Goal: Task Accomplishment & Management: Use online tool/utility

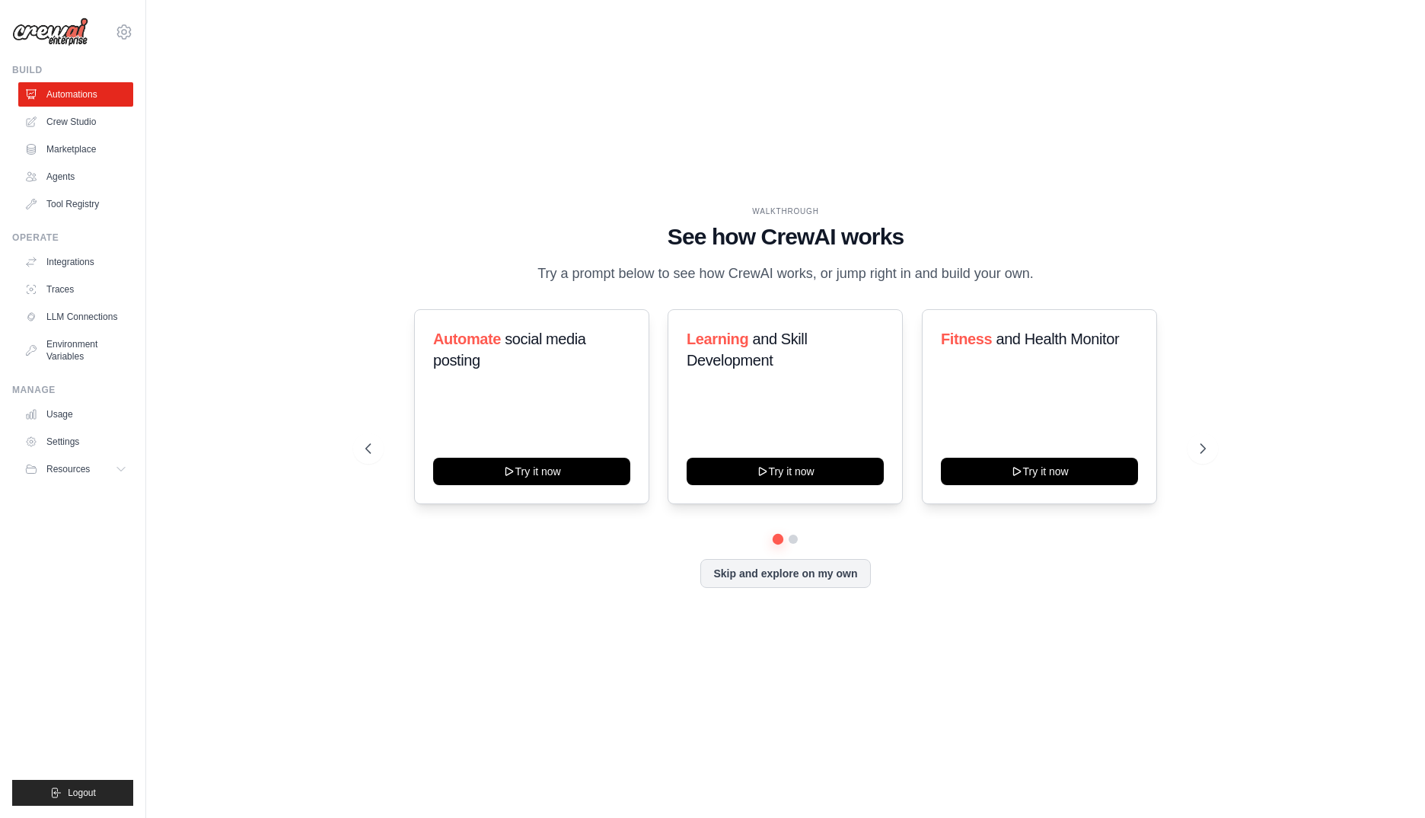
drag, startPoint x: 65, startPoint y: 123, endPoint x: 68, endPoint y: 135, distance: 12.4
click at [65, 123] on link "Crew Studio" at bounding box center [75, 122] width 115 height 24
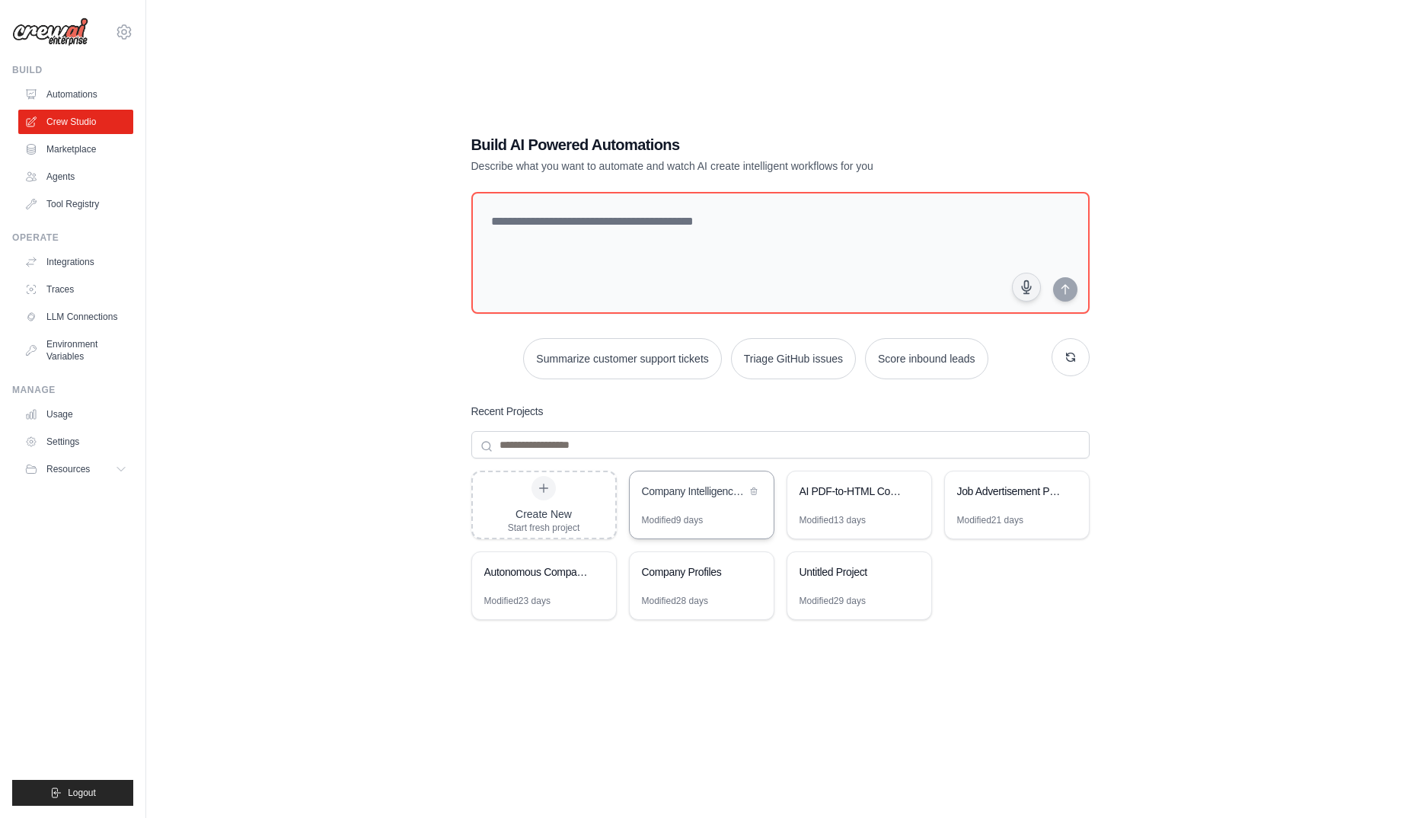
click at [690, 494] on div "Company Intelligence Research System" at bounding box center [694, 490] width 104 height 15
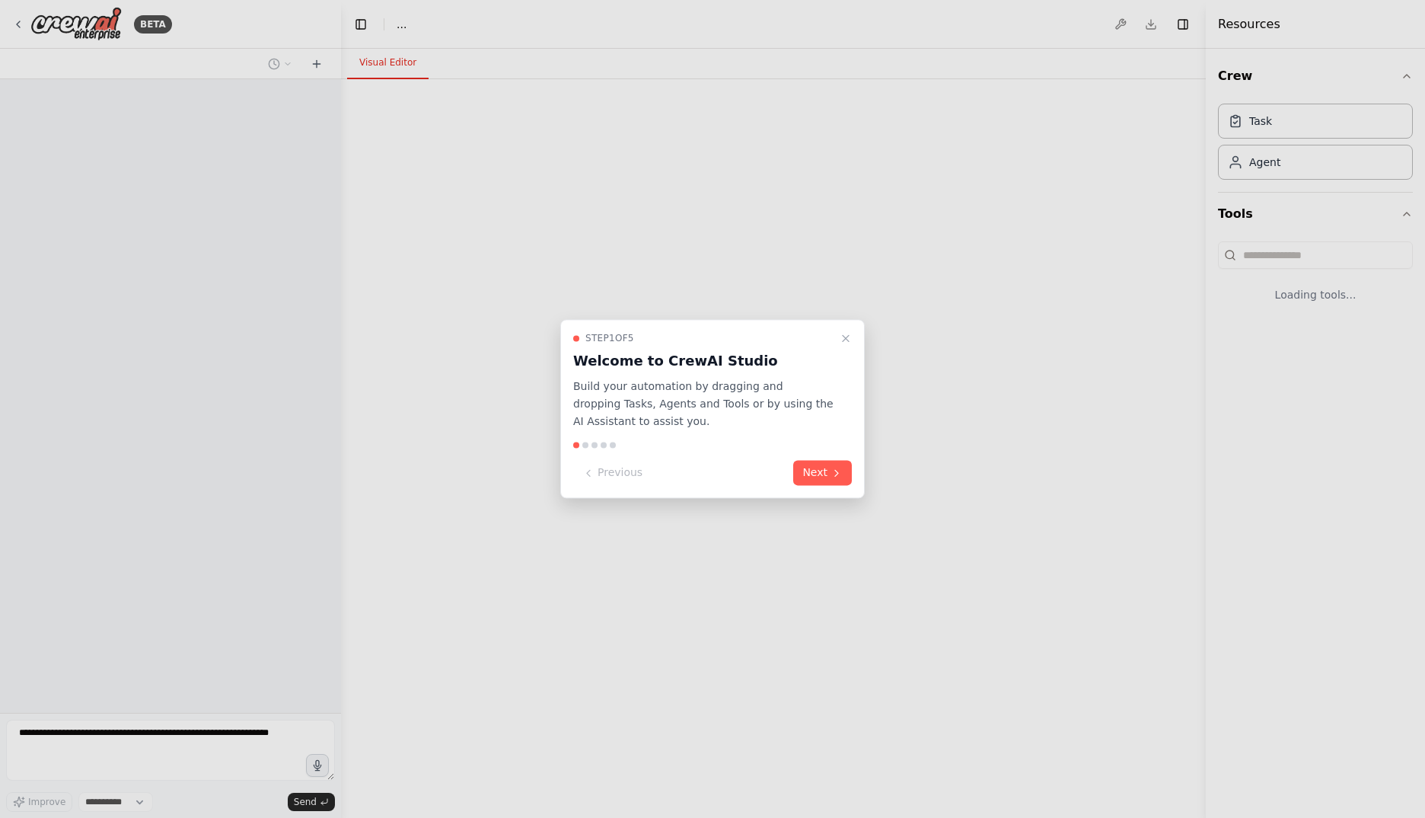
select select "****"
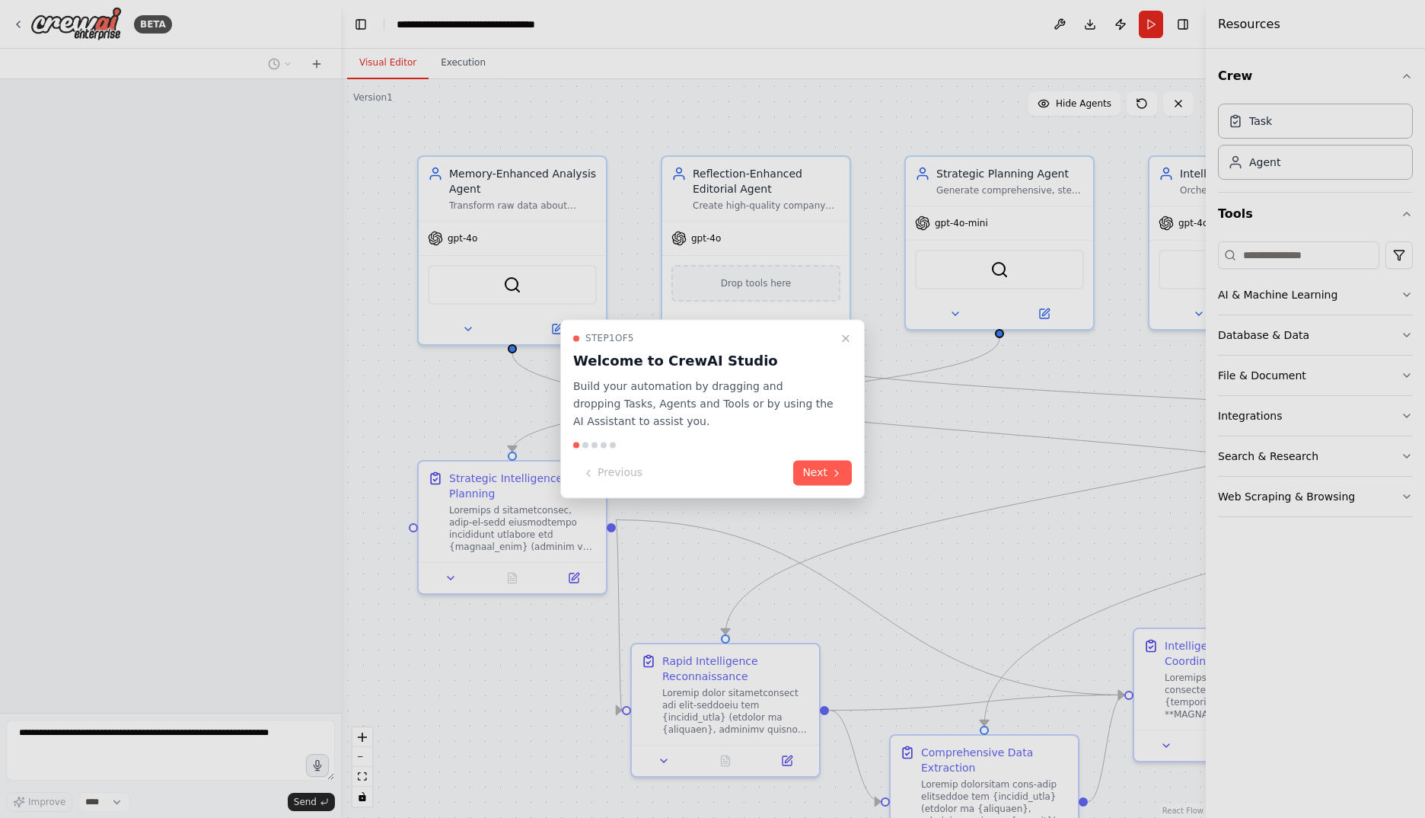
drag, startPoint x: 853, startPoint y: 334, endPoint x: 840, endPoint y: 362, distance: 30.3
click at [852, 334] on button "Close walkthrough" at bounding box center [846, 338] width 18 height 18
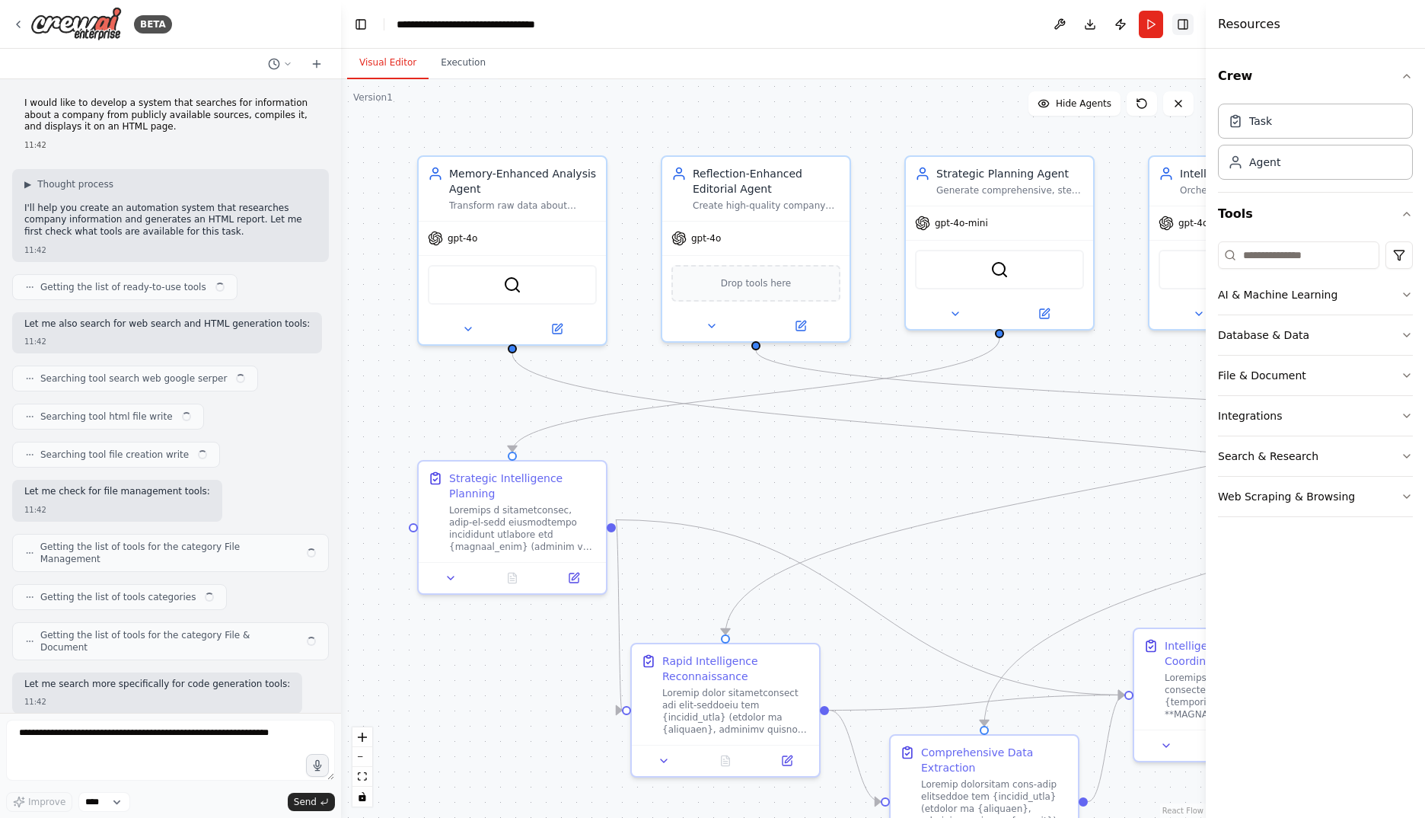
click at [1185, 25] on button "Toggle Right Sidebar" at bounding box center [1182, 24] width 21 height 21
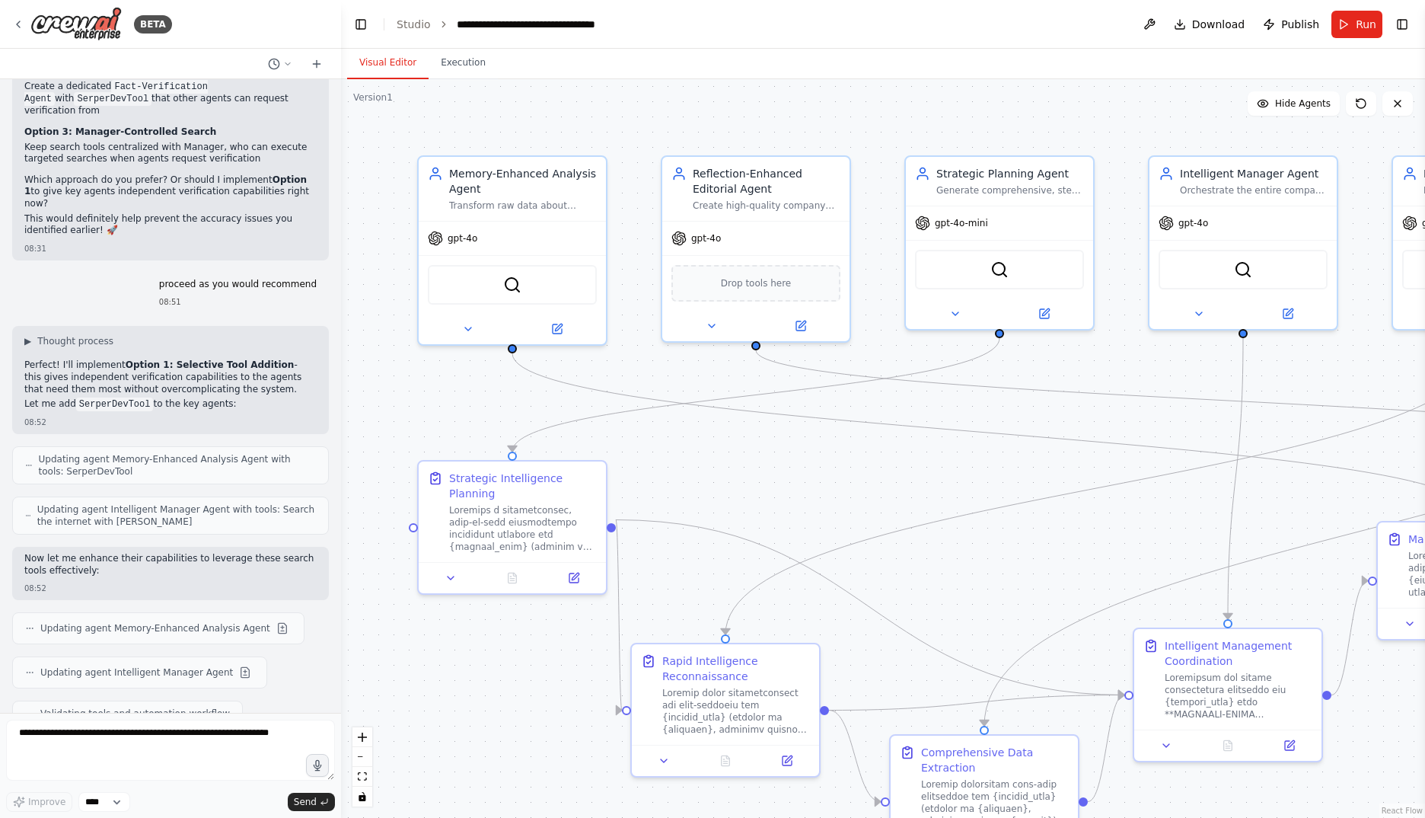
scroll to position [33436, 0]
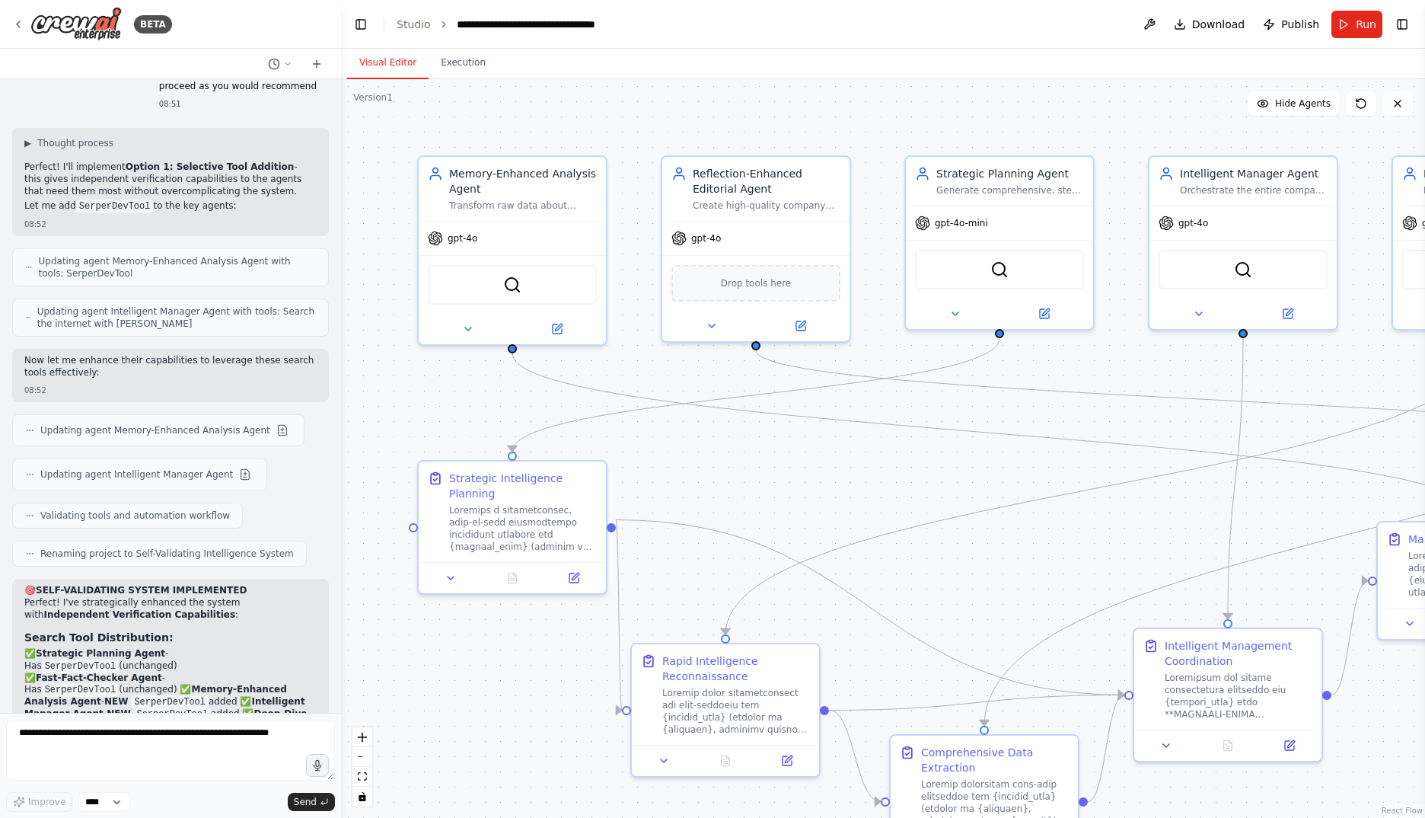
click at [356, 26] on button "Toggle Left Sidebar" at bounding box center [360, 24] width 21 height 21
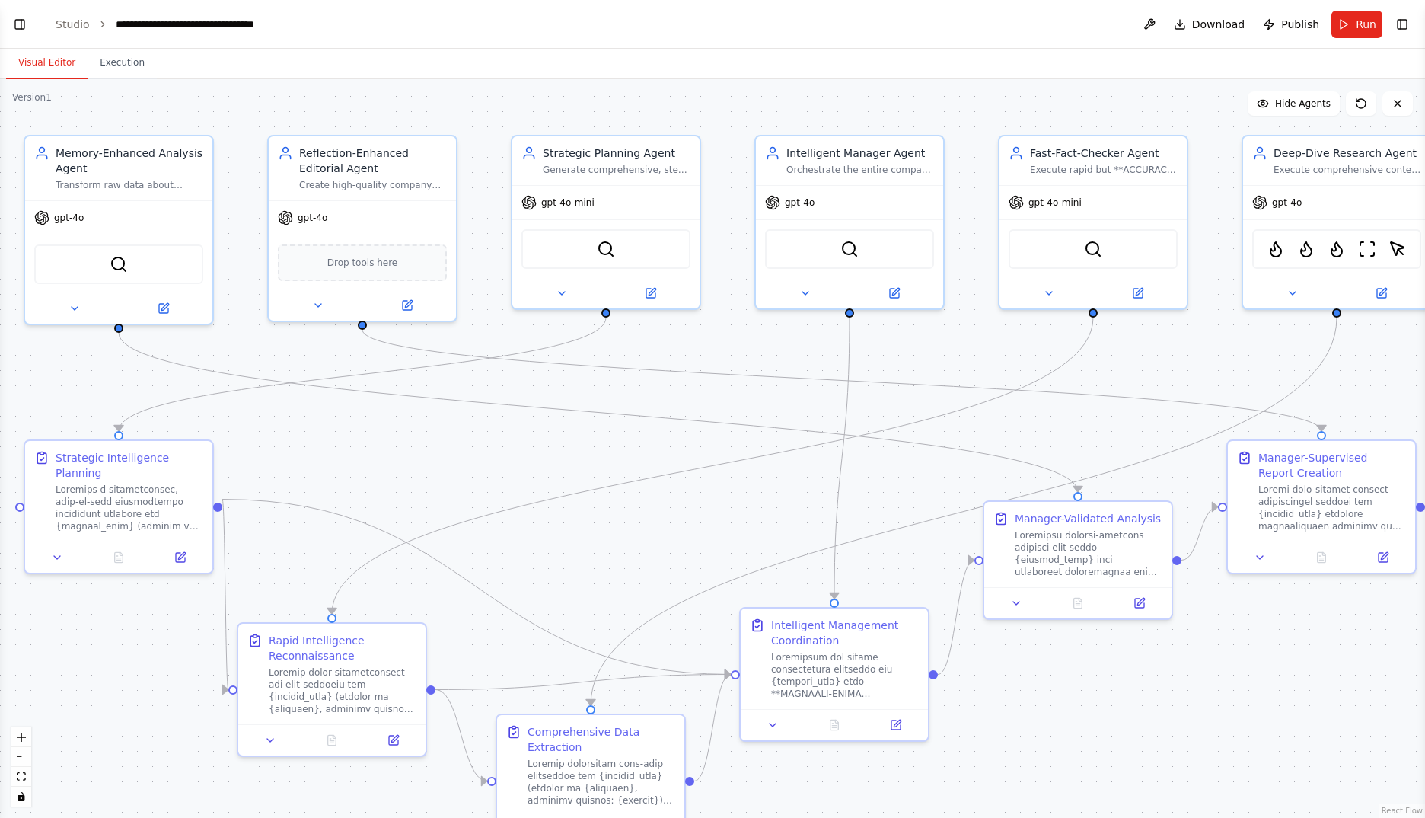
drag, startPoint x: 799, startPoint y: 509, endPoint x: 767, endPoint y: 488, distance: 39.1
click at [767, 488] on div ".deletable-edge-delete-btn { width: 20px; height: 20px; border: 0px solid #ffff…" at bounding box center [712, 448] width 1425 height 738
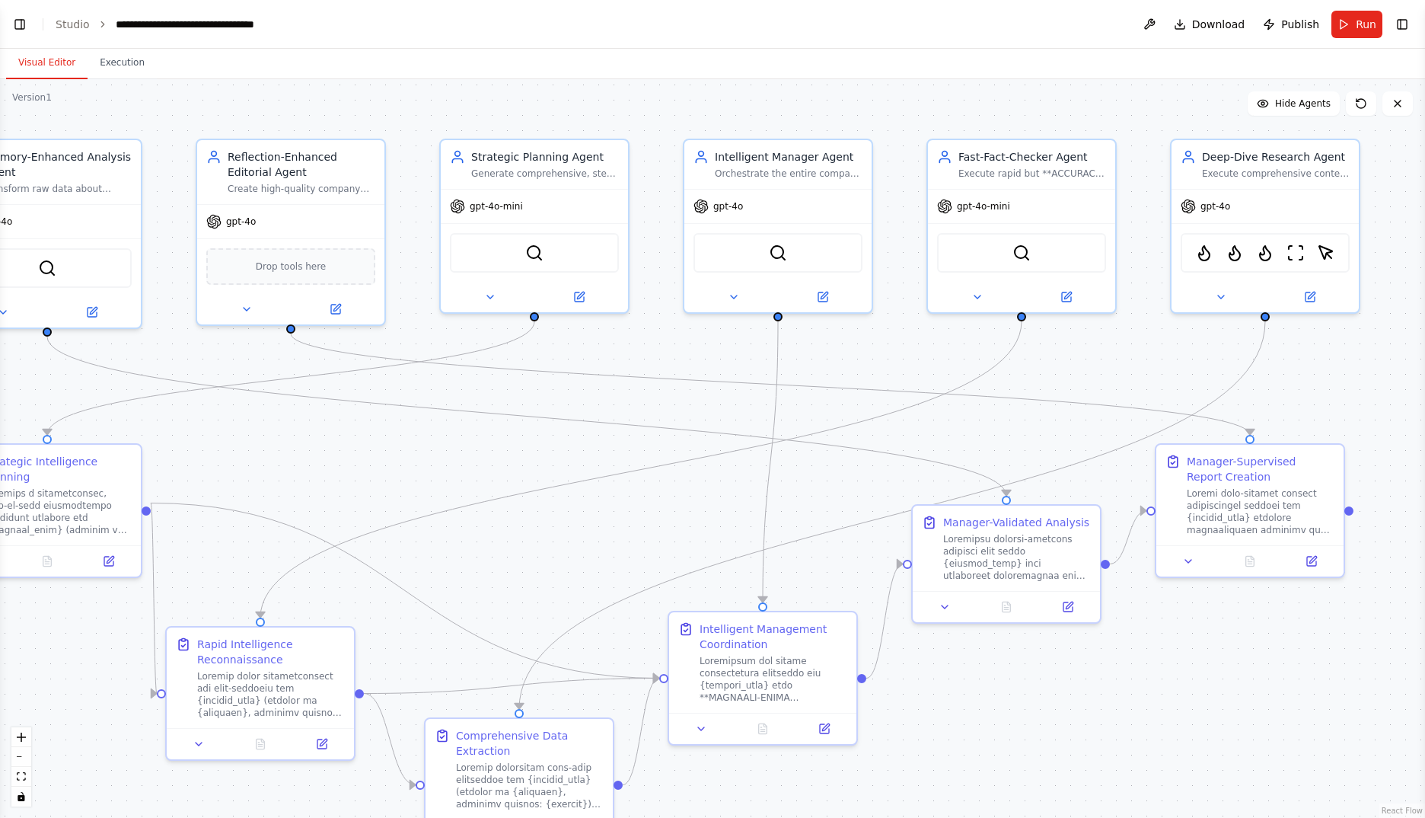
drag, startPoint x: 1185, startPoint y: 108, endPoint x: 1114, endPoint y: 113, distance: 71.0
click at [1114, 113] on div ".deletable-edge-delete-btn { width: 20px; height: 20px; border: 0px solid #ffff…" at bounding box center [712, 448] width 1425 height 738
click at [1310, 295] on icon at bounding box center [1311, 292] width 7 height 7
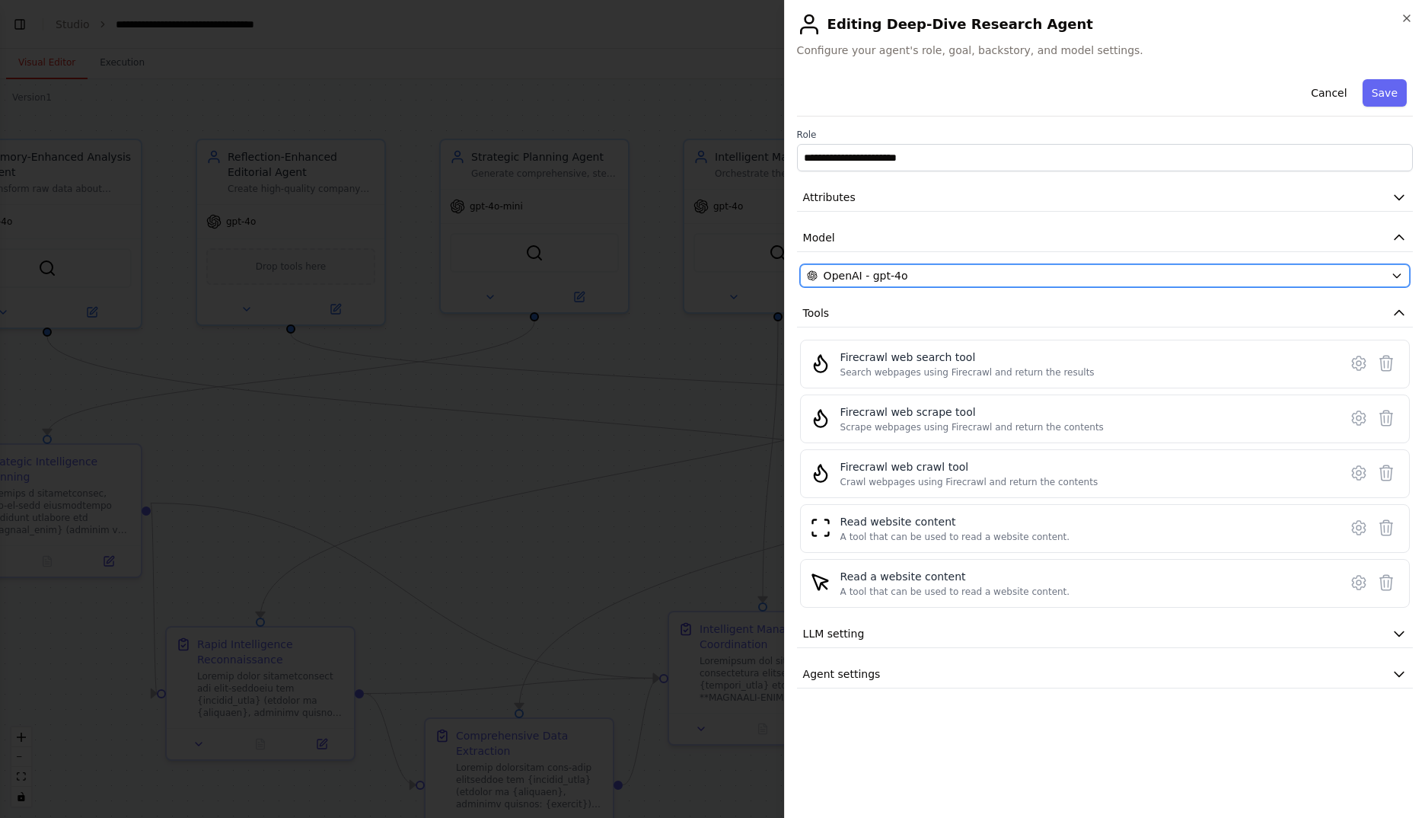
click at [973, 271] on div "OpenAI - gpt-4o" at bounding box center [1096, 275] width 578 height 15
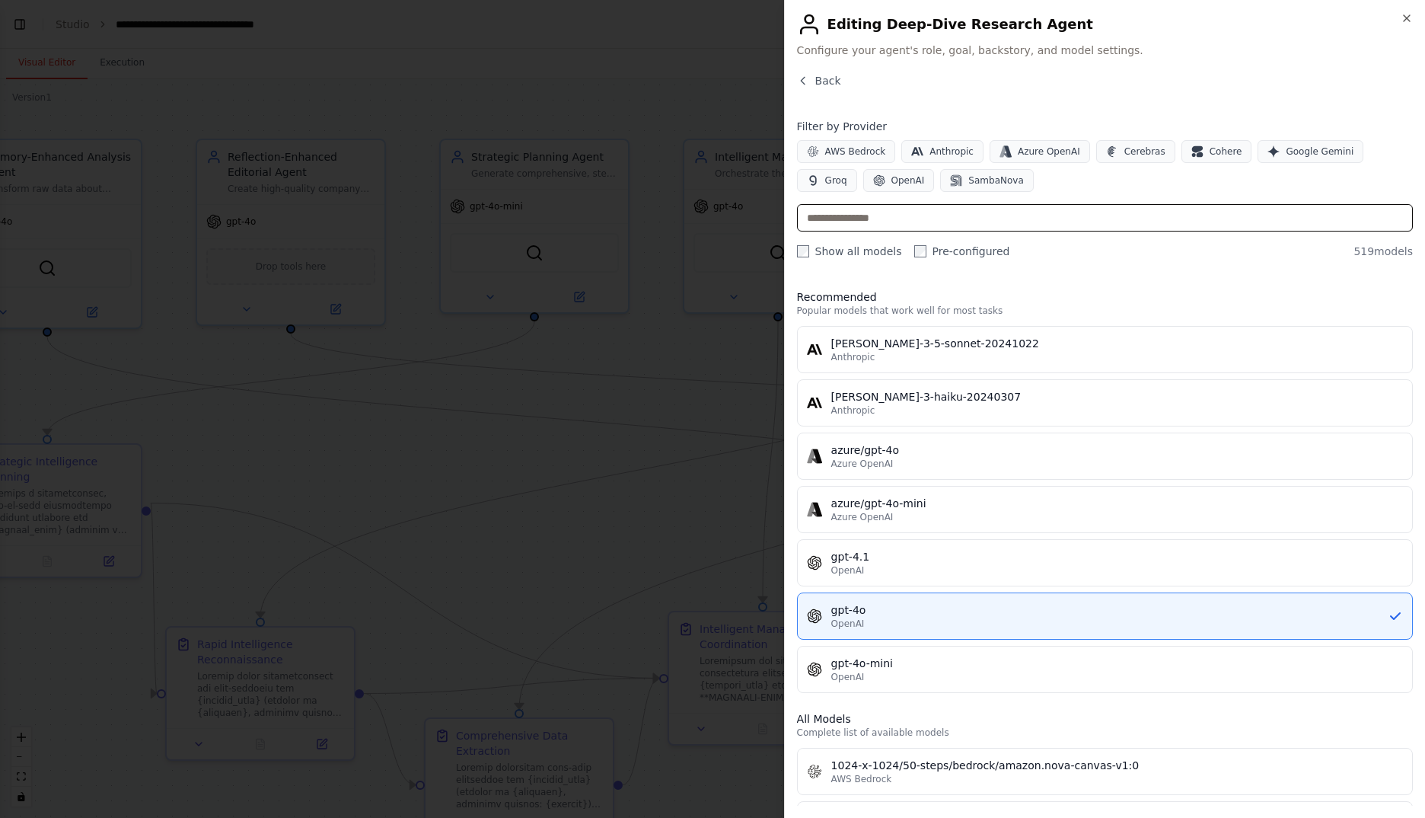
click at [946, 225] on input "text" at bounding box center [1105, 217] width 616 height 27
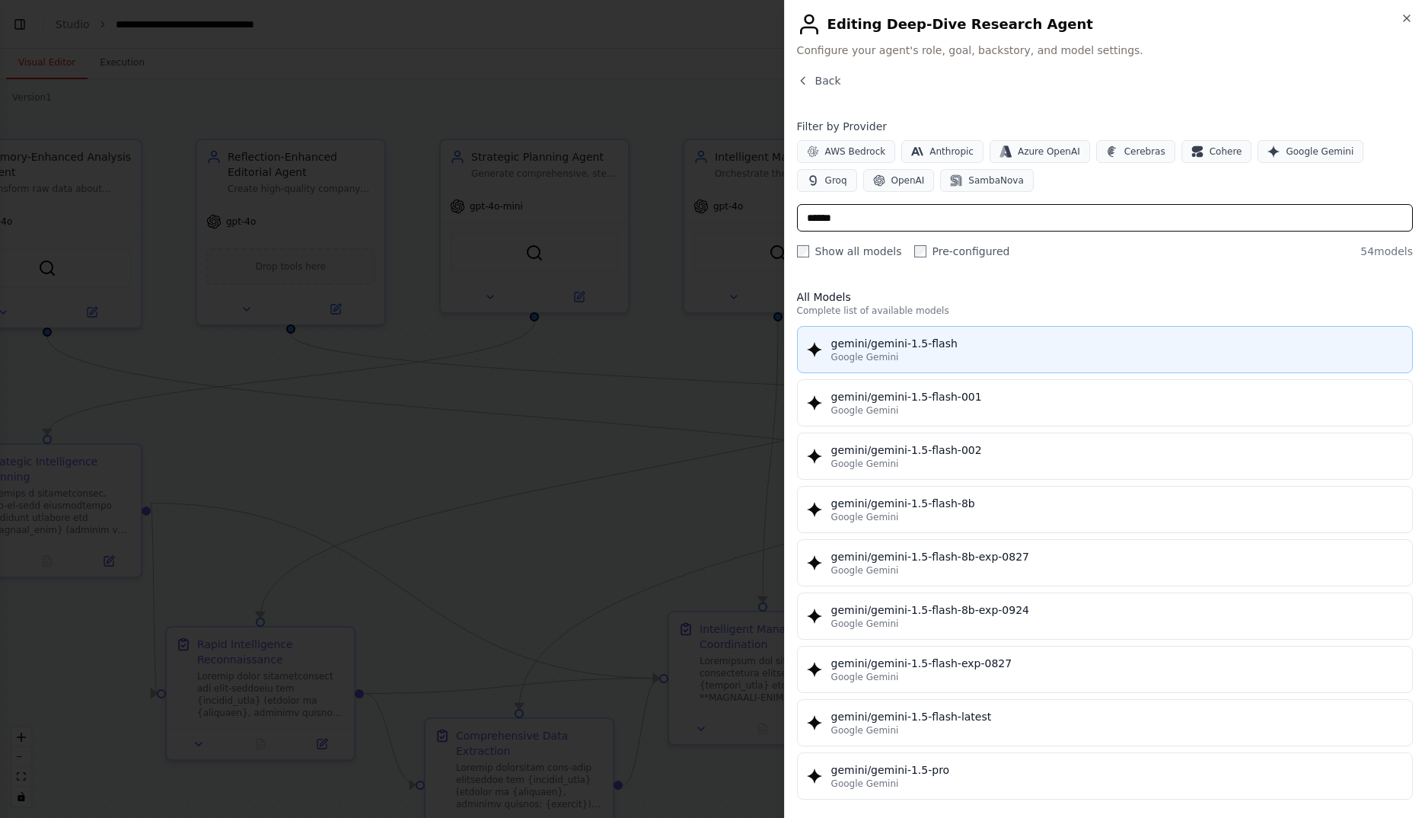
type input "******"
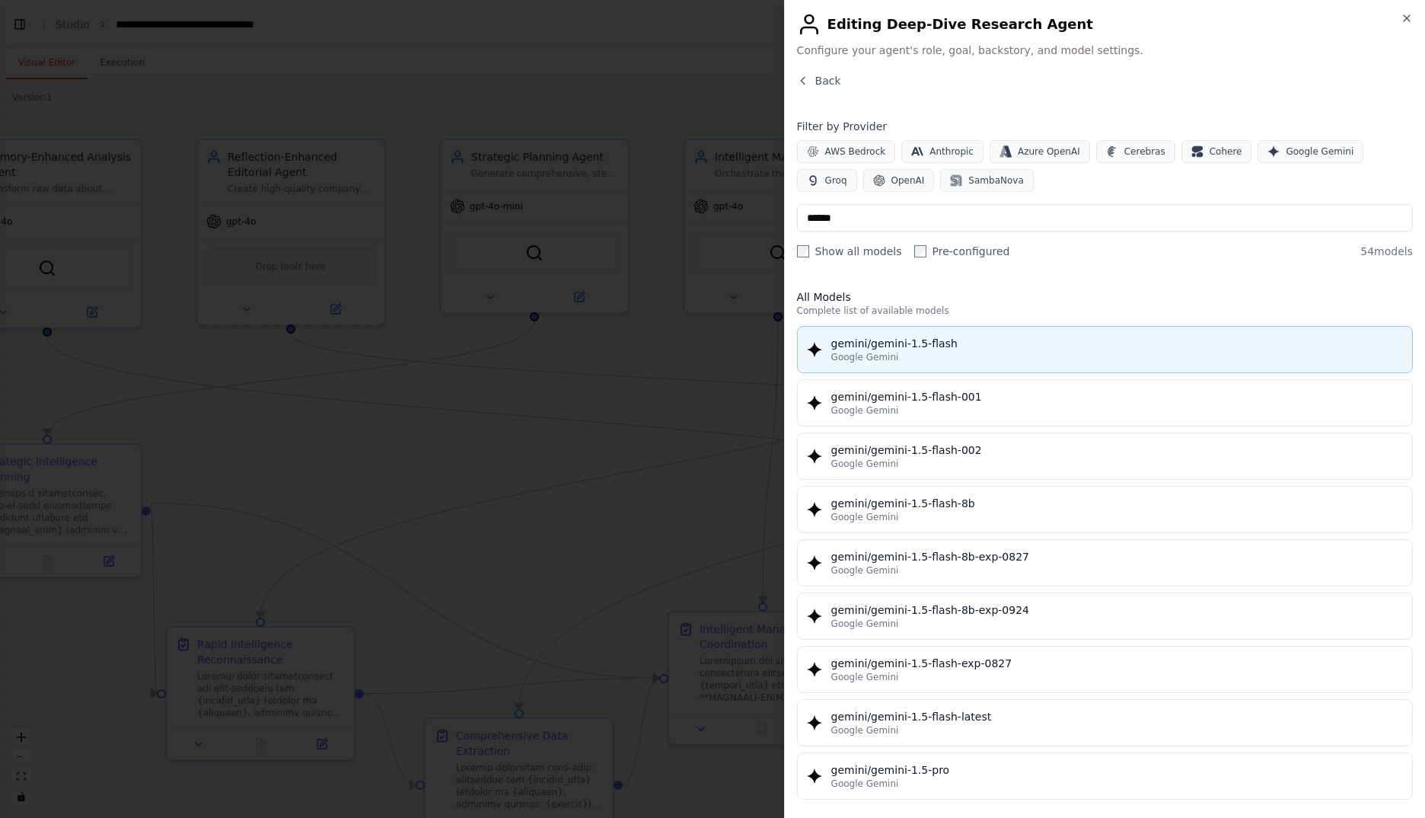
click at [1036, 343] on div "gemini/gemini-1.5-flash" at bounding box center [1117, 343] width 572 height 15
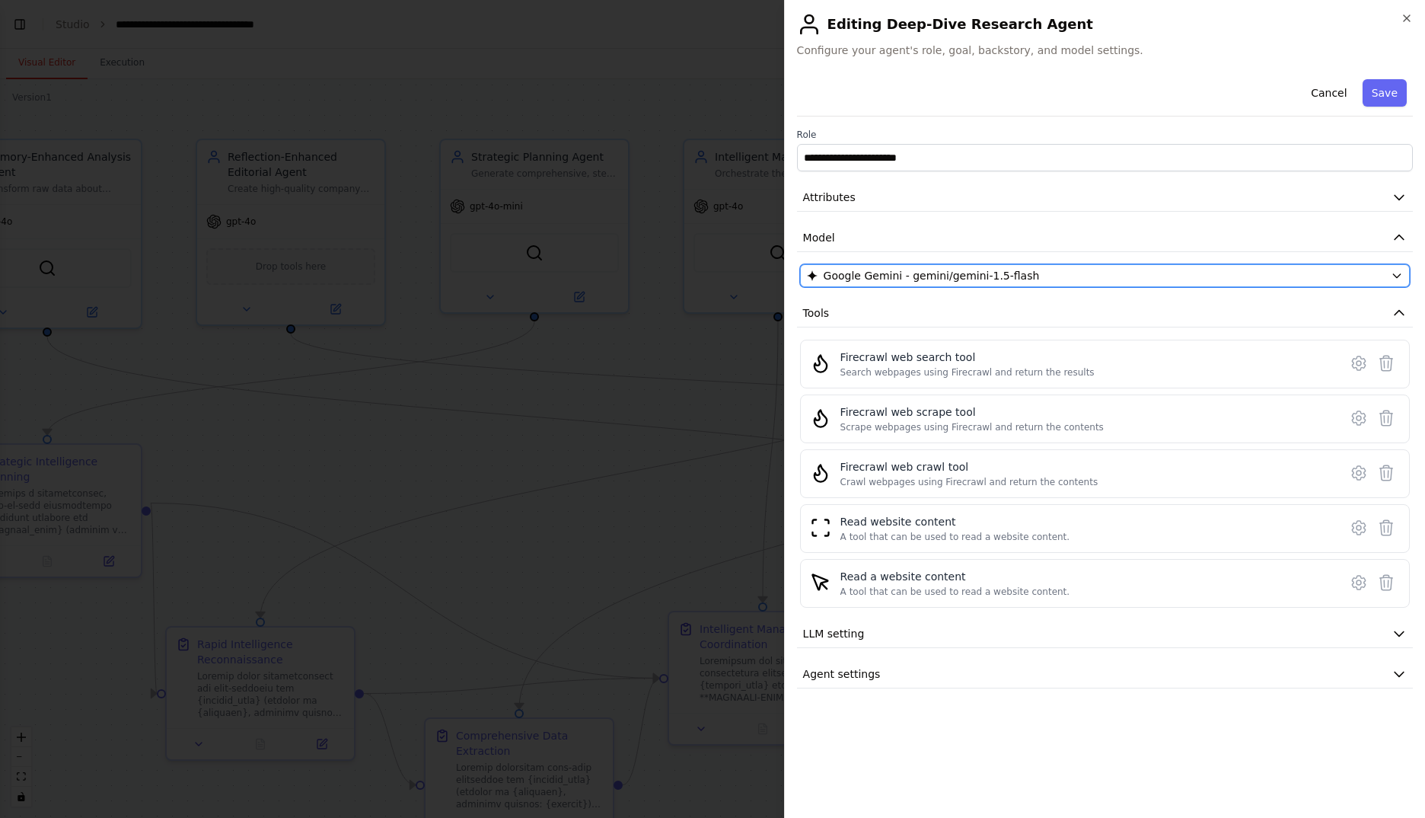
click at [1045, 276] on div "Google Gemini - gemini/gemini-1.5-flash" at bounding box center [1096, 275] width 578 height 15
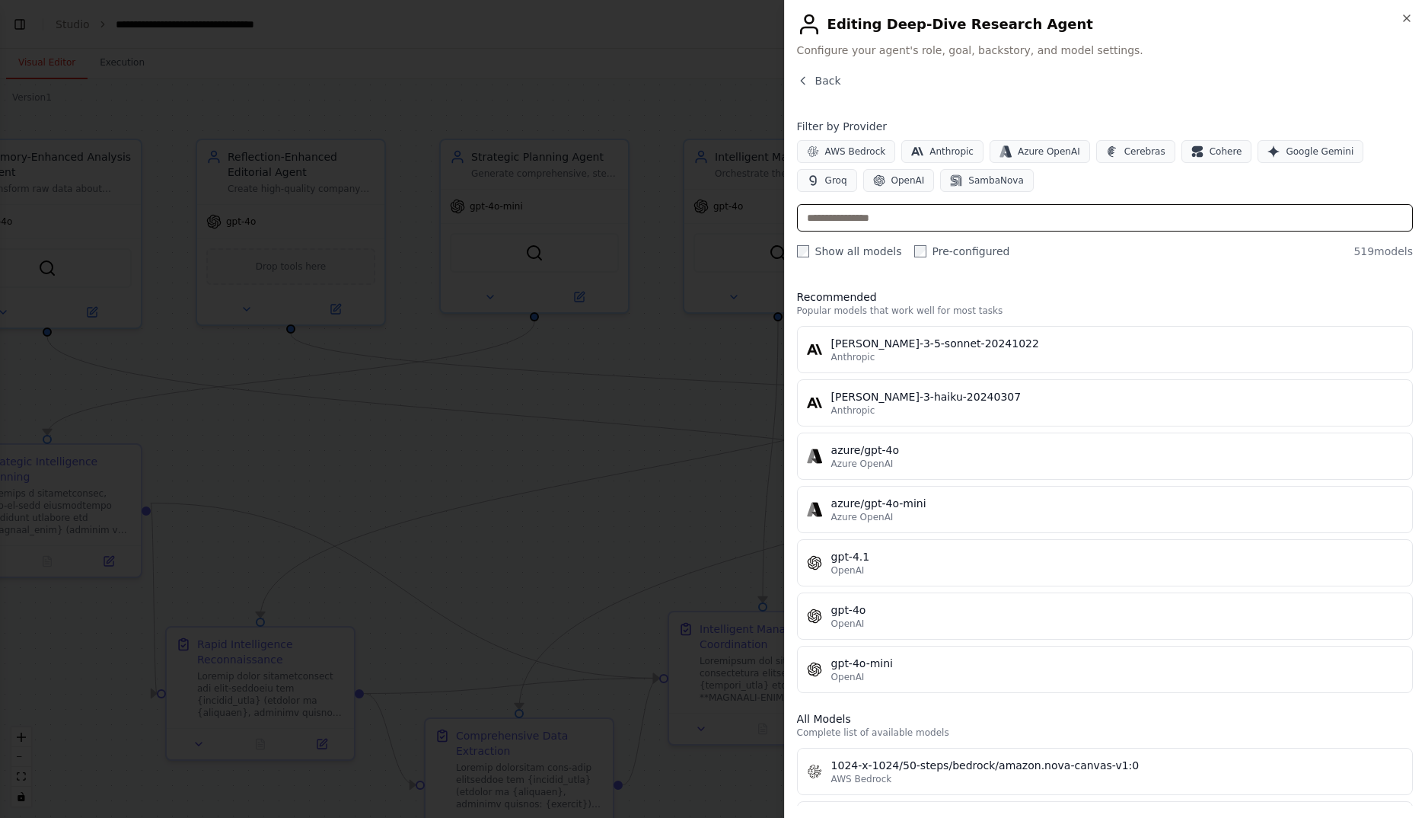
click at [1015, 217] on input "text" at bounding box center [1105, 217] width 616 height 27
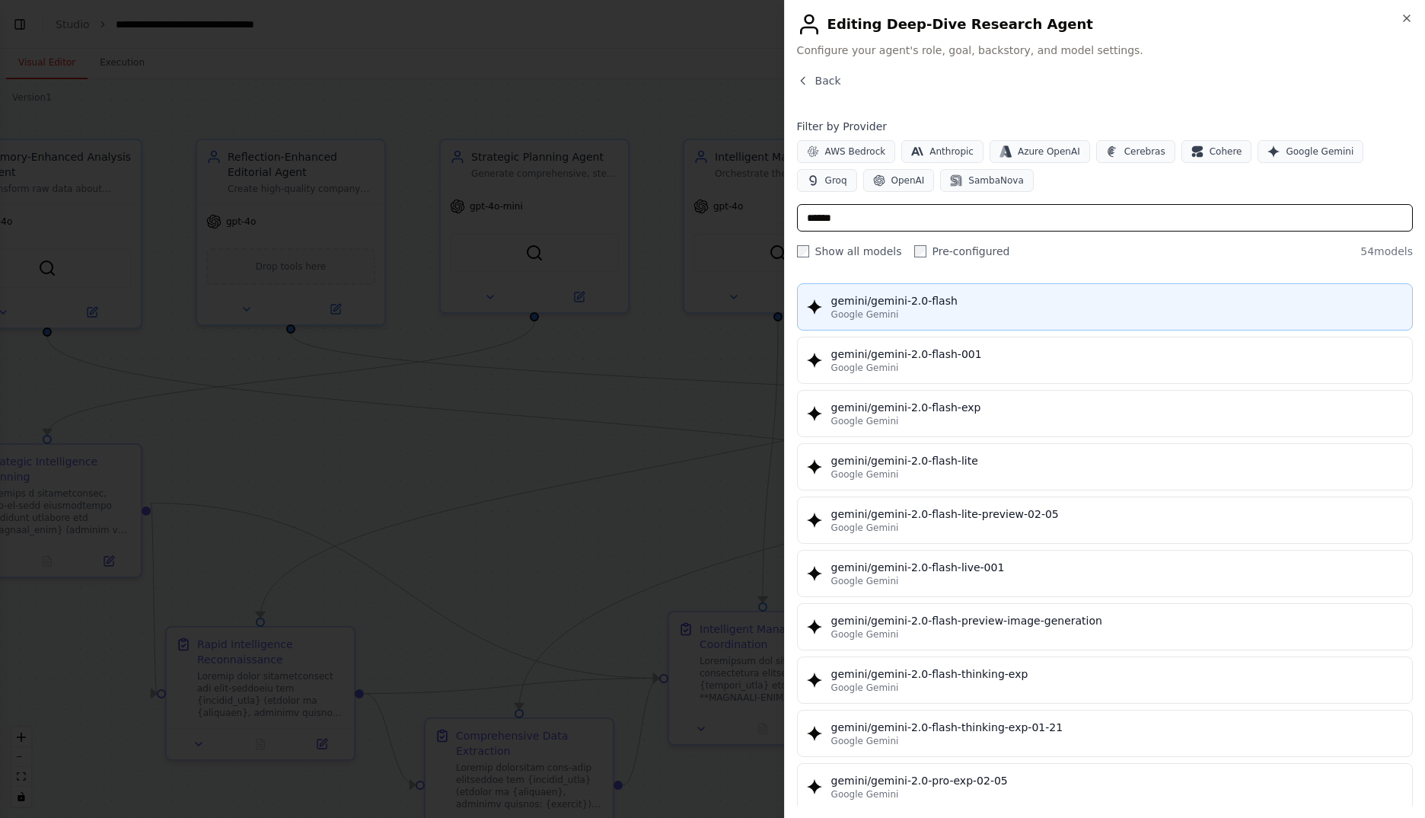
scroll to position [1396, 0]
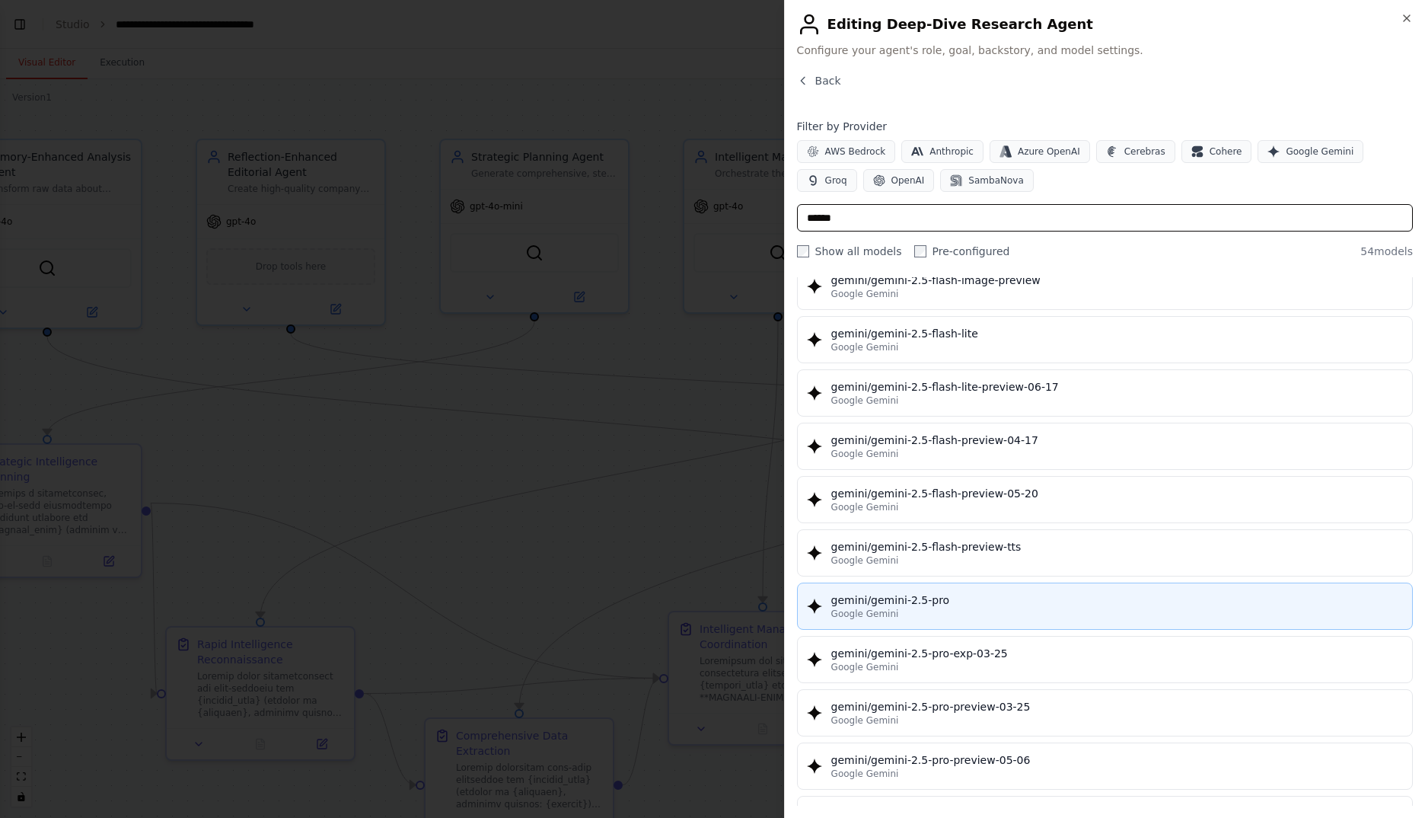
type input "******"
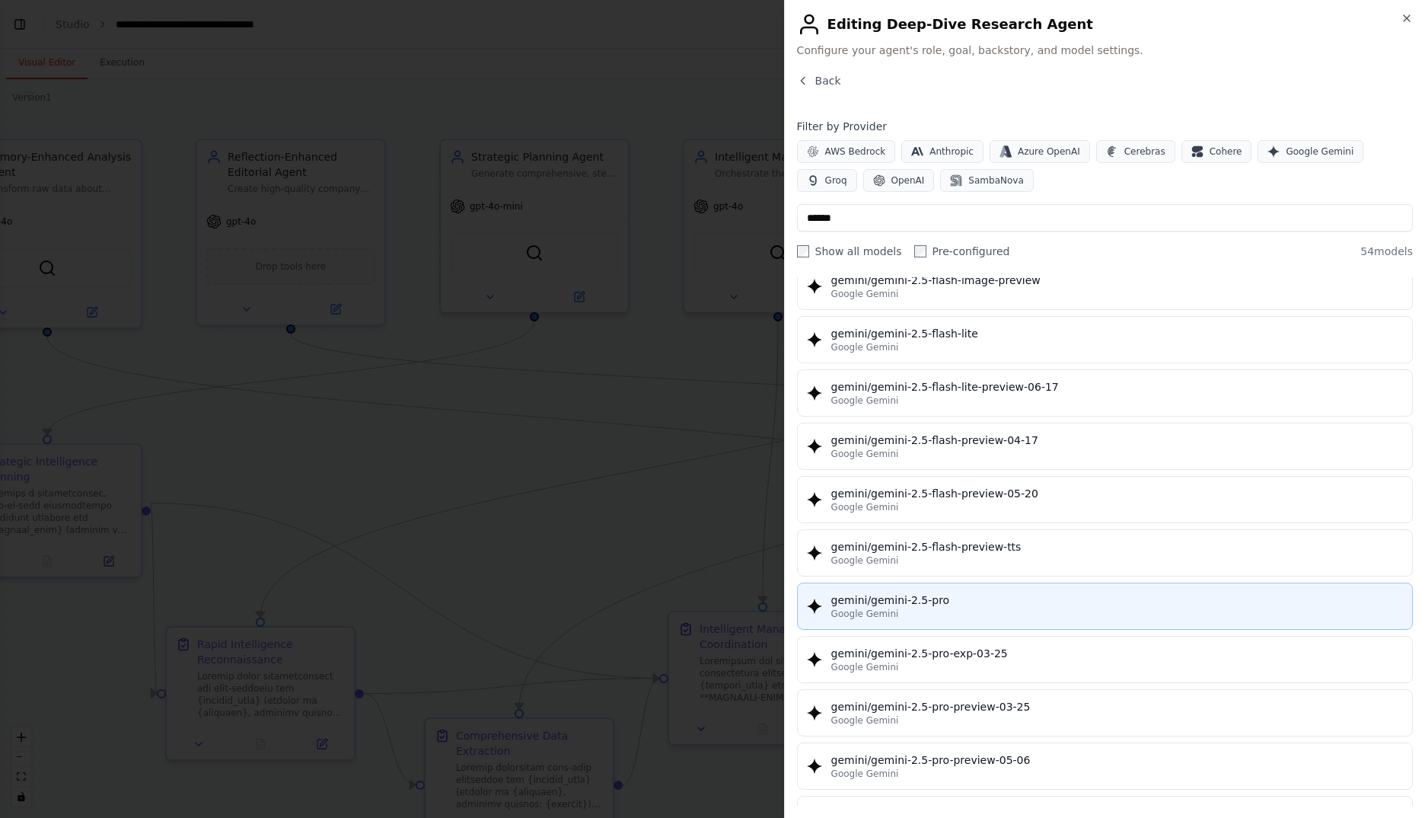
click at [1026, 611] on div "Google Gemini" at bounding box center [1117, 614] width 572 height 12
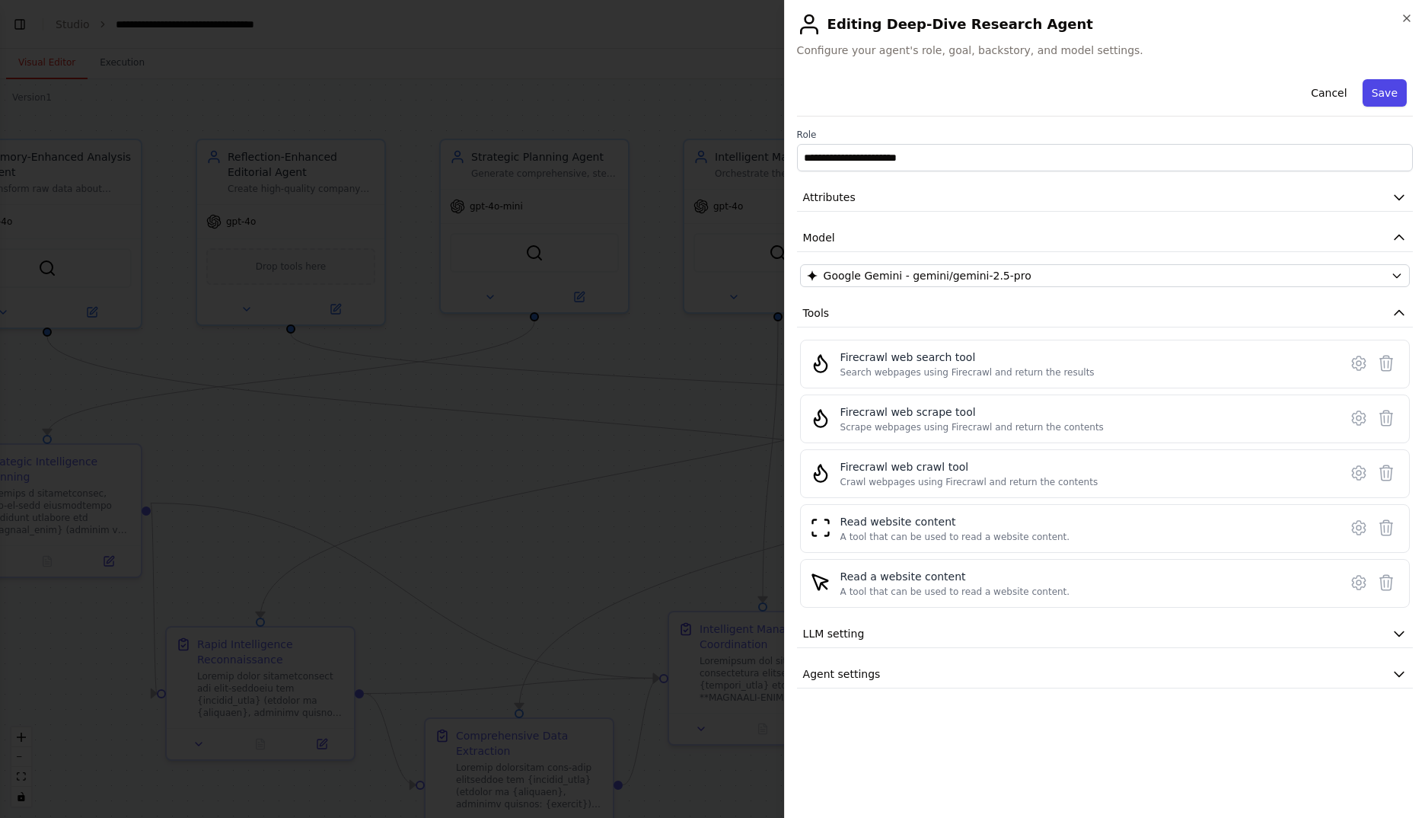
click at [1387, 92] on button "Save" at bounding box center [1385, 92] width 44 height 27
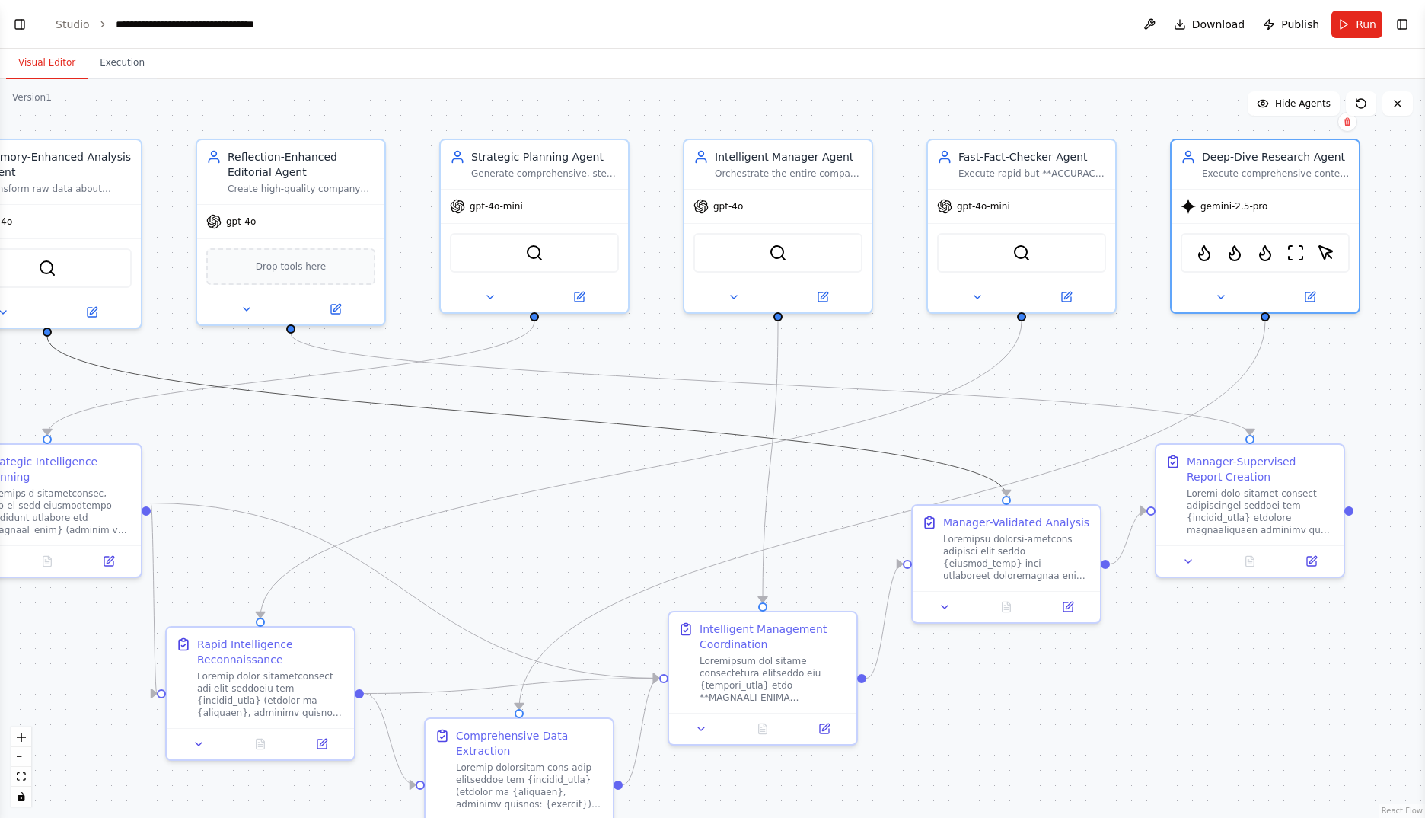
drag, startPoint x: 684, startPoint y: 429, endPoint x: 701, endPoint y: 410, distance: 25.4
click at [701, 410] on div ".deletable-edge-delete-btn { width: 20px; height: 20px; border: 0px solid #ffff…" at bounding box center [712, 448] width 1425 height 738
click at [692, 419] on div ".deletable-edge-delete-btn { width: 20px; height: 20px; border: 0px solid #ffff…" at bounding box center [712, 448] width 1425 height 738
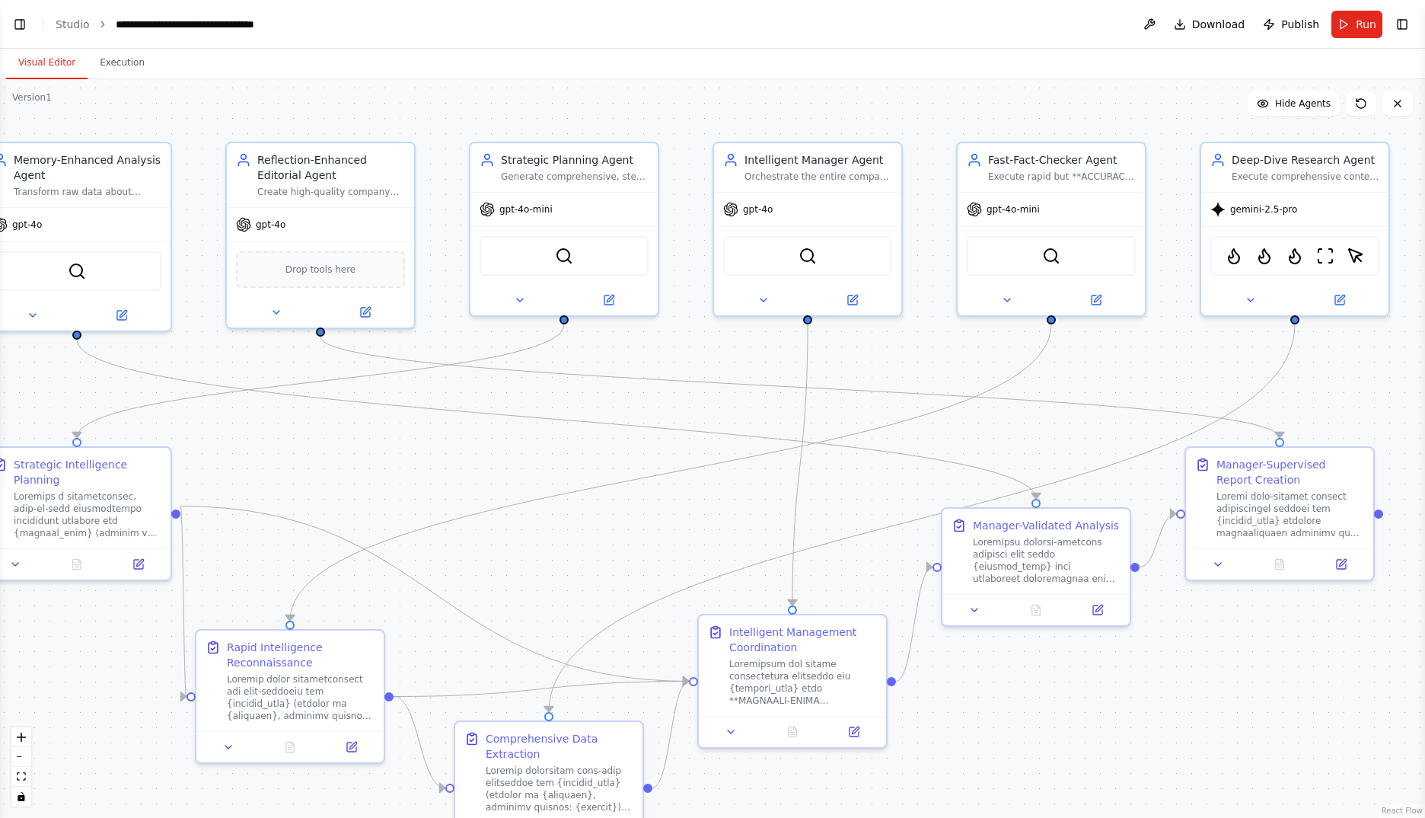
drag, startPoint x: 644, startPoint y: 464, endPoint x: 653, endPoint y: 465, distance: 9.3
click at [653, 465] on div ".deletable-edge-delete-btn { width: 20px; height: 20px; border: 0px solid #ffff…" at bounding box center [712, 448] width 1425 height 738
click at [1354, 24] on button "Run" at bounding box center [1357, 24] width 51 height 27
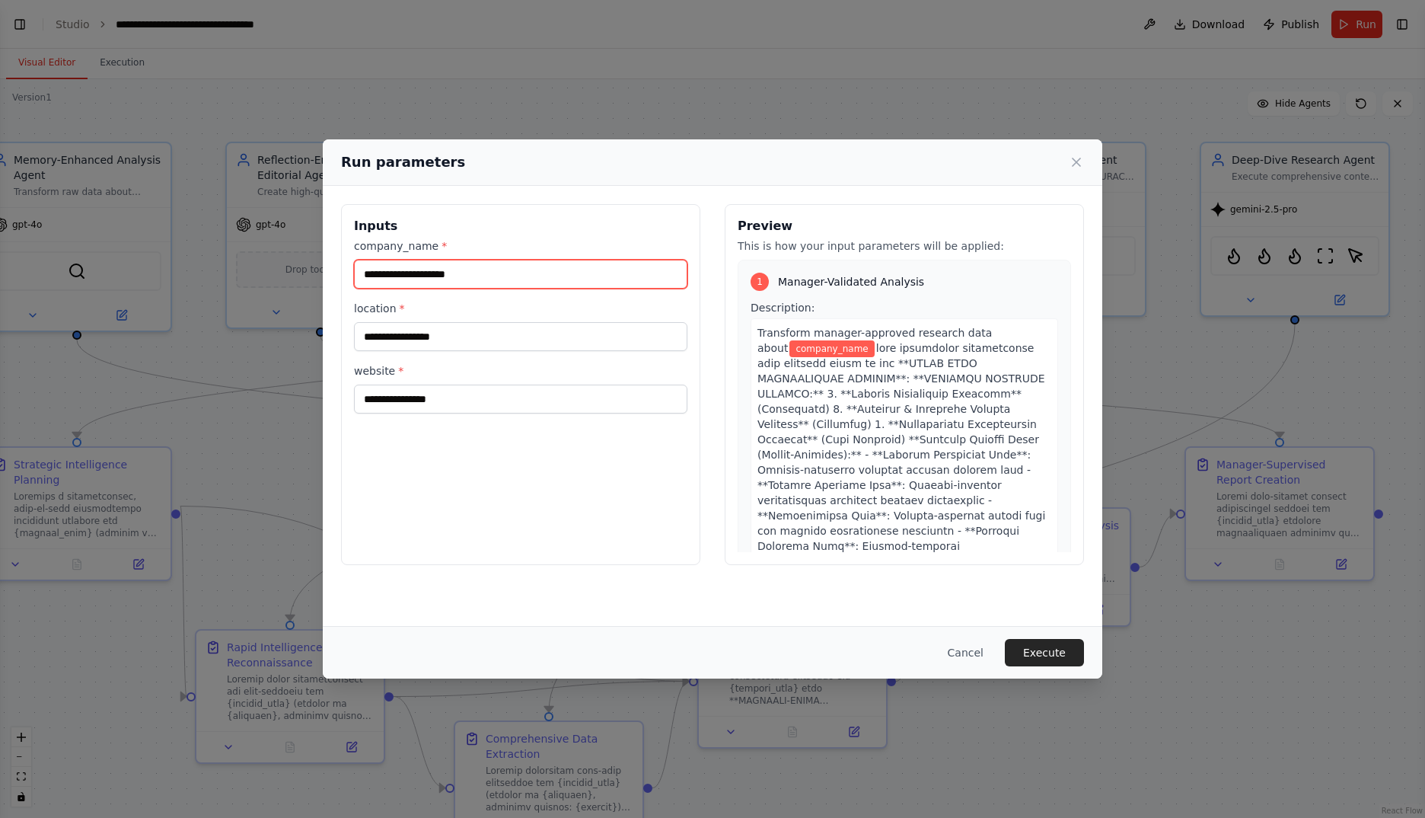
click at [414, 266] on input "company_name *" at bounding box center [520, 274] width 333 height 29
type input "**********"
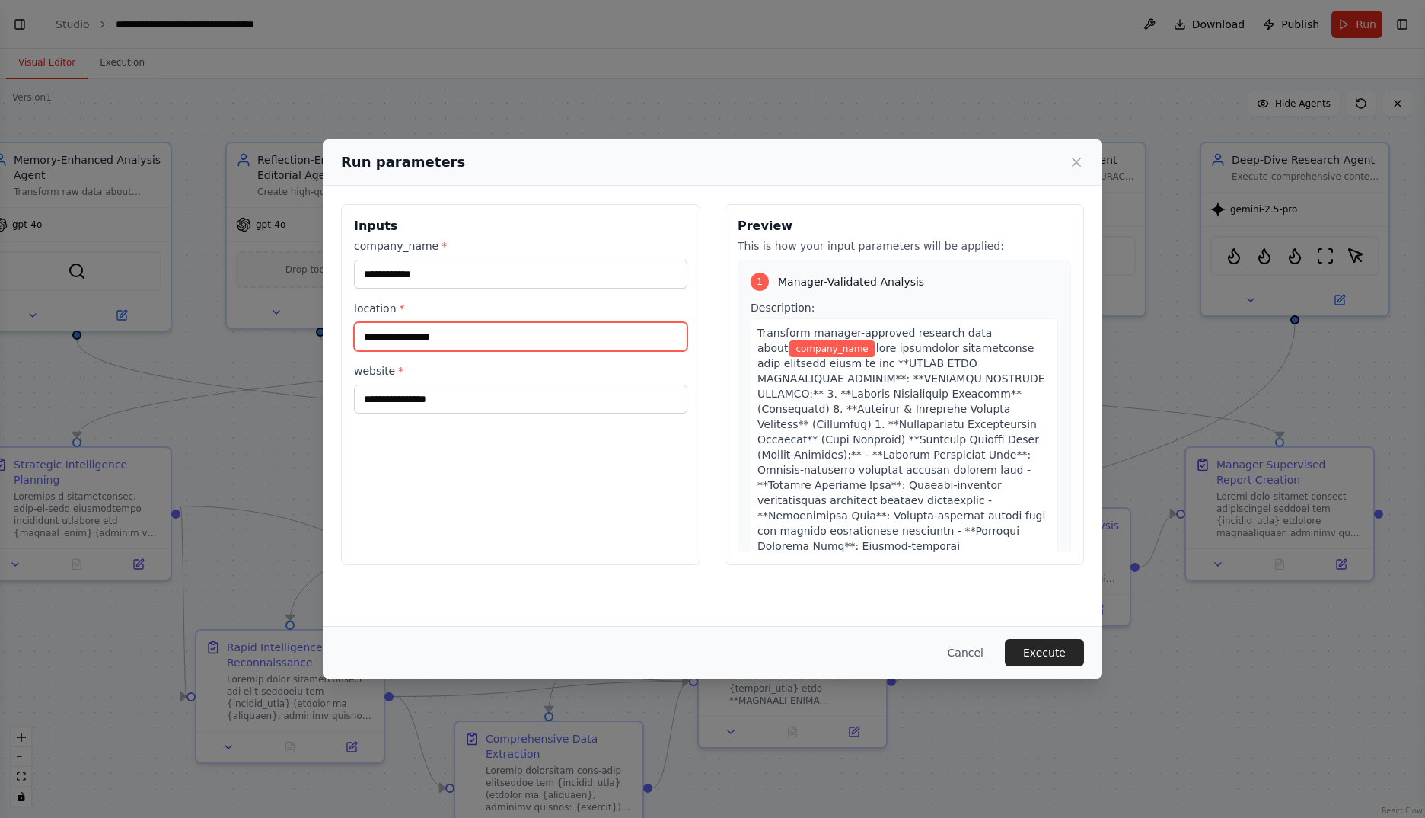
type input "*********"
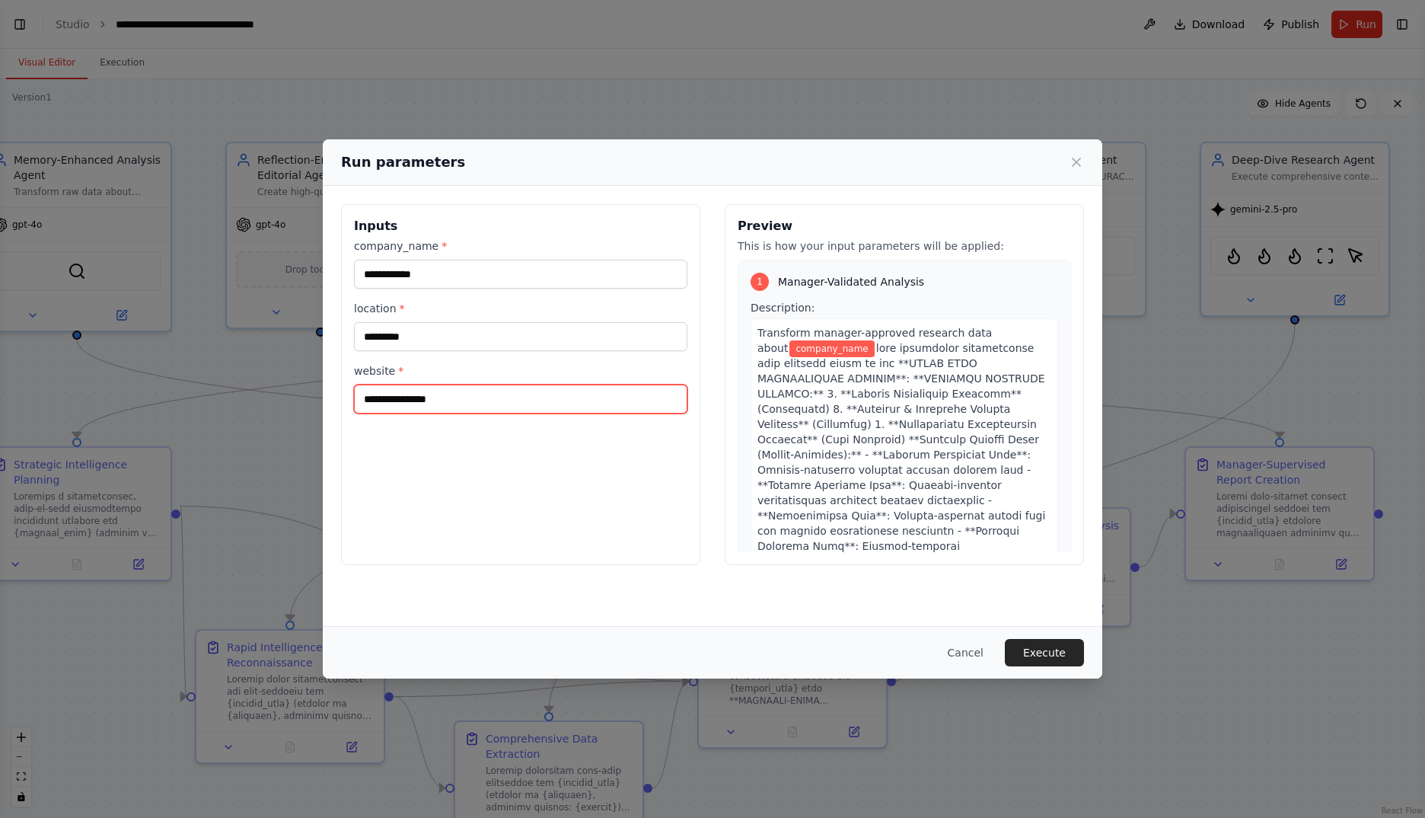
type input "**********"
click at [1049, 645] on button "Execute" at bounding box center [1044, 652] width 79 height 27
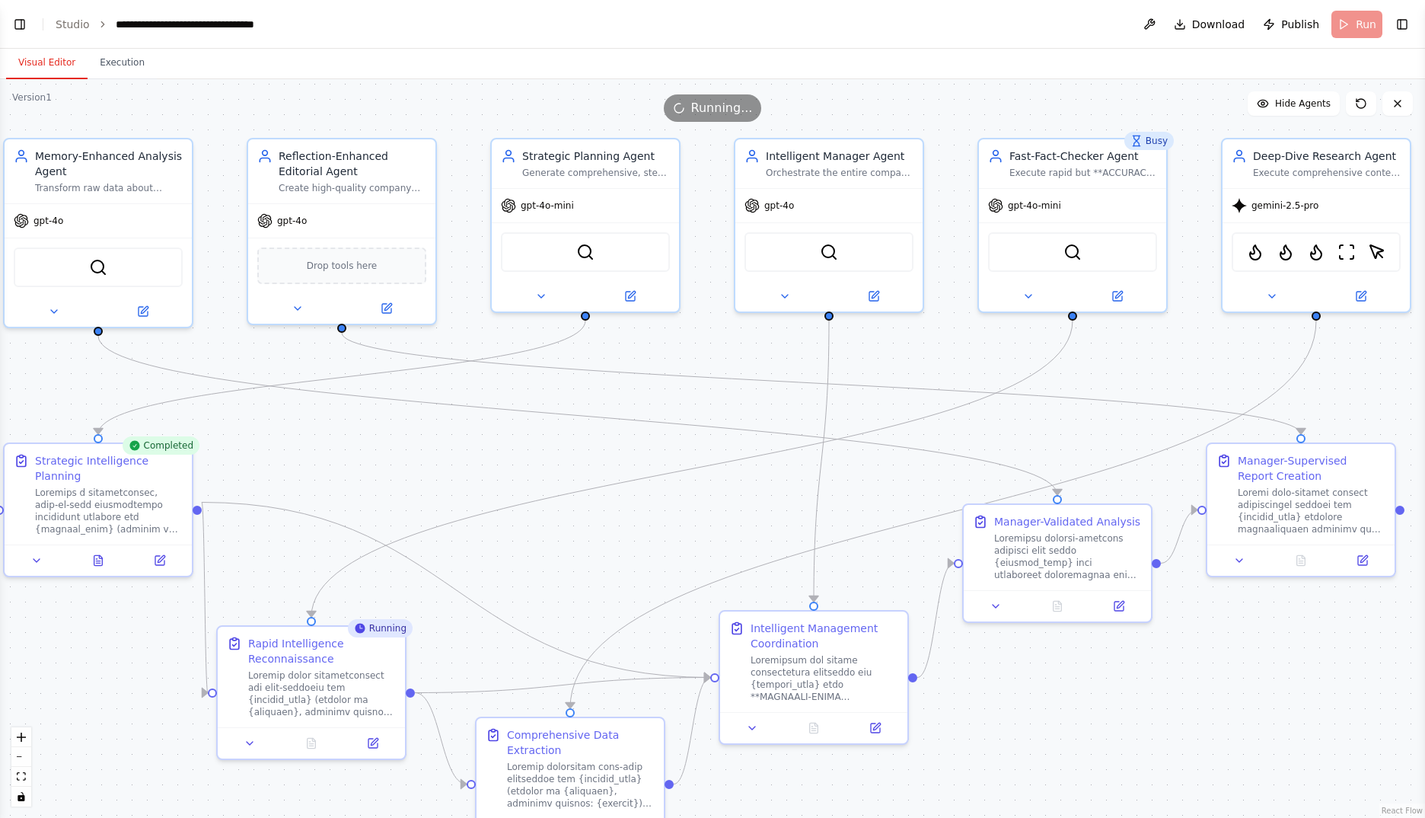
drag, startPoint x: 608, startPoint y: 399, endPoint x: 629, endPoint y: 395, distance: 21.7
click at [629, 395] on div ".deletable-edge-delete-btn { width: 20px; height: 20px; border: 0px solid #ffff…" at bounding box center [712, 448] width 1425 height 738
click at [100, 552] on icon at bounding box center [100, 553] width 3 height 3
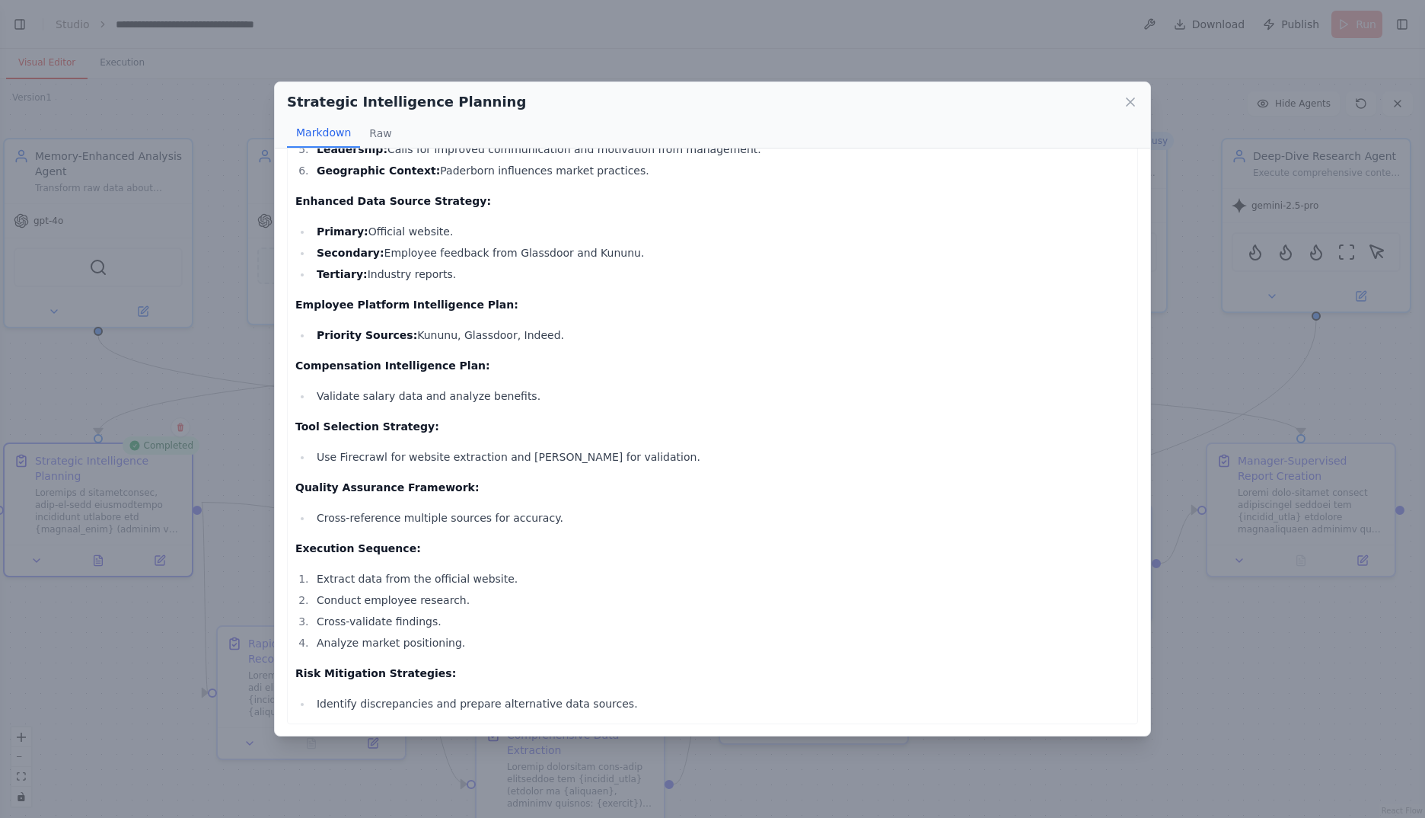
scroll to position [176, 0]
click at [1128, 104] on icon at bounding box center [1131, 102] width 8 height 8
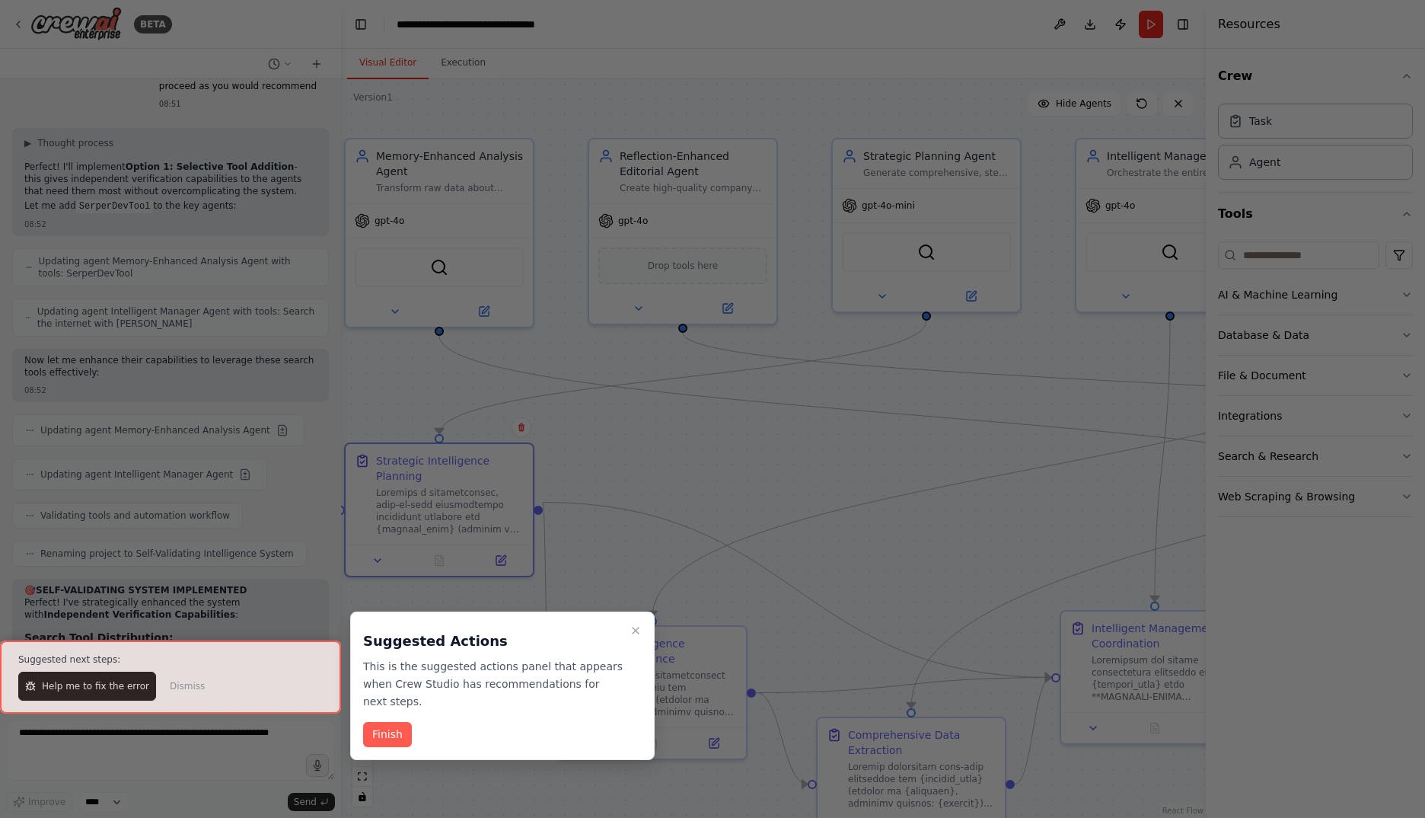
click at [65, 688] on div at bounding box center [170, 676] width 341 height 73
click at [397, 723] on button "Finish" at bounding box center [387, 734] width 49 height 25
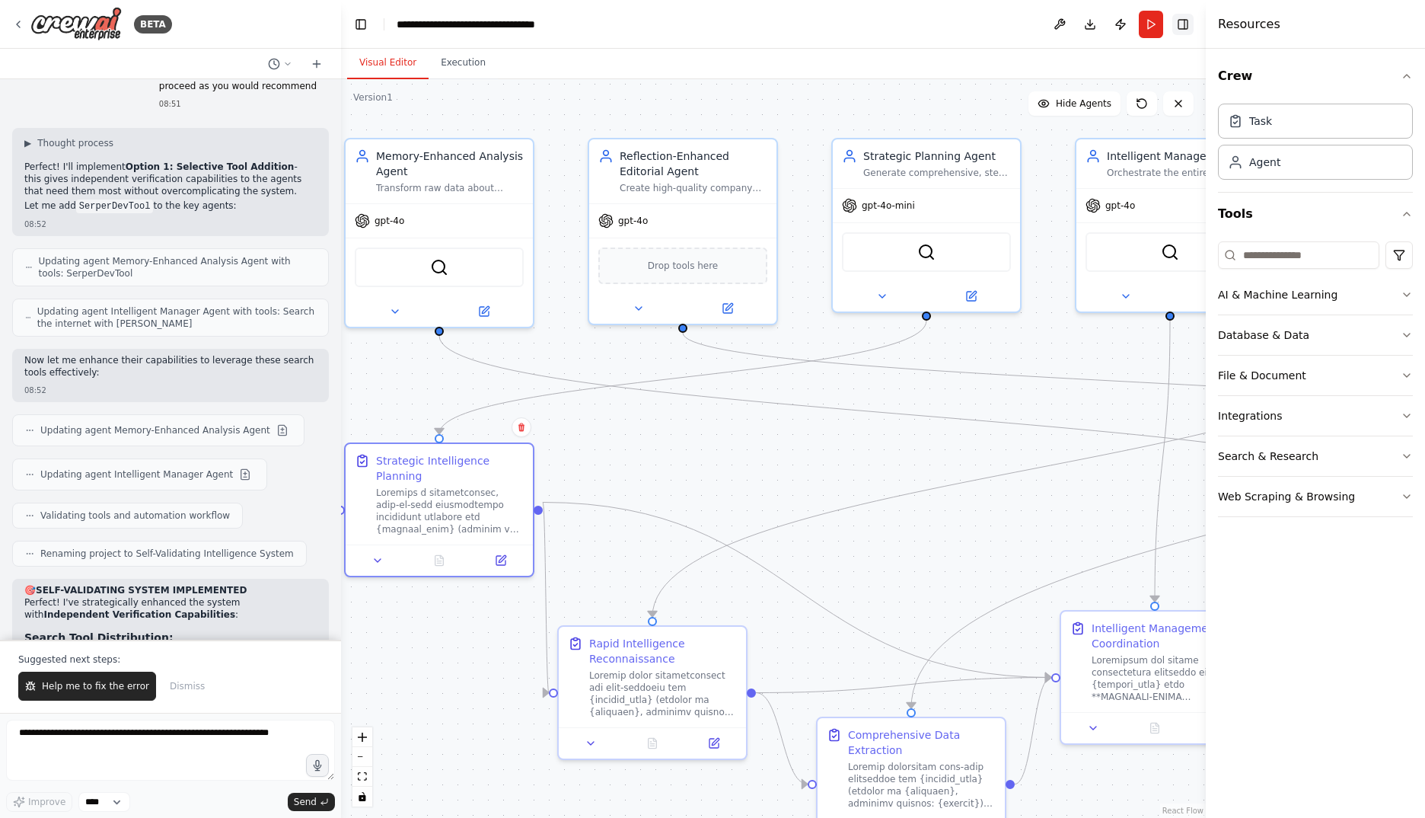
click at [1188, 24] on button "Toggle Right Sidebar" at bounding box center [1182, 24] width 21 height 21
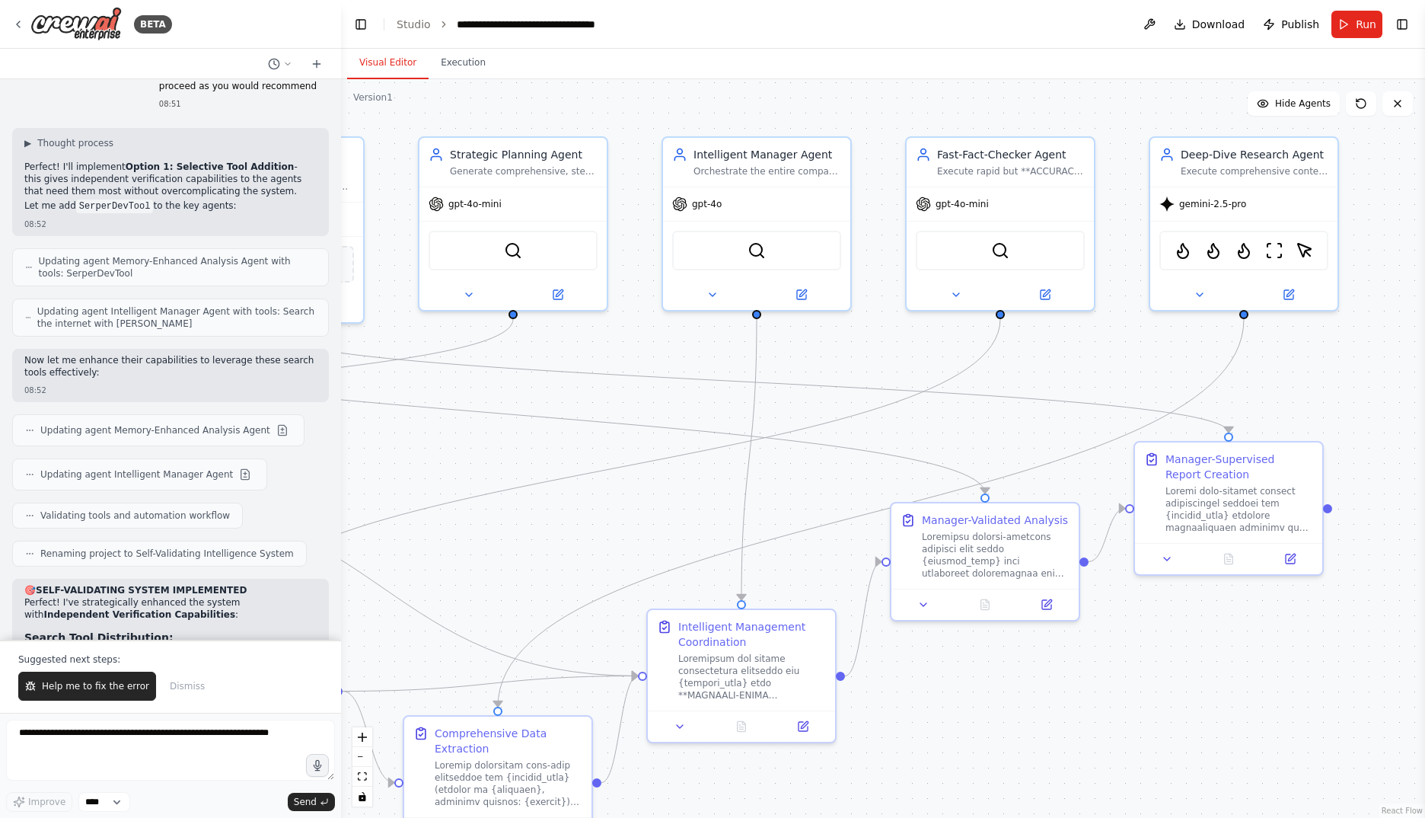
drag, startPoint x: 1069, startPoint y: 410, endPoint x: 656, endPoint y: 407, distance: 413.4
click at [656, 407] on div ".deletable-edge-delete-btn { width: 20px; height: 20px; border: 0px solid #ffff…" at bounding box center [883, 448] width 1084 height 738
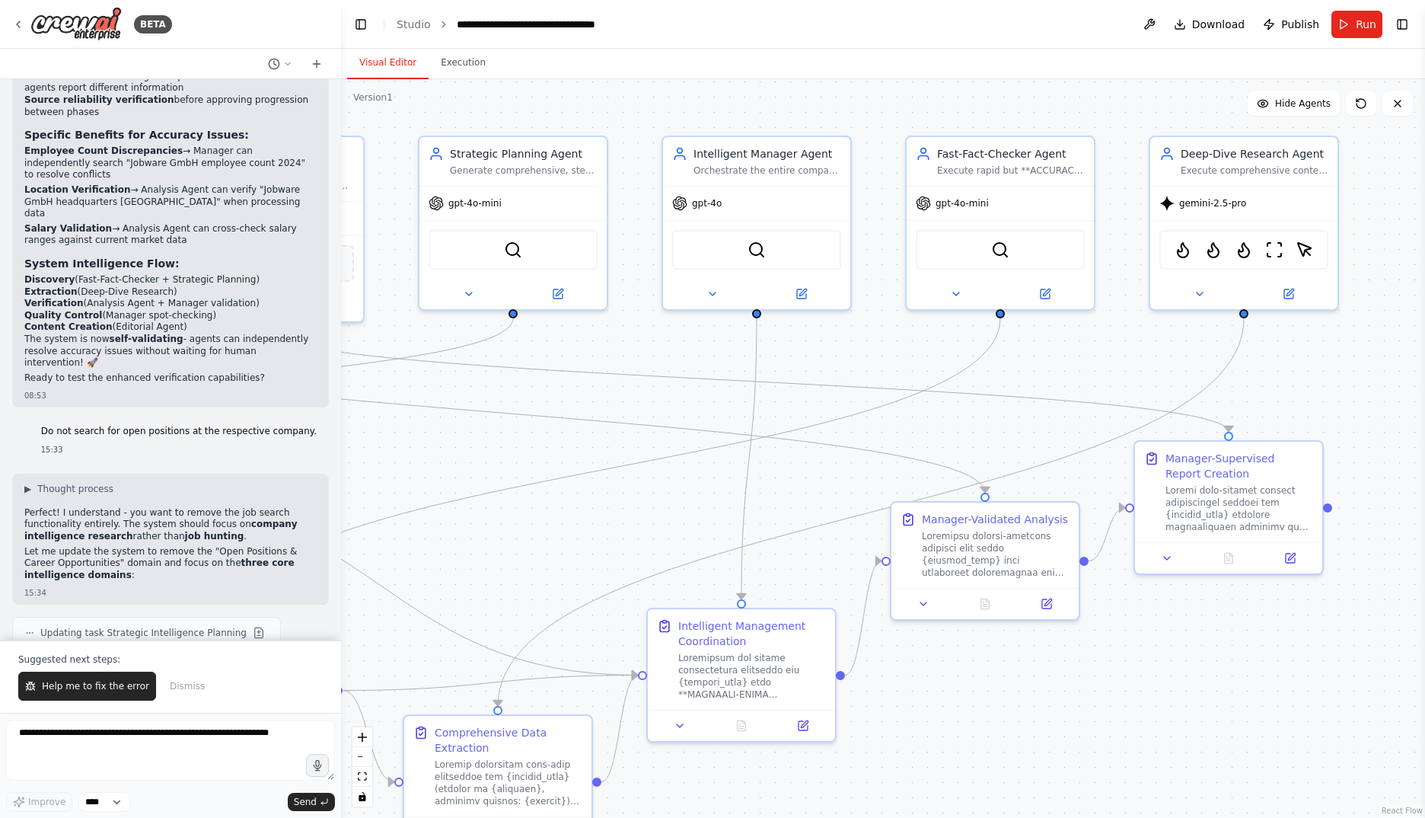
scroll to position [34285, 0]
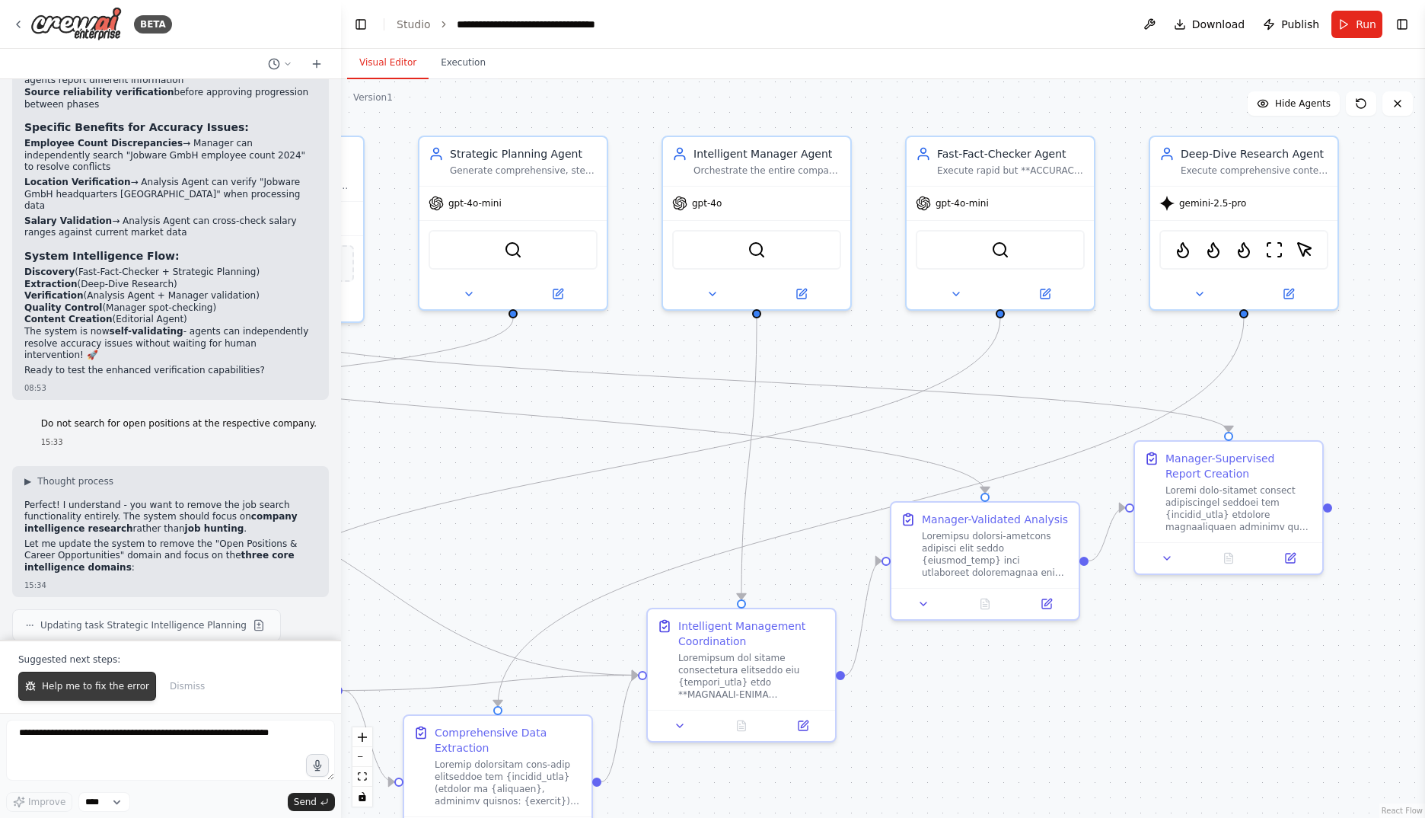
click at [113, 686] on span "Help me to fix the error" at bounding box center [95, 686] width 107 height 12
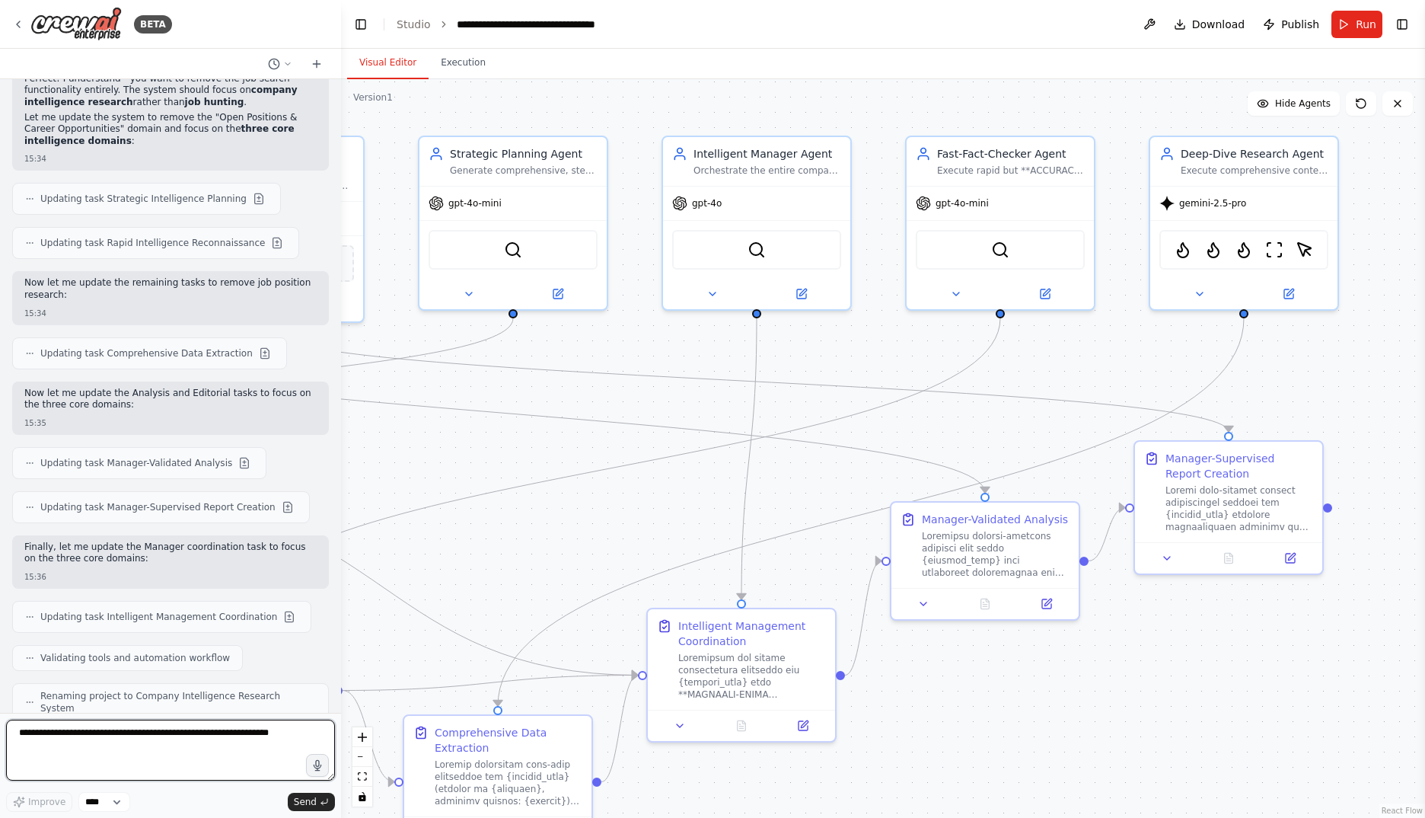
scroll to position [34723, 0]
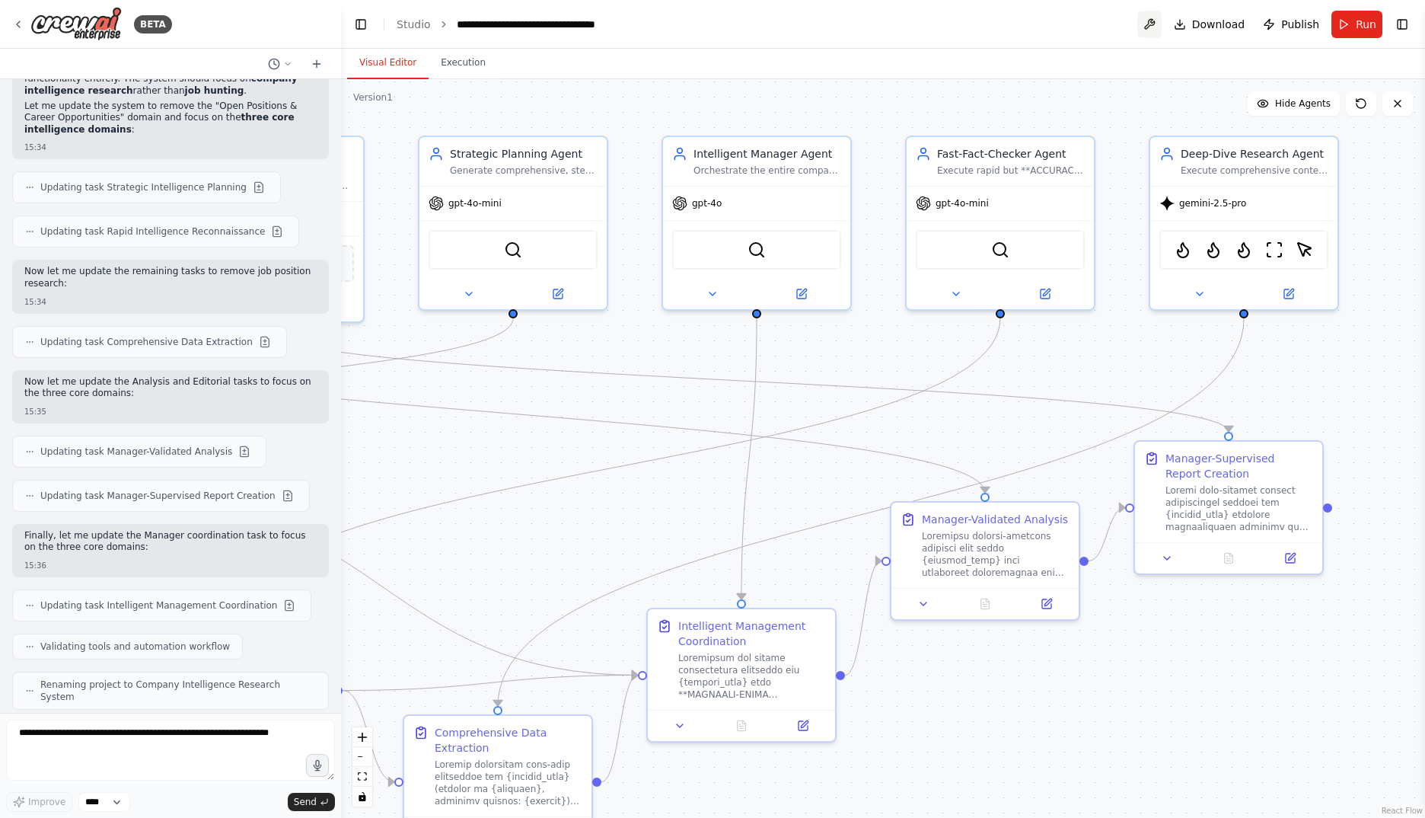
click at [1156, 27] on button at bounding box center [1149, 24] width 24 height 27
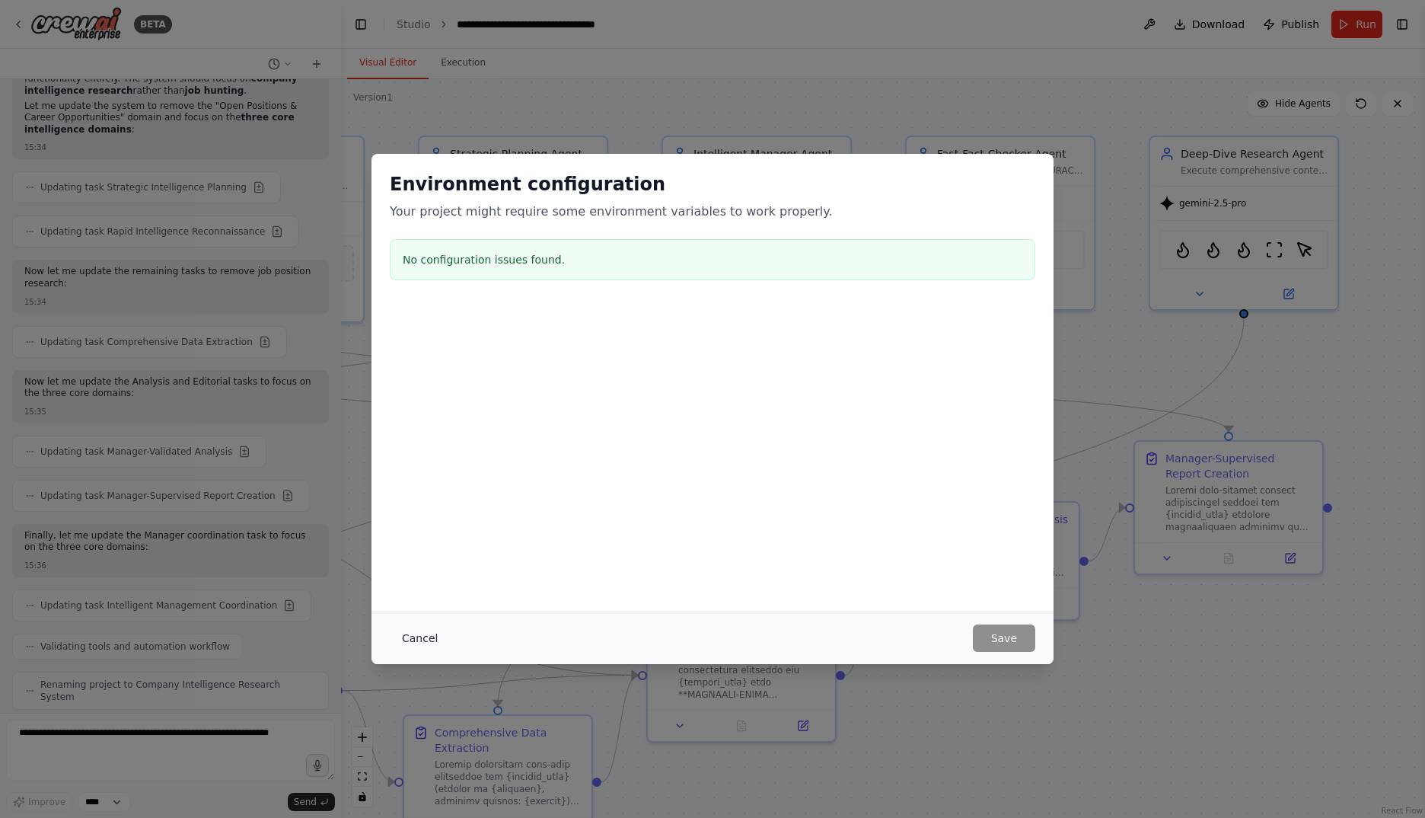
click at [430, 636] on button "Cancel" at bounding box center [420, 637] width 60 height 27
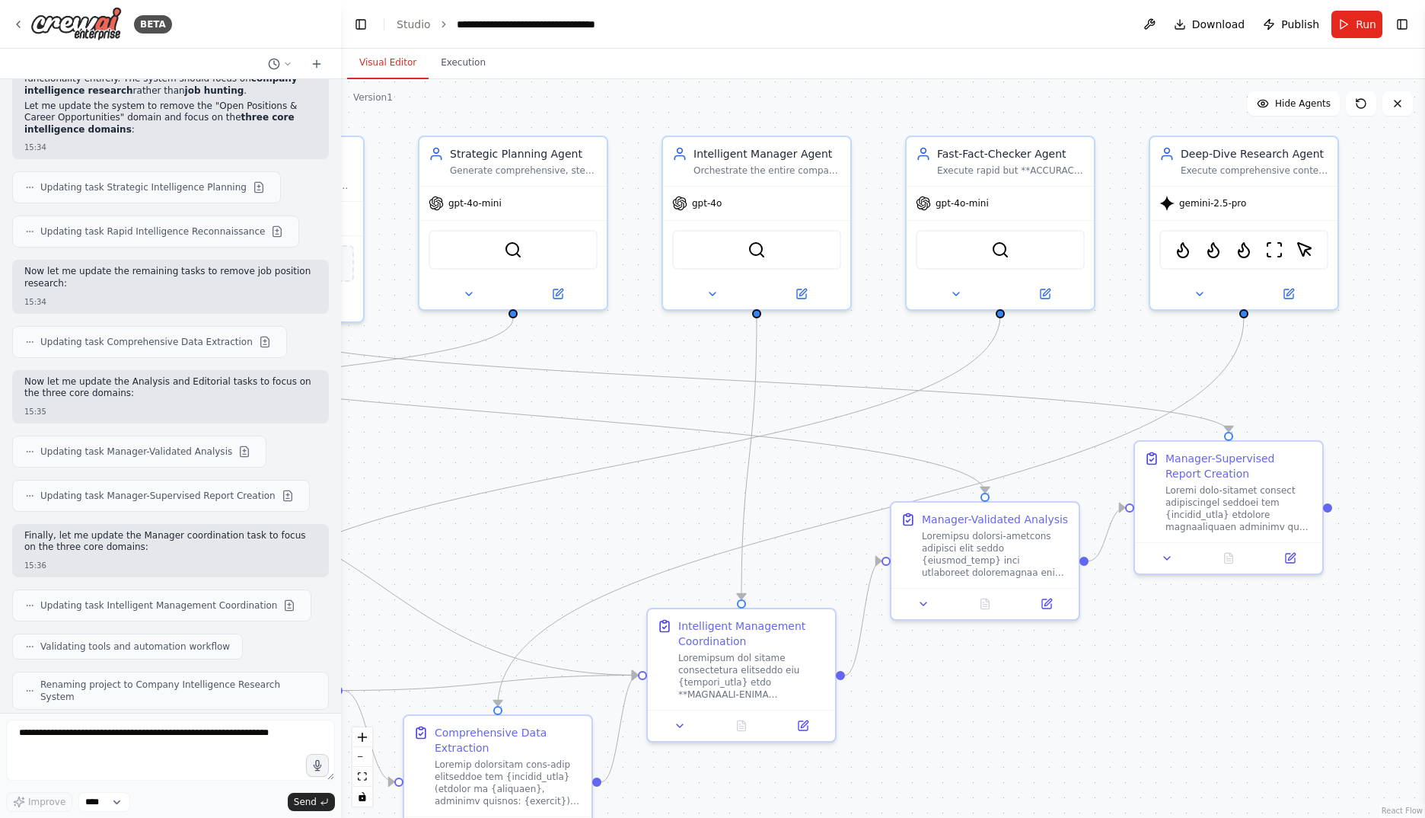
drag, startPoint x: 356, startPoint y: 21, endPoint x: 339, endPoint y: 28, distance: 19.1
click at [357, 21] on button "Toggle Left Sidebar" at bounding box center [360, 24] width 21 height 21
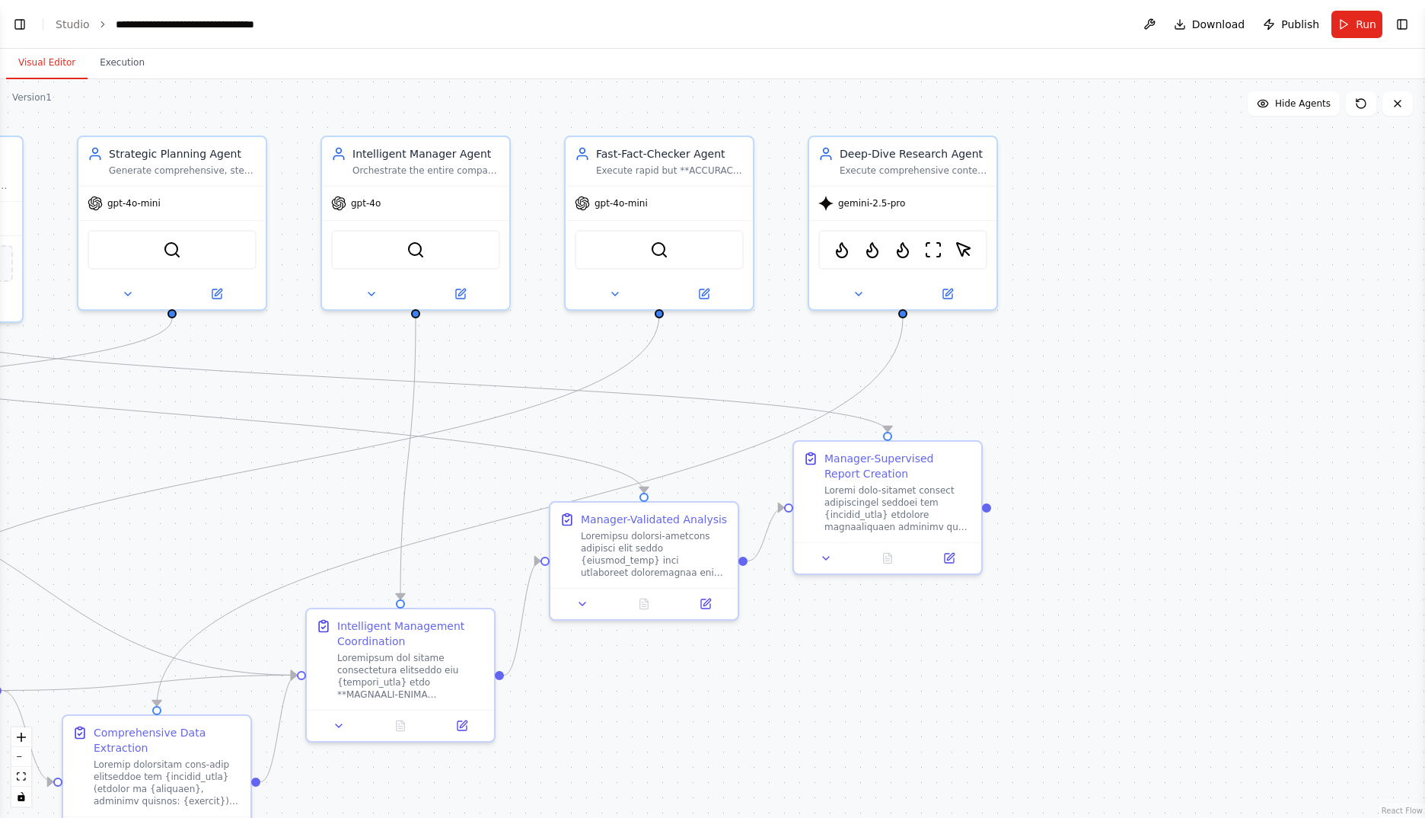
click at [24, 20] on button "Toggle Left Sidebar" at bounding box center [19, 24] width 21 height 21
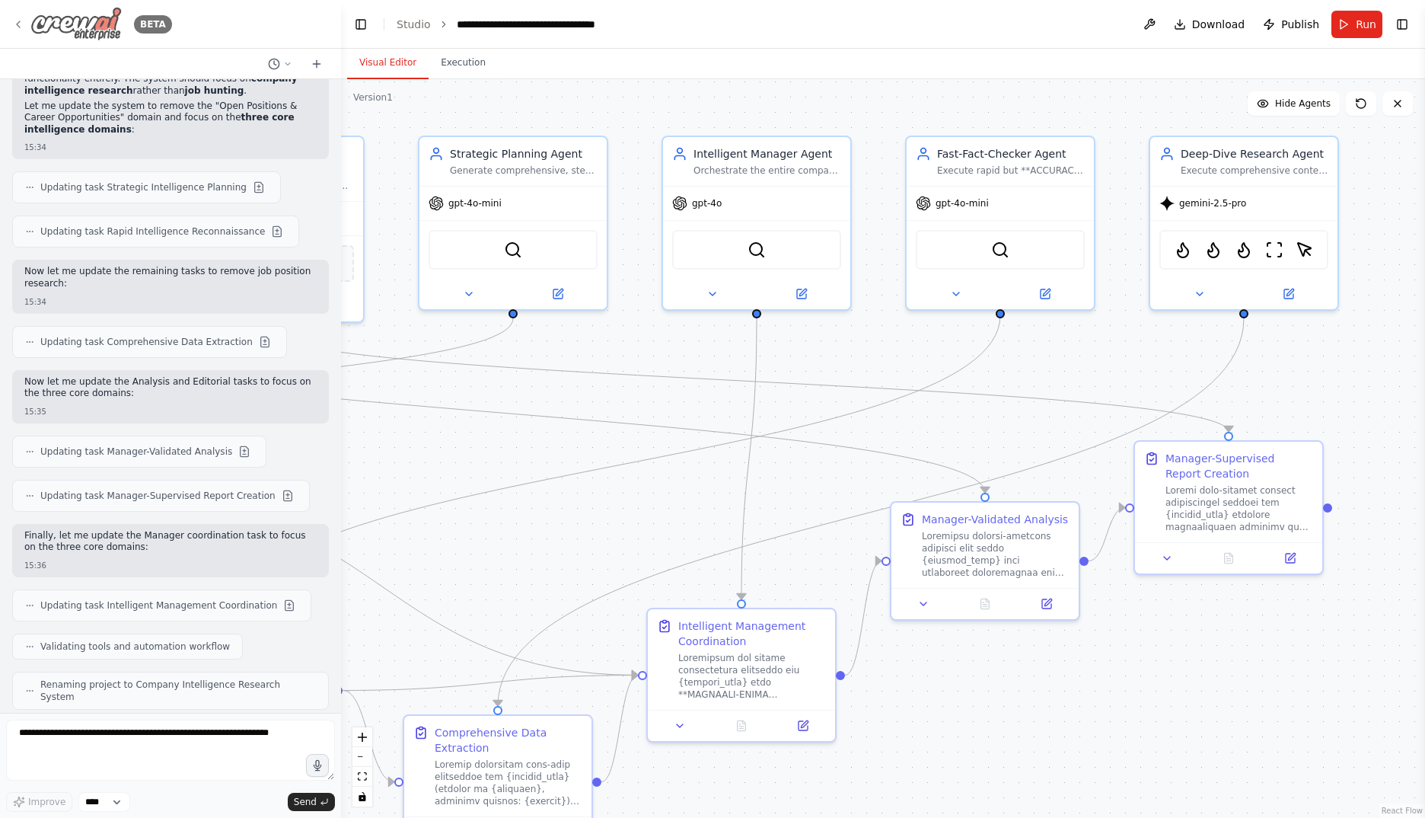
click at [23, 20] on icon at bounding box center [18, 24] width 12 height 12
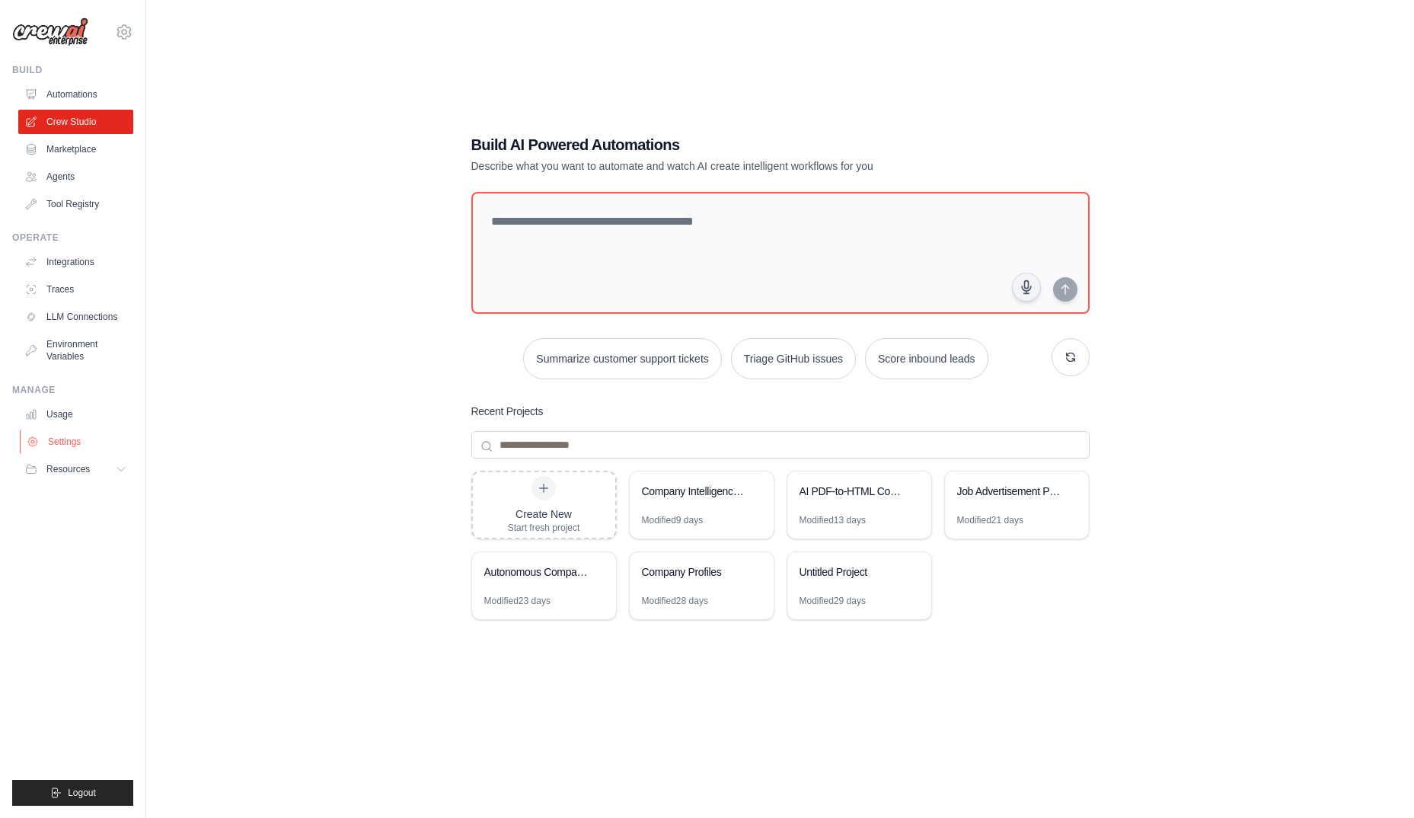
click at [70, 438] on link "Settings" at bounding box center [77, 441] width 115 height 24
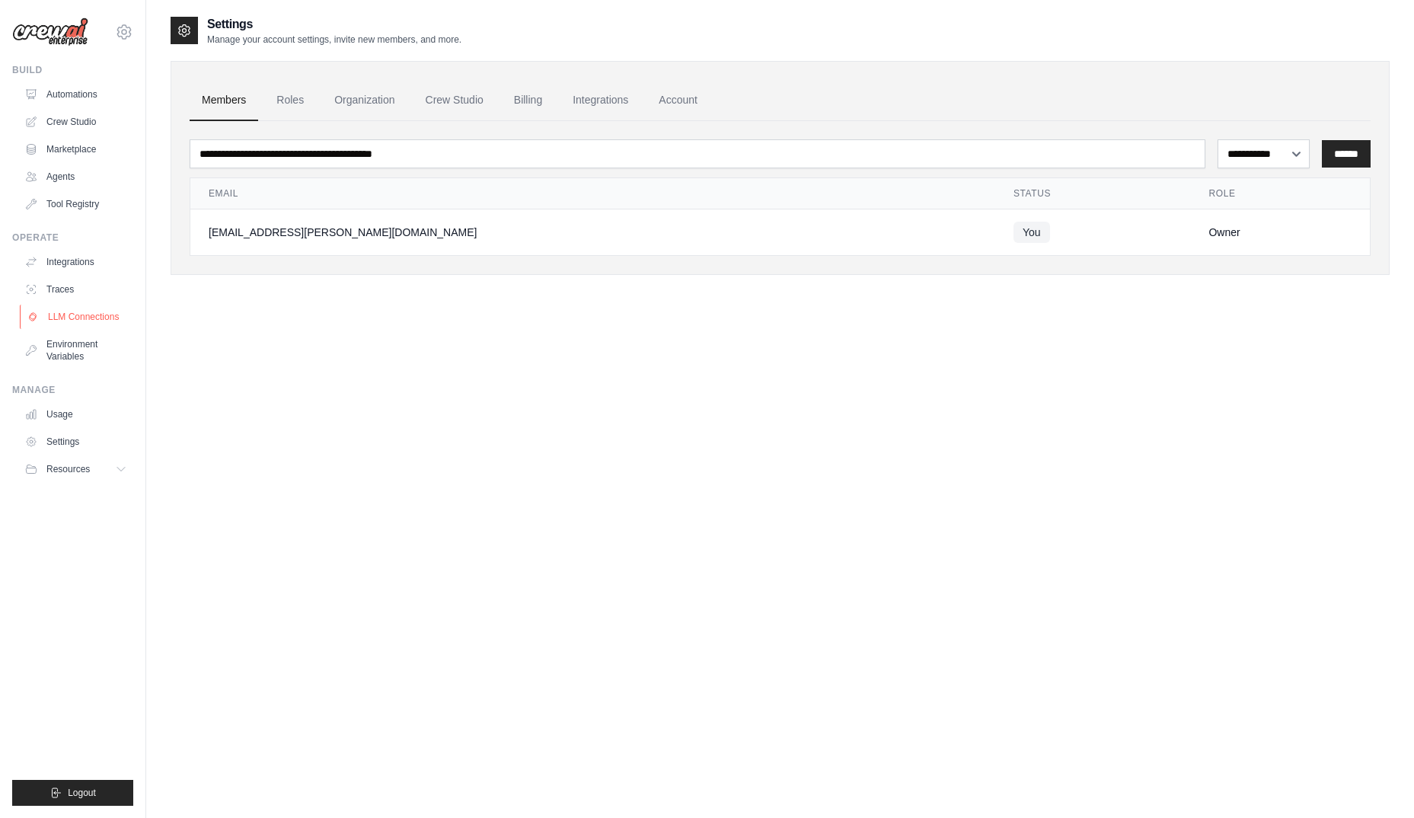
click at [87, 310] on link "LLM Connections" at bounding box center [77, 317] width 115 height 24
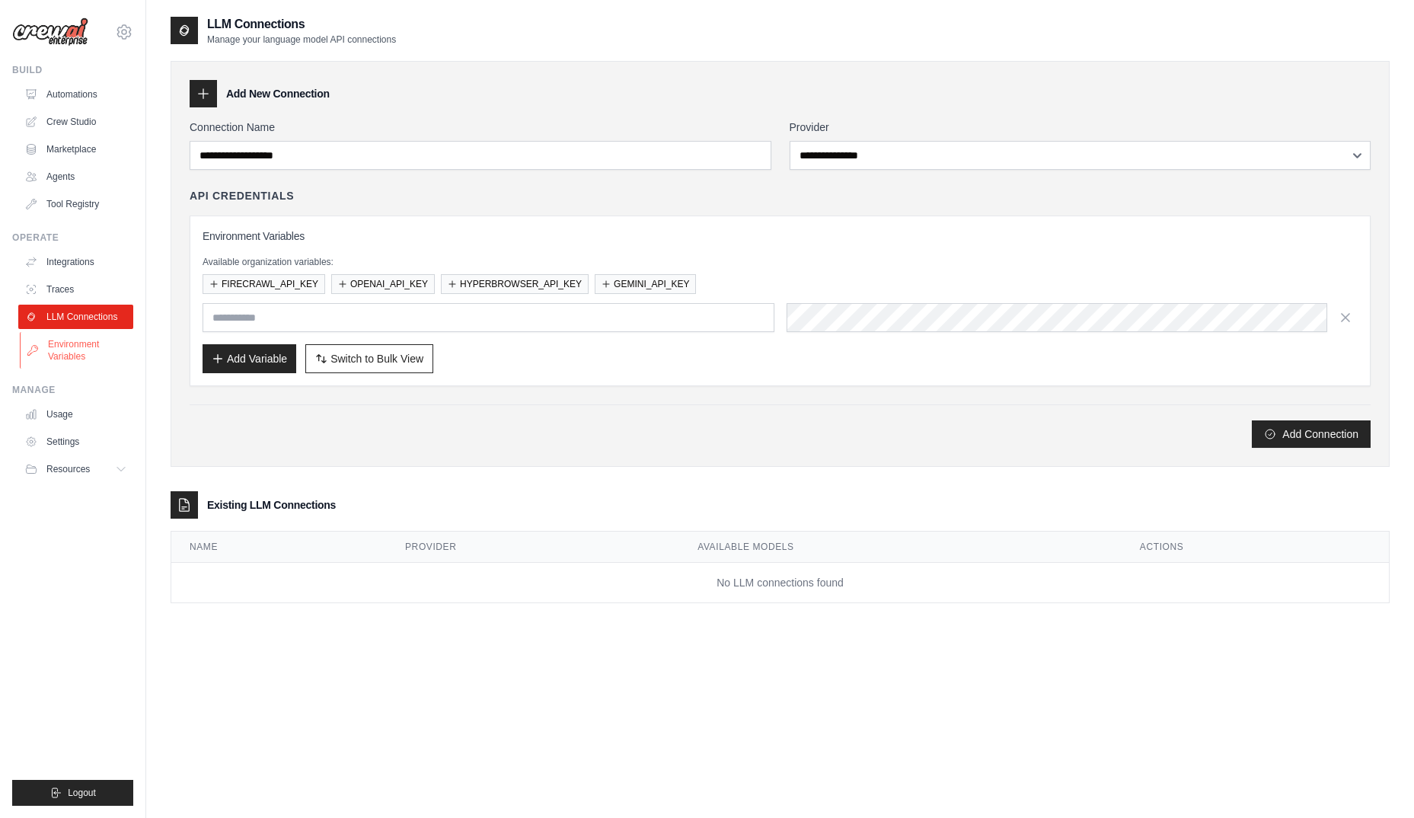
click at [84, 349] on link "Environment Variables" at bounding box center [77, 350] width 115 height 37
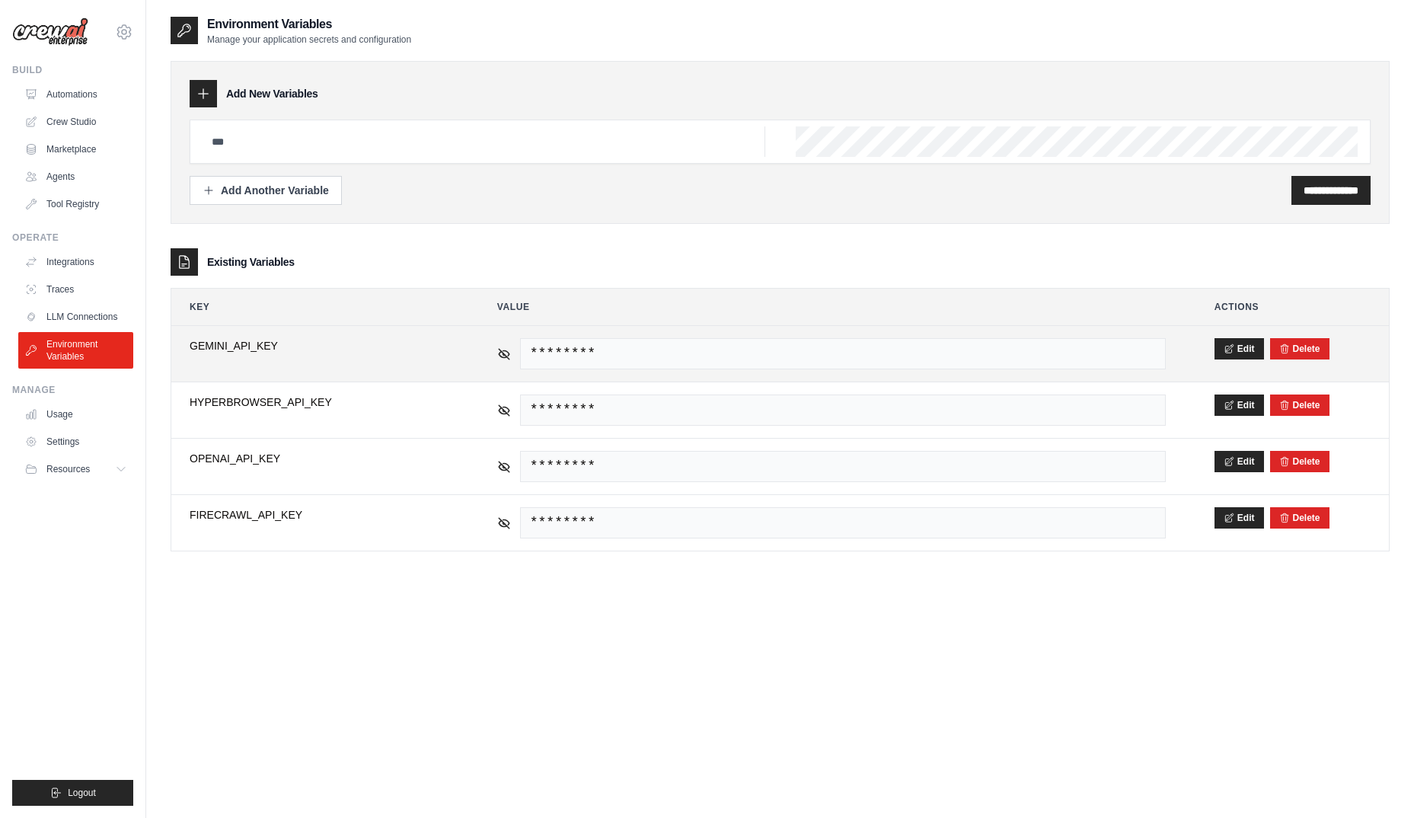
click at [504, 362] on div "********" at bounding box center [831, 353] width 668 height 31
click at [502, 353] on icon at bounding box center [503, 353] width 2 height 2
click at [1240, 343] on button "Edit" at bounding box center [1238, 347] width 49 height 21
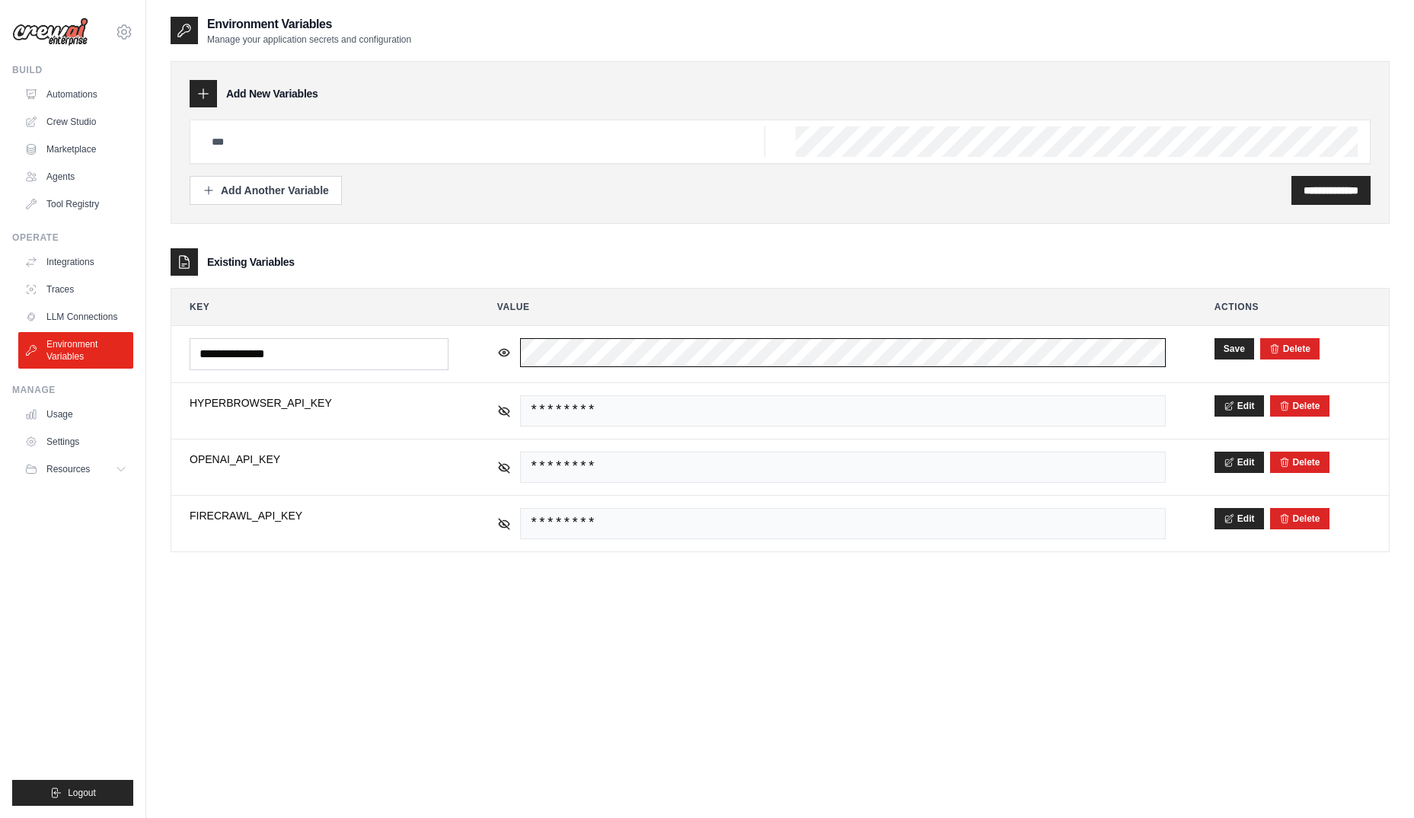
click at [464, 307] on table "**********" at bounding box center [779, 420] width 1217 height 263
click at [1236, 349] on button "Save" at bounding box center [1234, 347] width 40 height 21
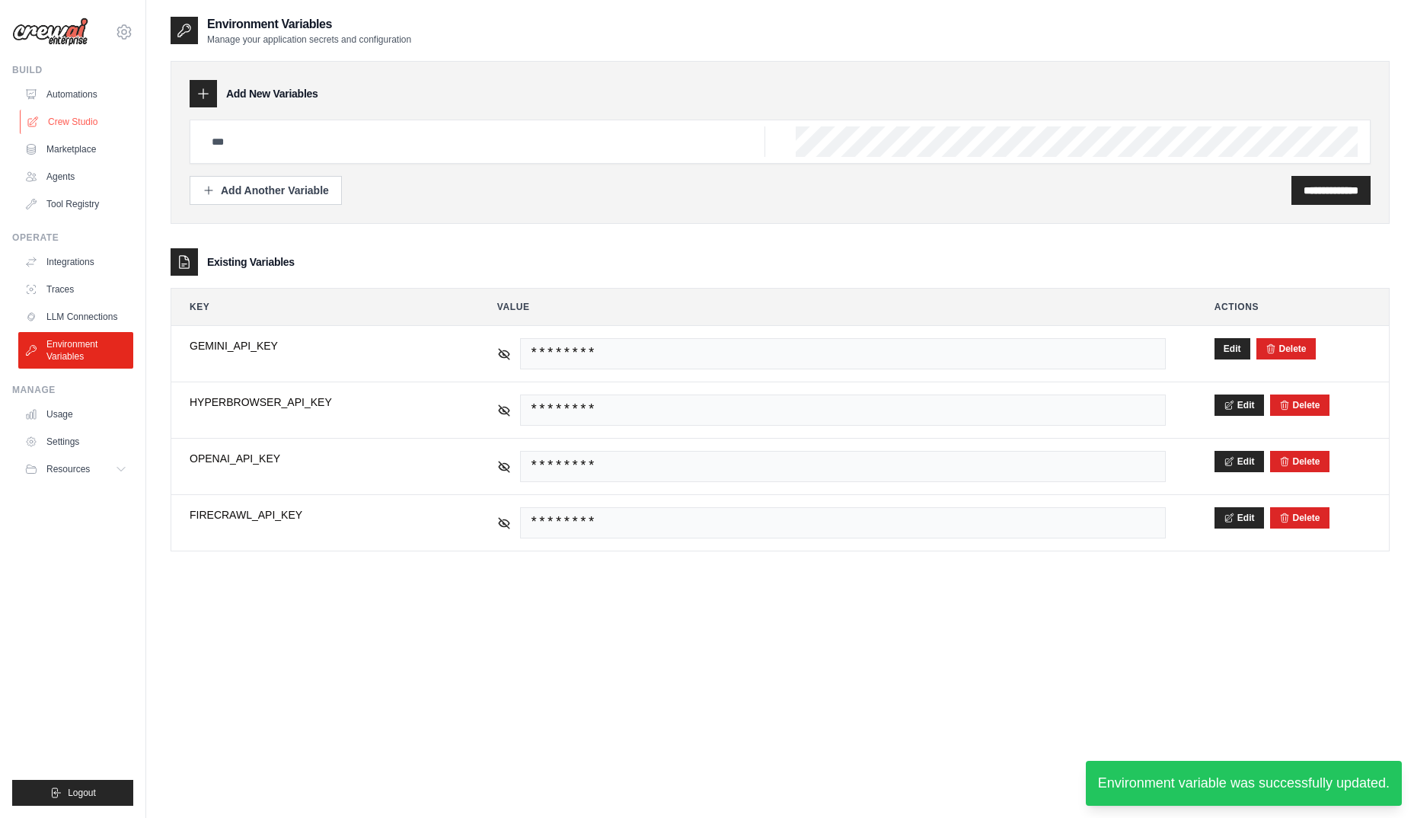
click at [71, 115] on link "Crew Studio" at bounding box center [77, 122] width 115 height 24
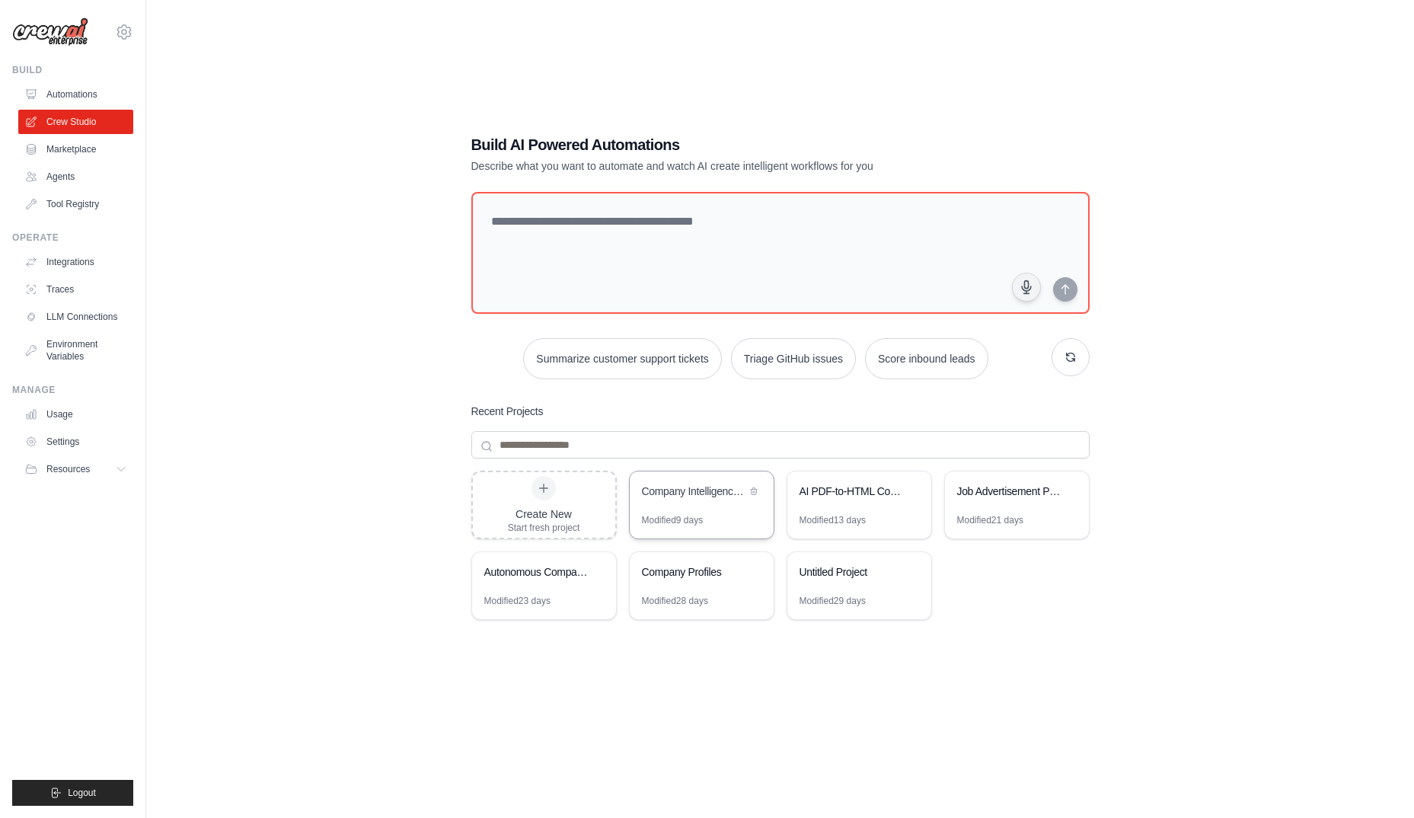
click at [716, 524] on div "Modified 9 days" at bounding box center [702, 526] width 144 height 24
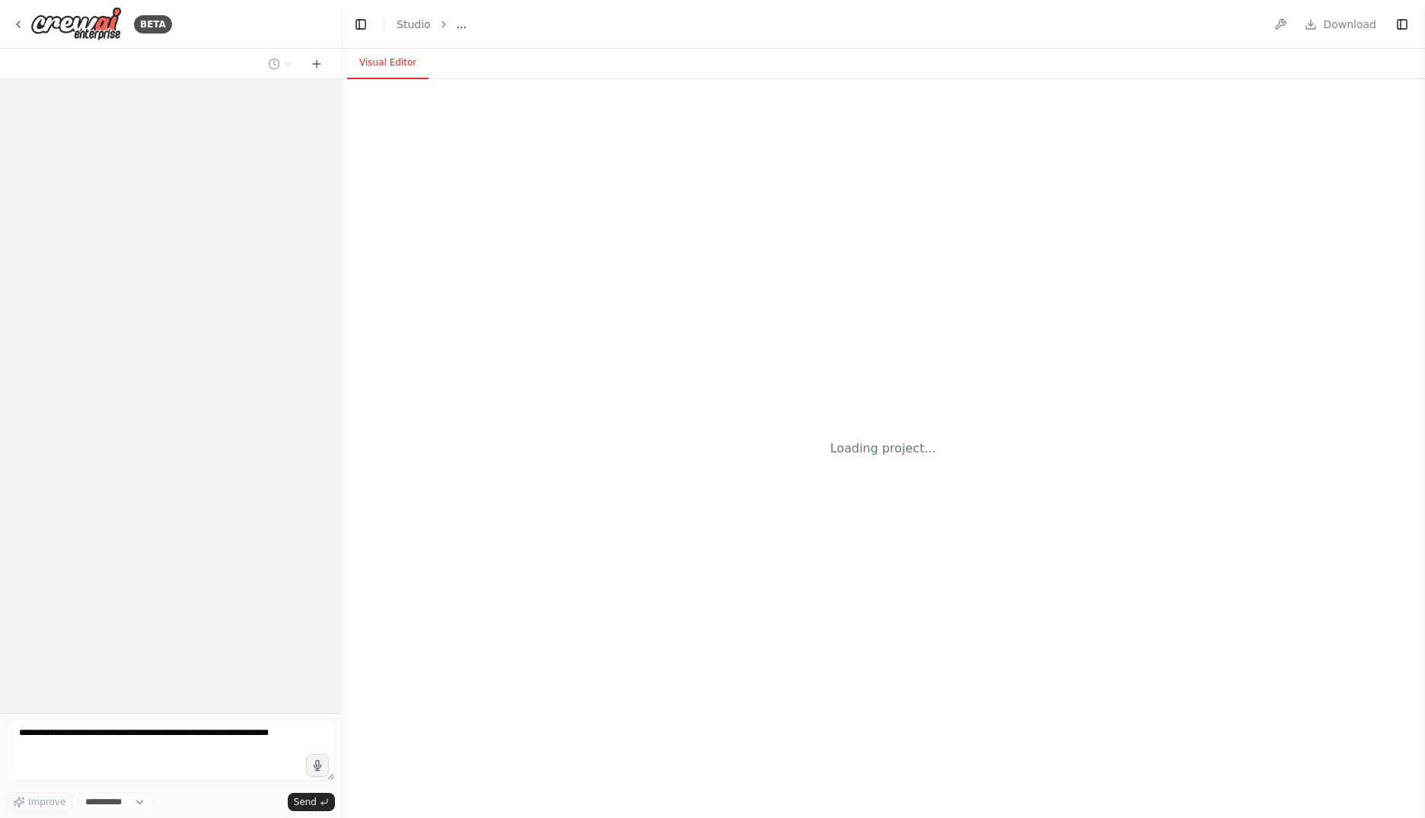
select select "****"
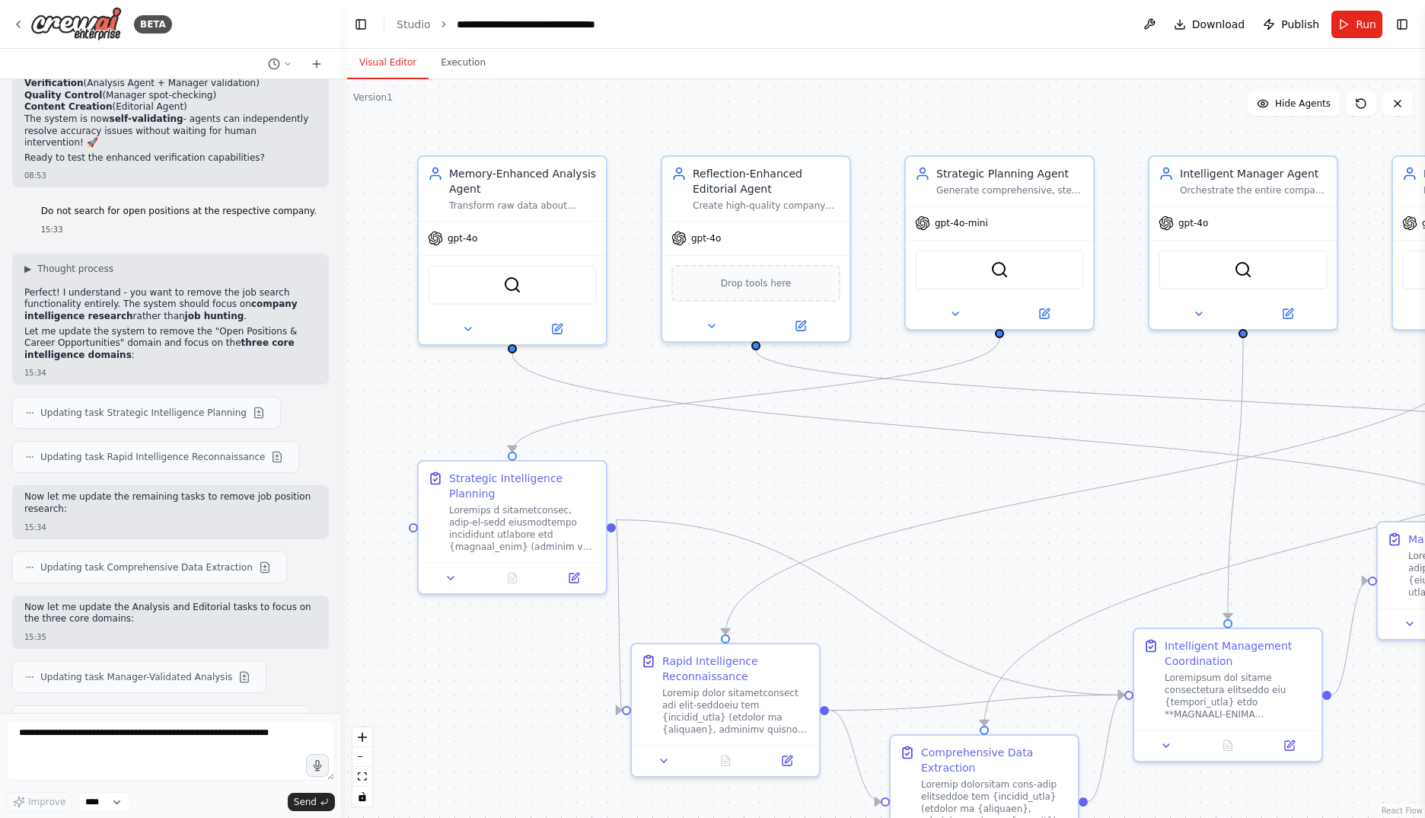
scroll to position [34717, 0]
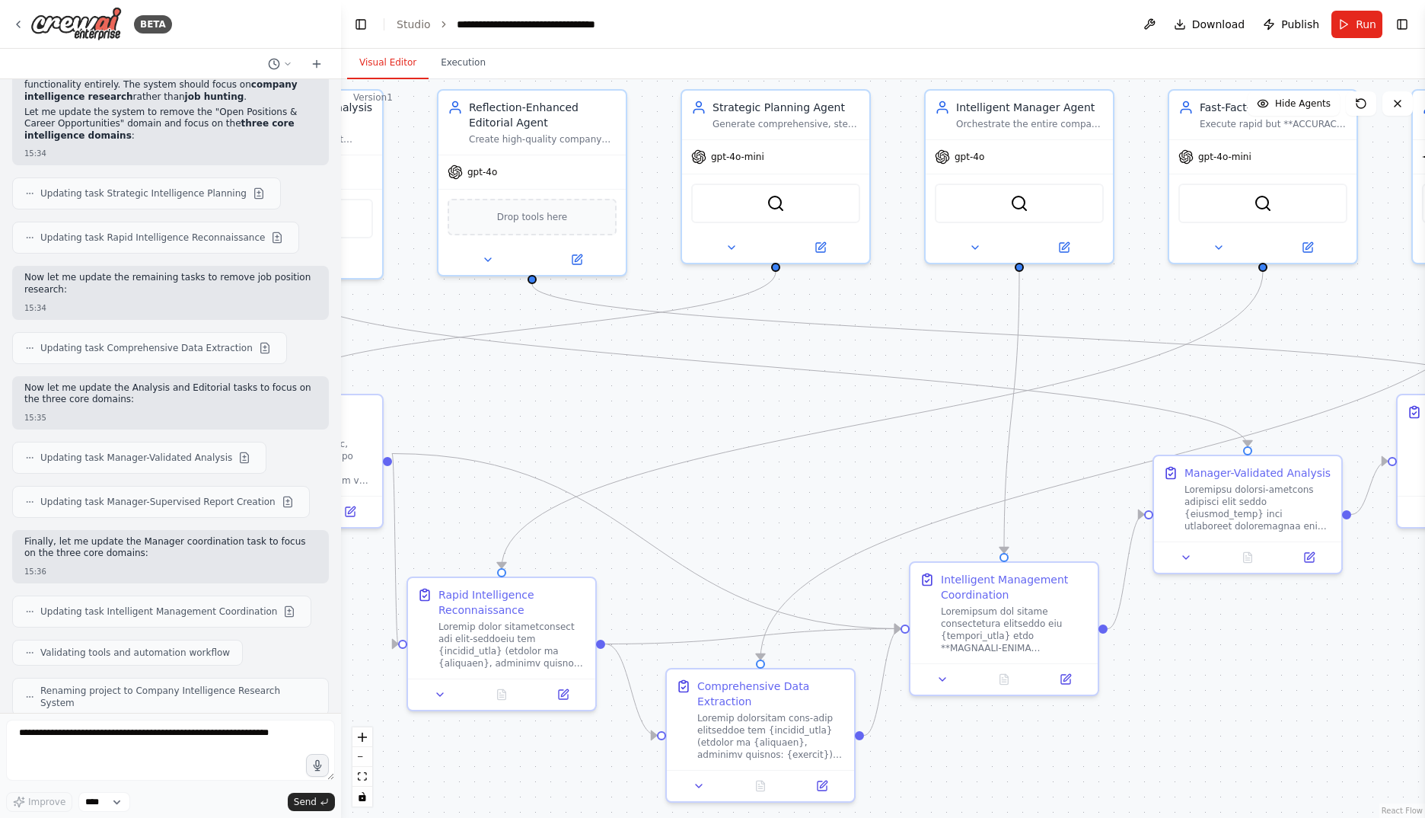
drag, startPoint x: 1080, startPoint y: 537, endPoint x: 857, endPoint y: 471, distance: 233.4
click at [857, 471] on div ".deletable-edge-delete-btn { width: 20px; height: 20px; border: 0px solid #ffff…" at bounding box center [883, 448] width 1084 height 738
click at [1364, 27] on span "Run" at bounding box center [1366, 24] width 21 height 15
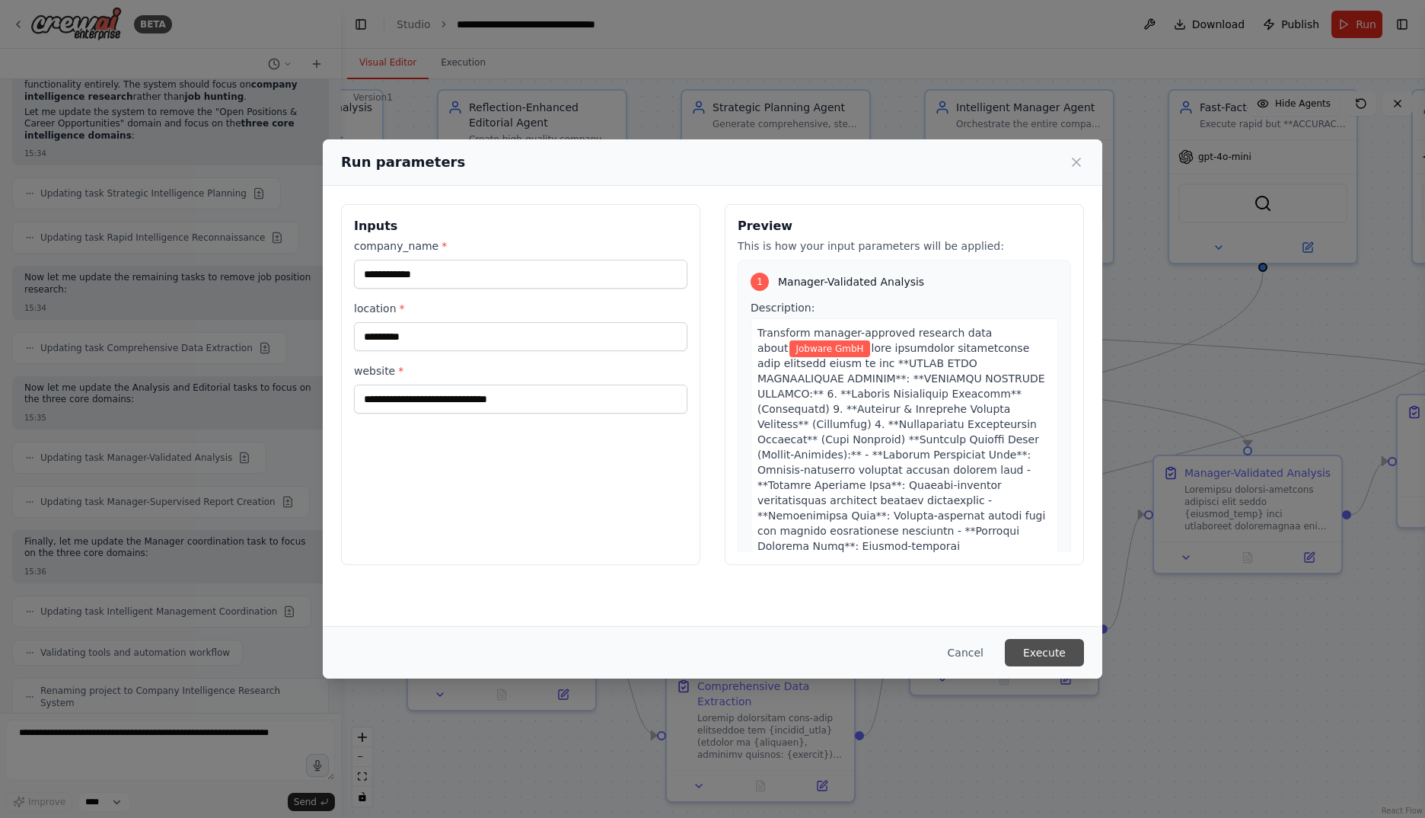
click at [1046, 646] on button "Execute" at bounding box center [1044, 652] width 79 height 27
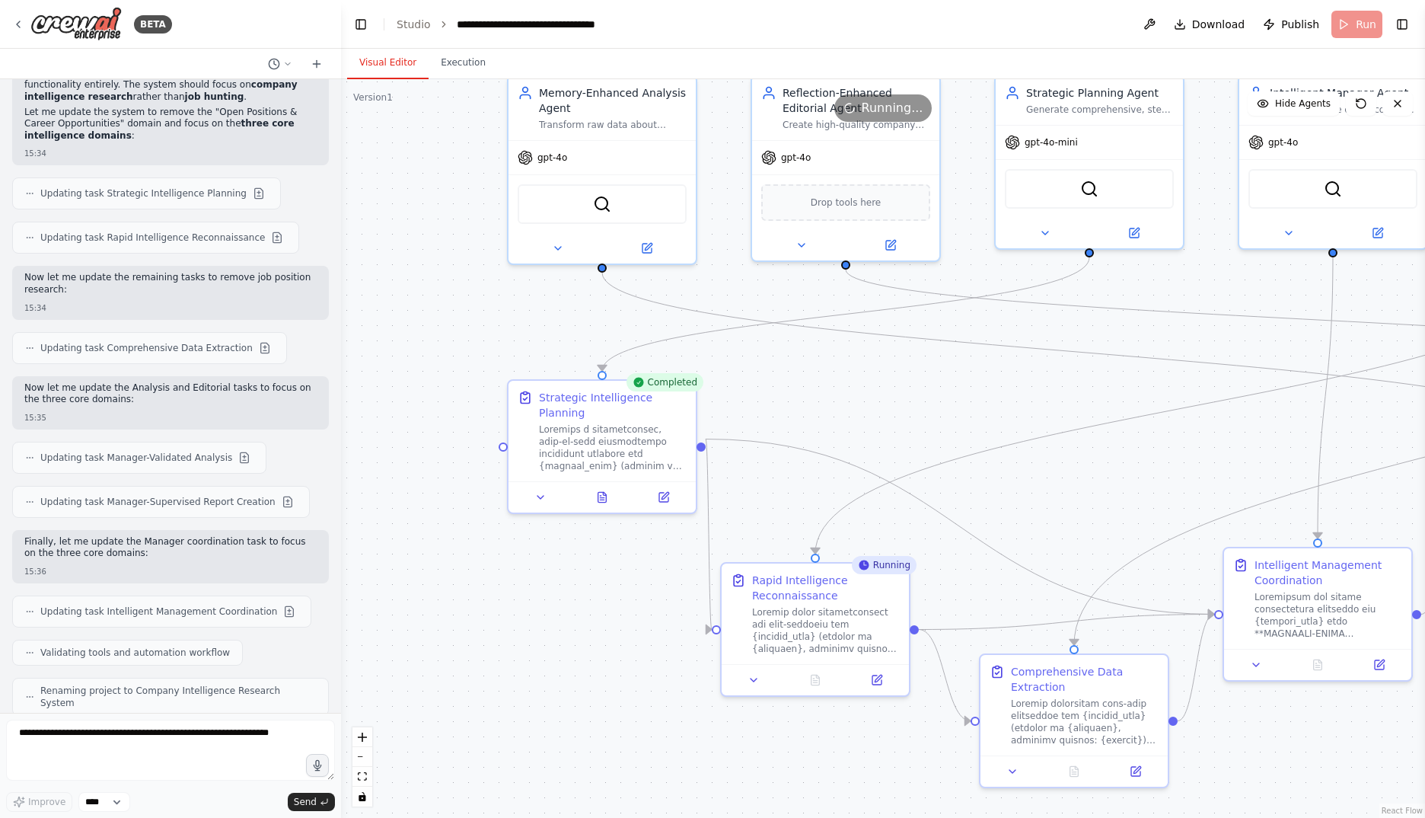
drag, startPoint x: 697, startPoint y: 386, endPoint x: 799, endPoint y: 346, distance: 109.4
click at [965, 372] on div ".deletable-edge-delete-btn { width: 20px; height: 20px; border: 0px solid #ffff…" at bounding box center [883, 448] width 1084 height 738
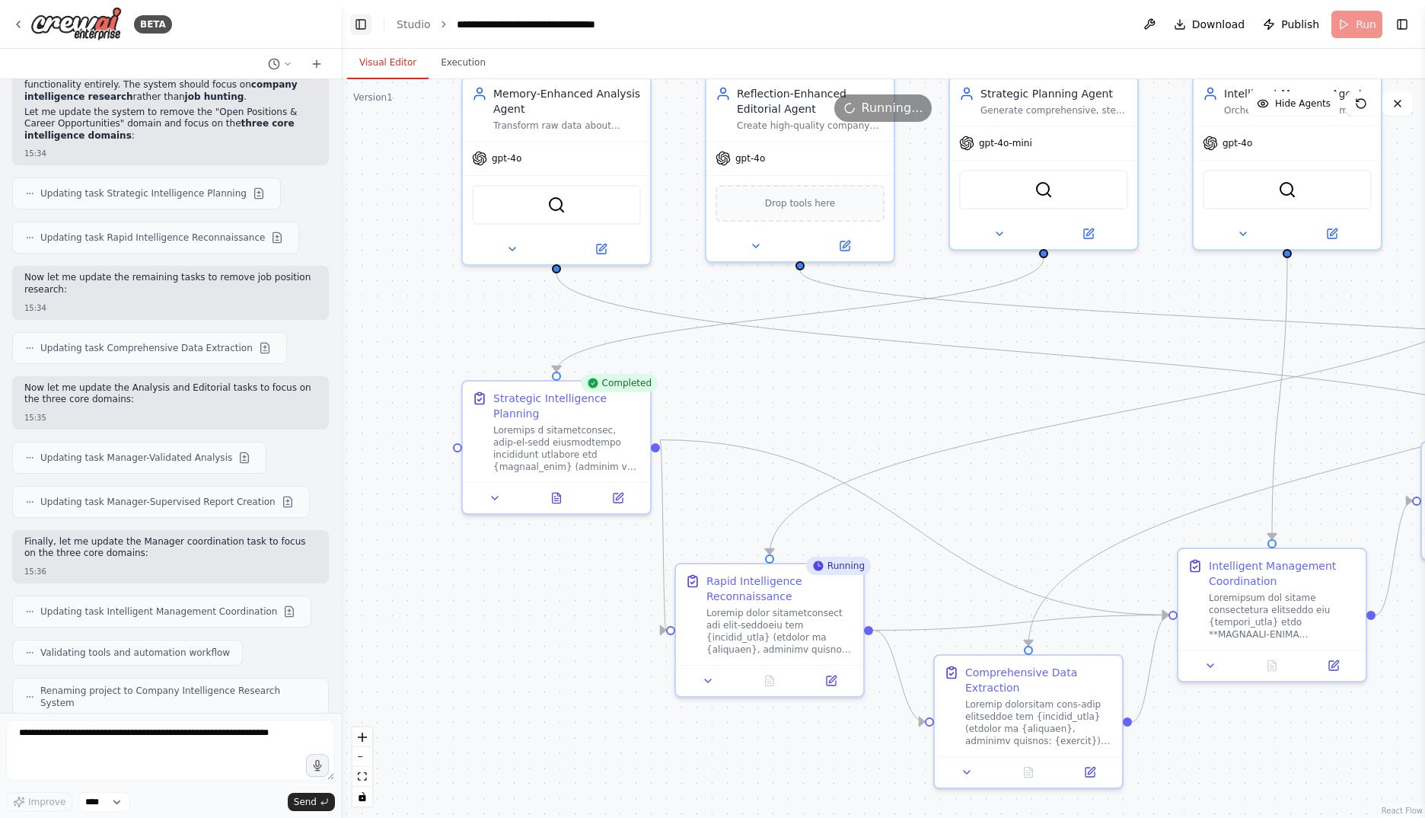
click at [361, 27] on button "Toggle Left Sidebar" at bounding box center [360, 24] width 21 height 21
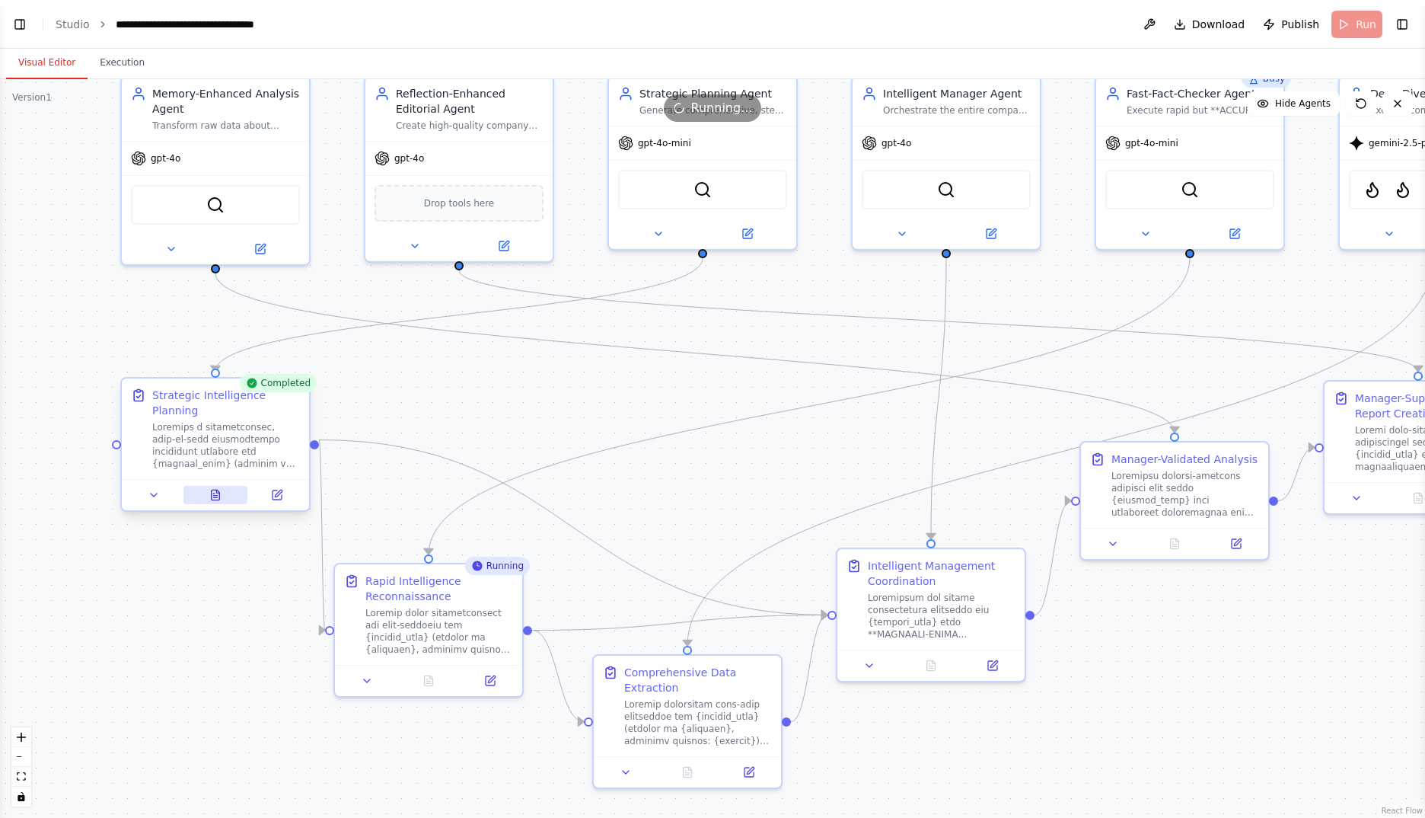
click at [210, 489] on icon at bounding box center [215, 495] width 12 height 12
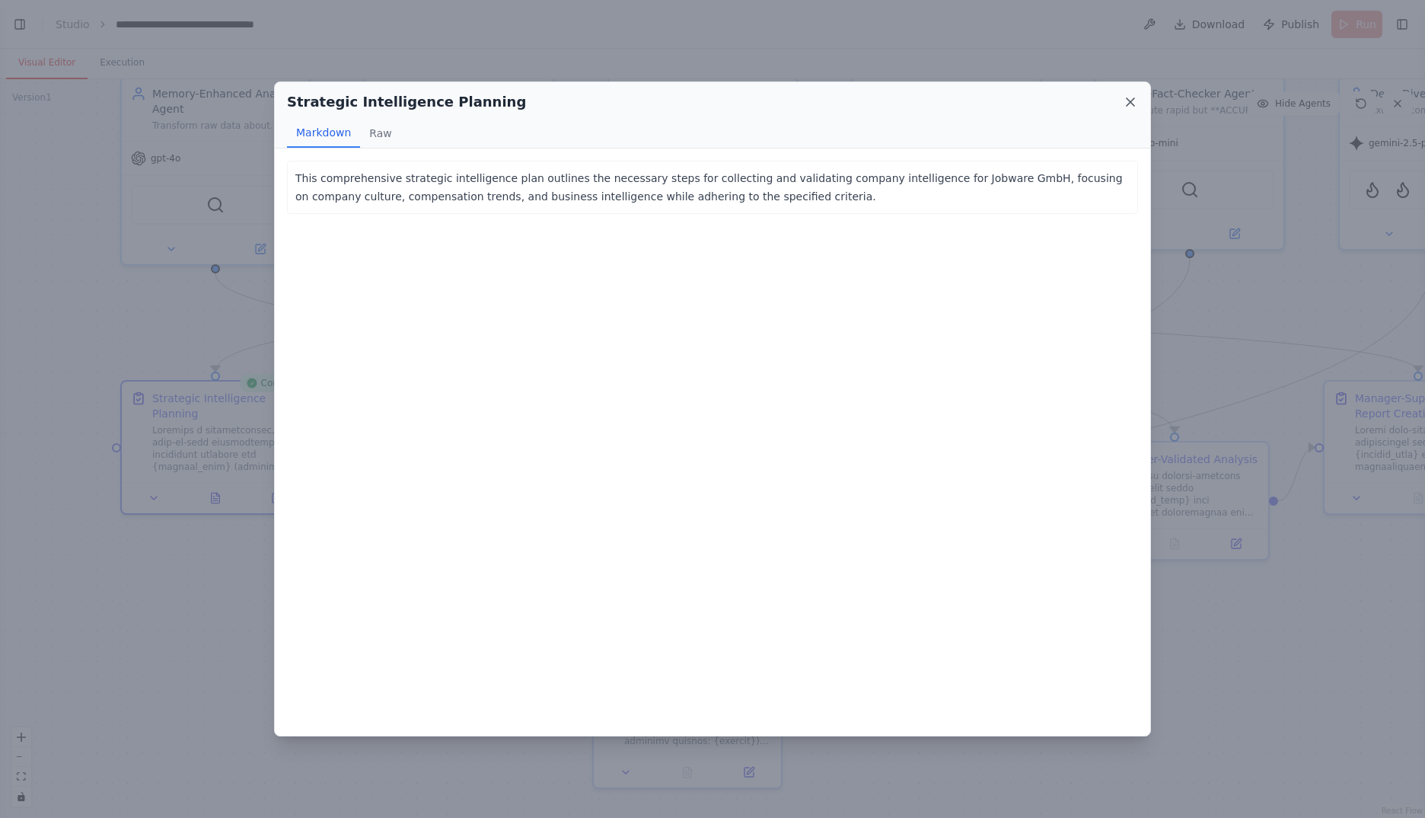
click at [1134, 106] on icon at bounding box center [1131, 102] width 8 height 8
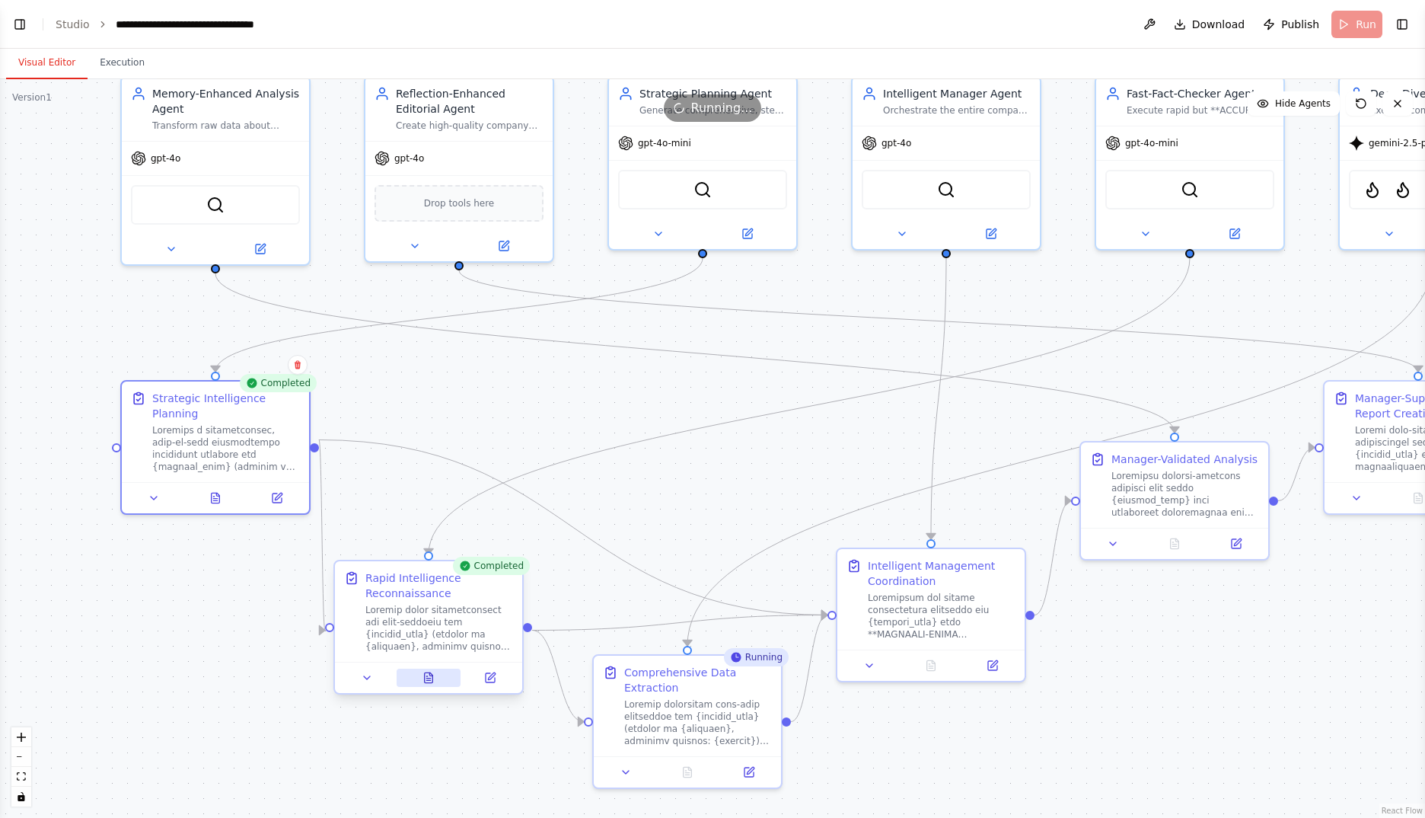
click at [427, 674] on icon at bounding box center [429, 677] width 8 height 10
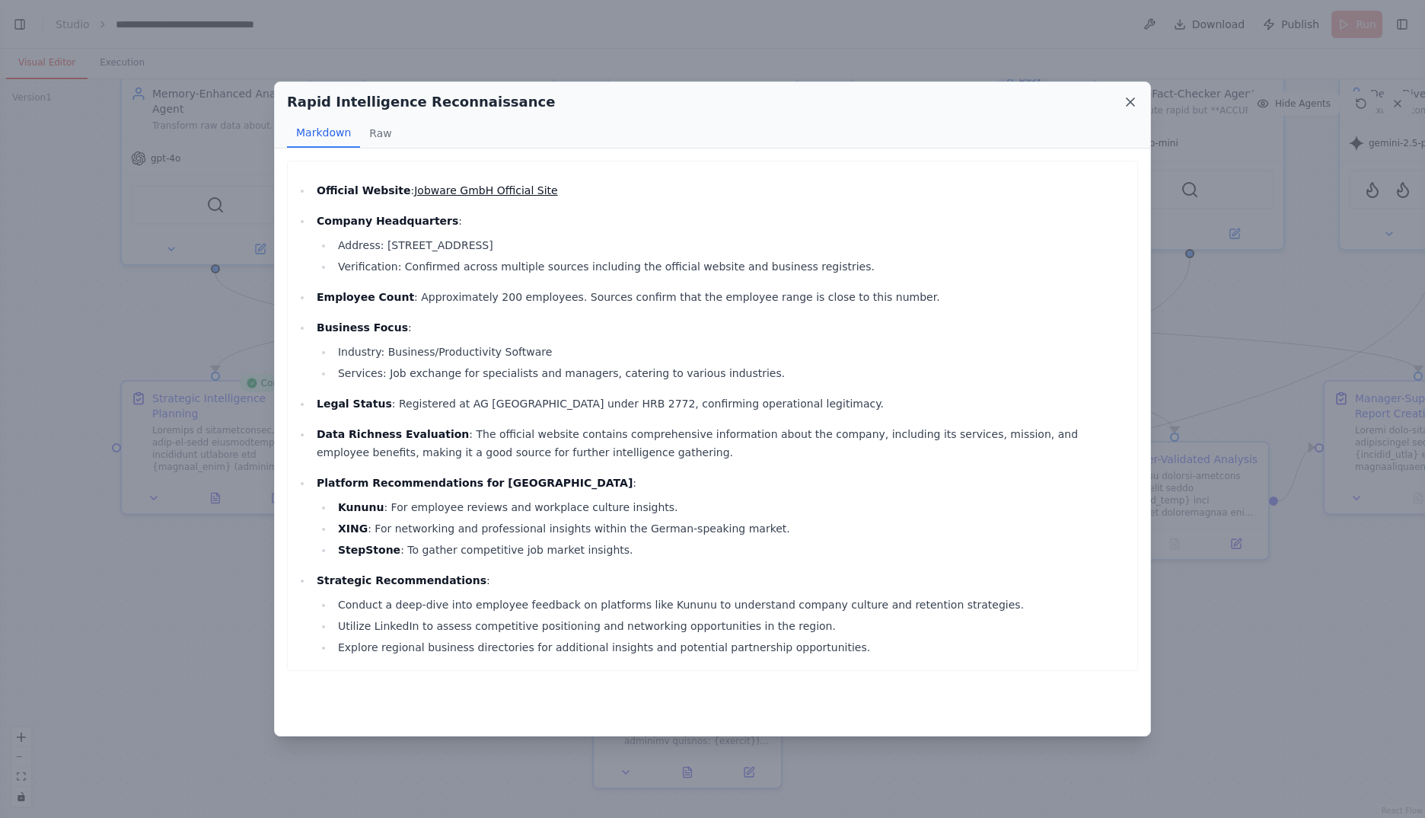
click at [1124, 102] on icon at bounding box center [1130, 101] width 15 height 15
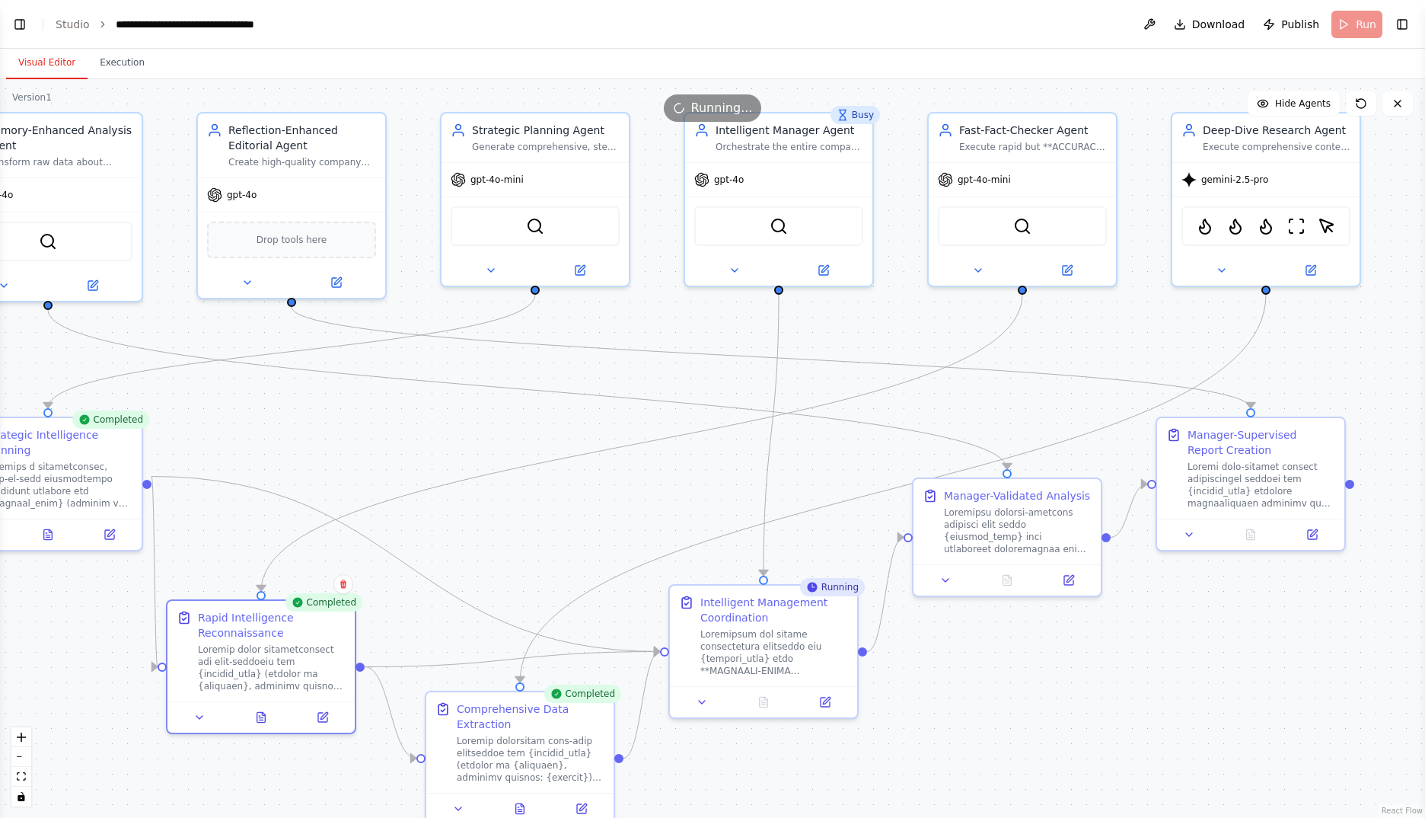
drag, startPoint x: 743, startPoint y: 462, endPoint x: 585, endPoint y: 497, distance: 162.2
click at [585, 497] on div ".deletable-edge-delete-btn { width: 20px; height: 20px; border: 0px solid #ffff…" at bounding box center [712, 448] width 1425 height 738
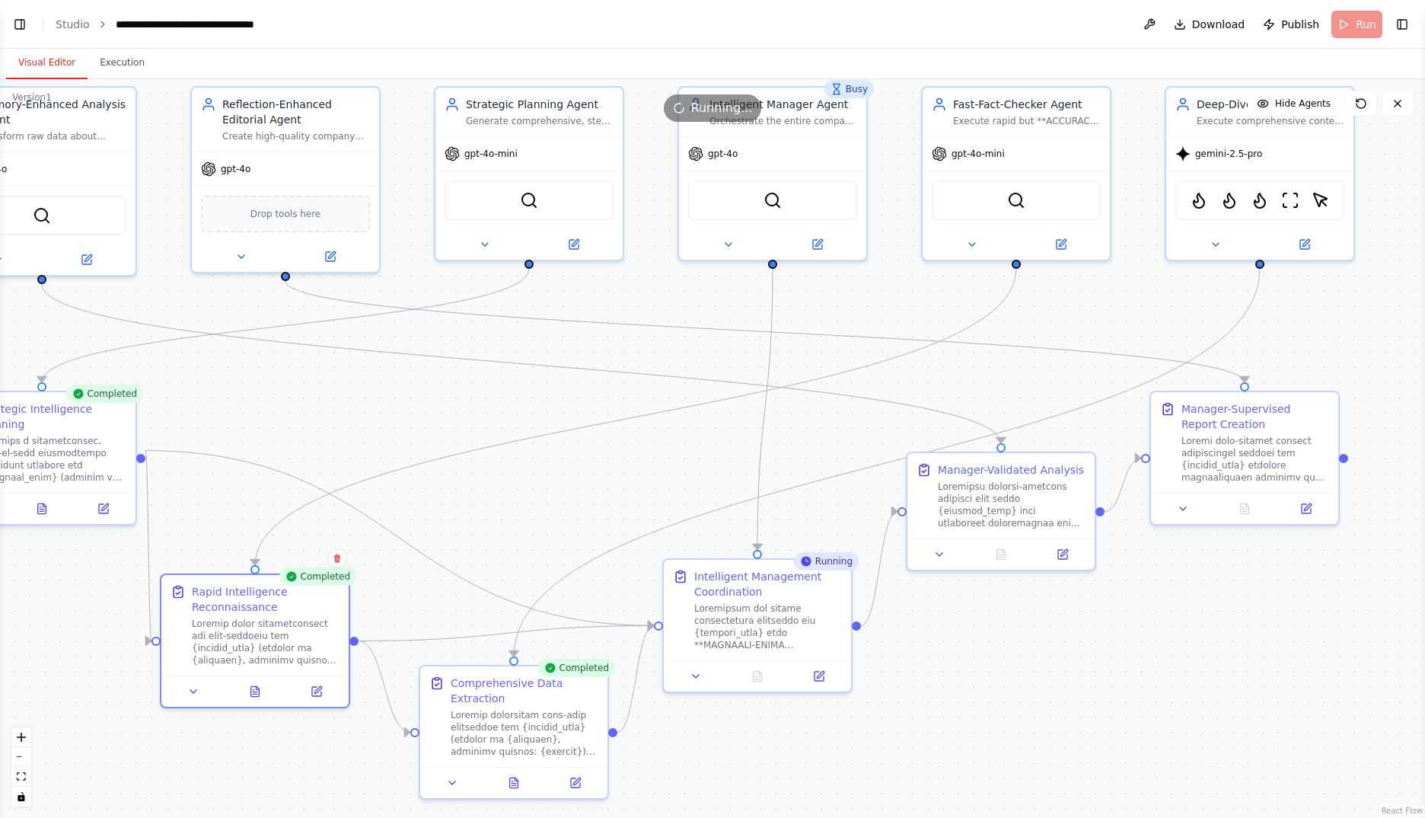
drag, startPoint x: 558, startPoint y: 506, endPoint x: 552, endPoint y: 480, distance: 26.6
click at [552, 480] on div ".deletable-edge-delete-btn { width: 20px; height: 20px; border: 0px solid #ffff…" at bounding box center [712, 448] width 1425 height 738
click at [521, 780] on button at bounding box center [514, 779] width 65 height 18
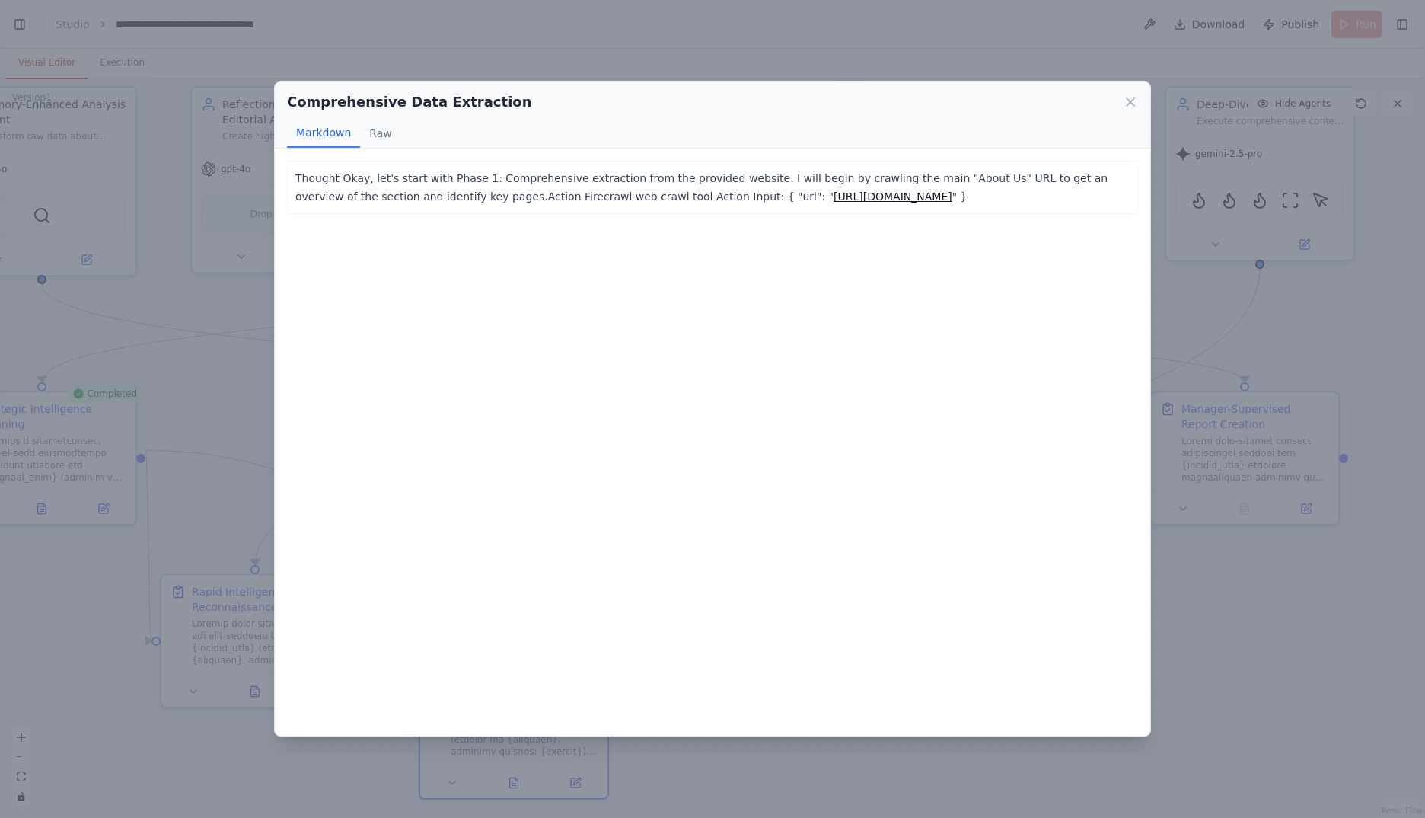
click at [1137, 93] on div "Comprehensive Data Extraction" at bounding box center [712, 101] width 851 height 21
click at [1133, 100] on icon at bounding box center [1131, 102] width 8 height 8
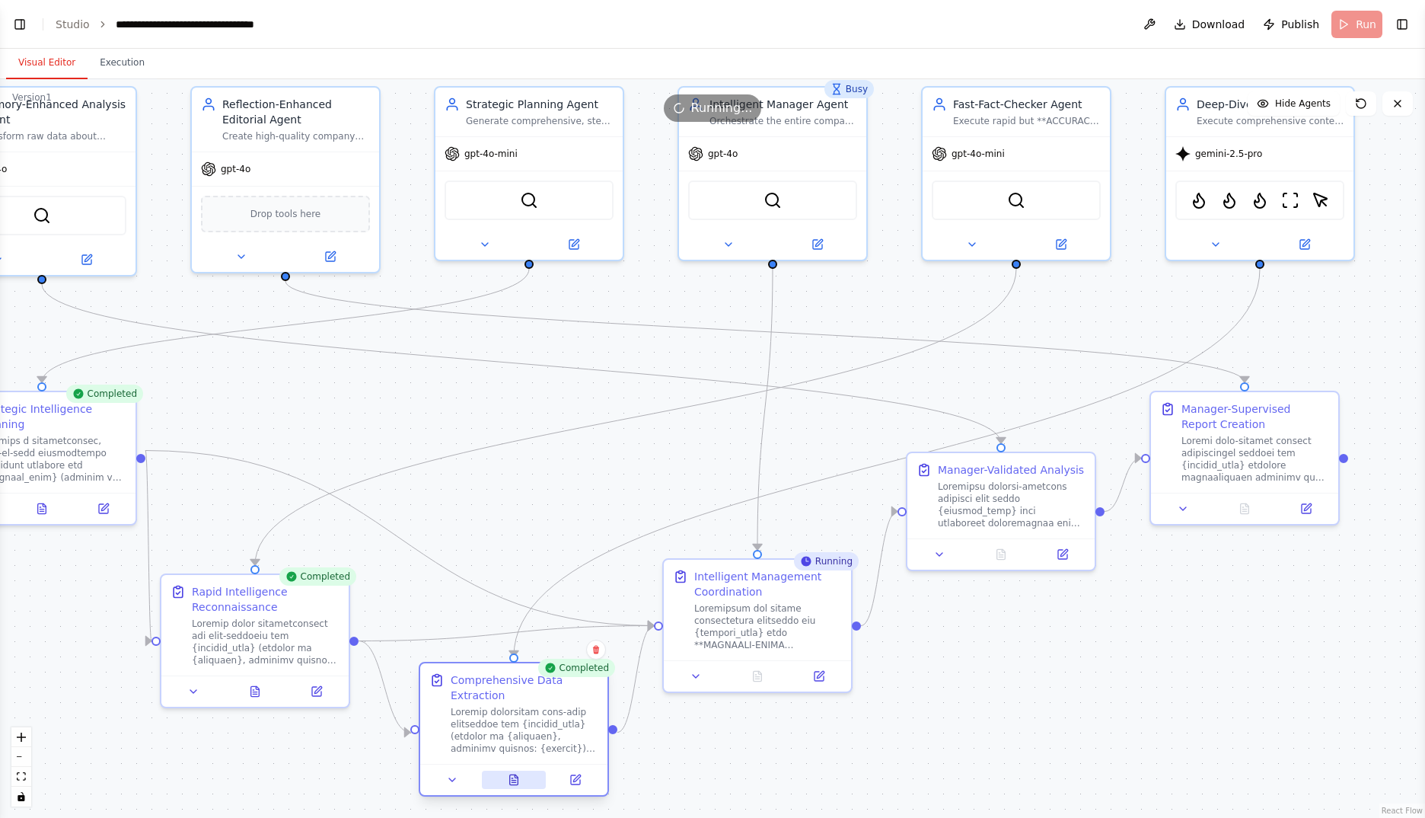
click at [517, 789] on div at bounding box center [513, 779] width 187 height 31
click at [517, 784] on icon at bounding box center [514, 779] width 8 height 10
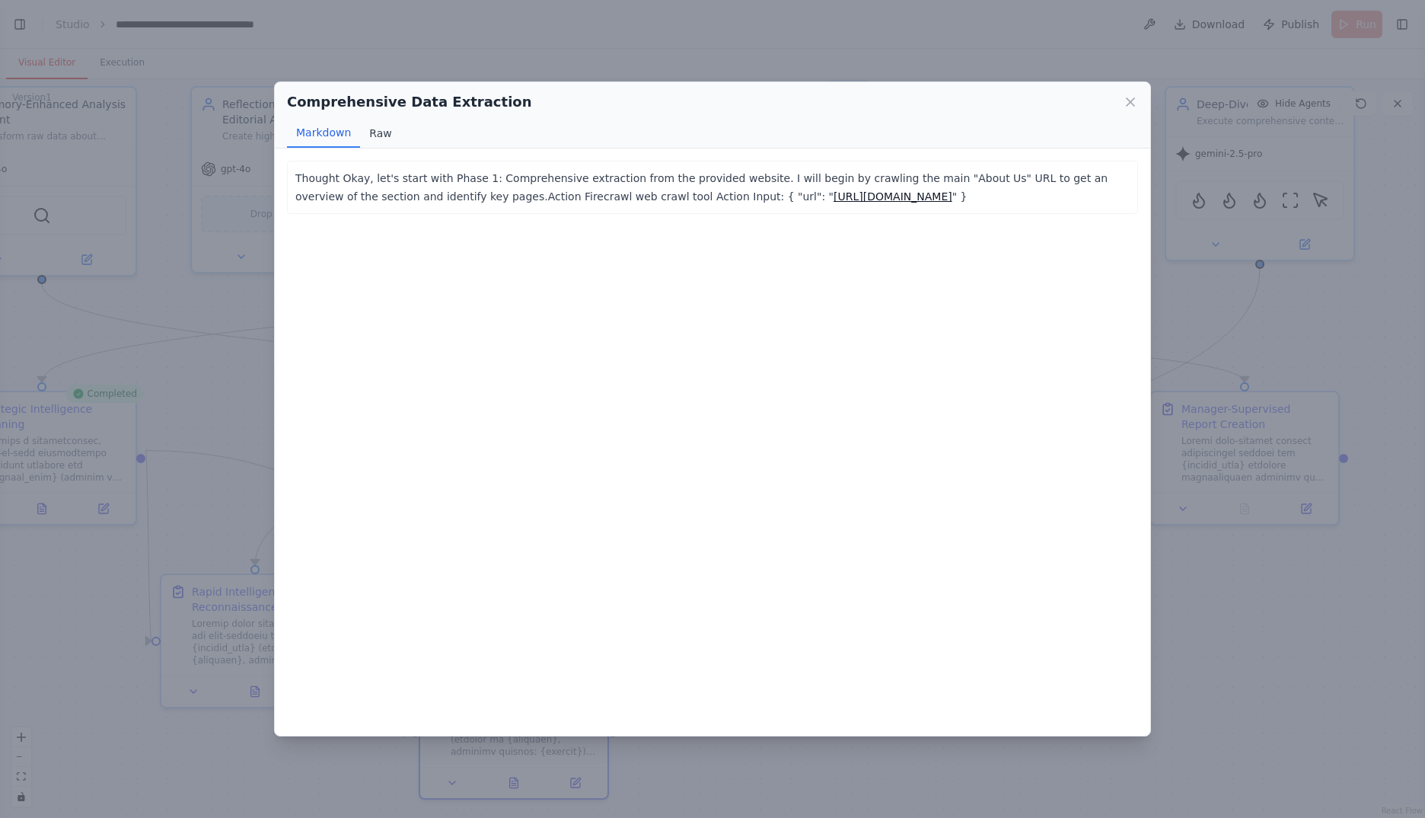
click at [375, 142] on button "Raw" at bounding box center [380, 133] width 40 height 29
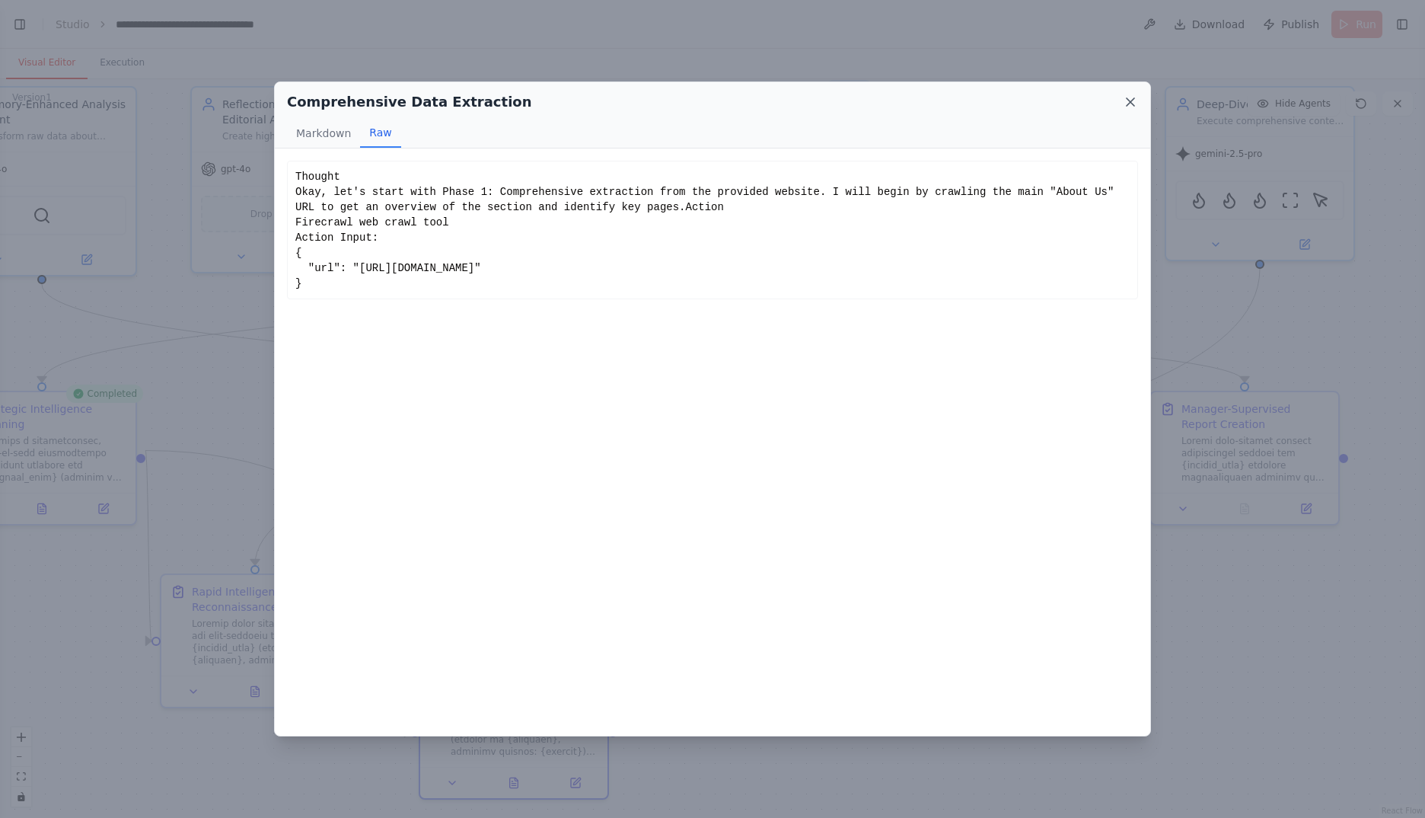
click at [1137, 100] on icon at bounding box center [1130, 101] width 15 height 15
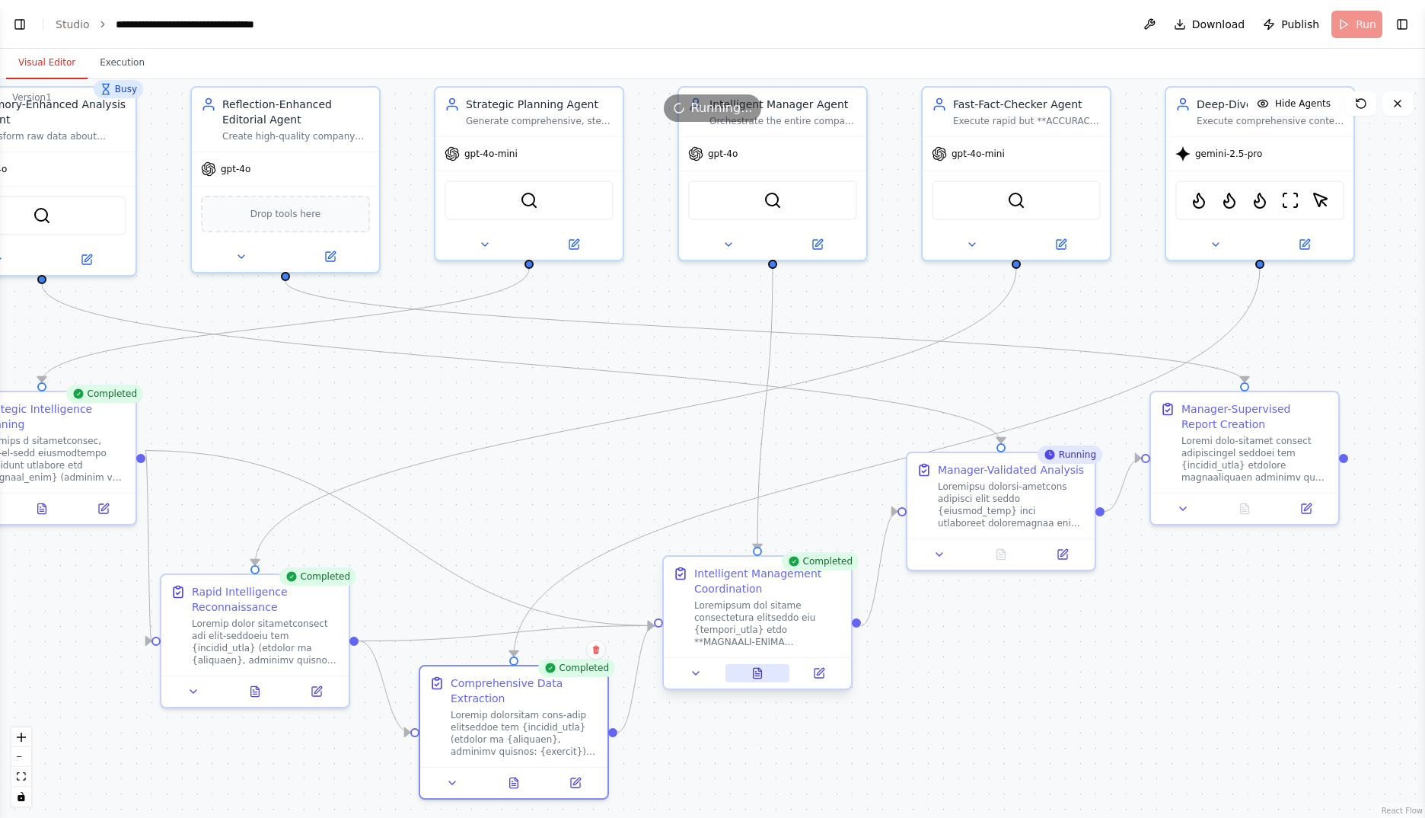
click at [761, 673] on icon at bounding box center [758, 673] width 8 height 10
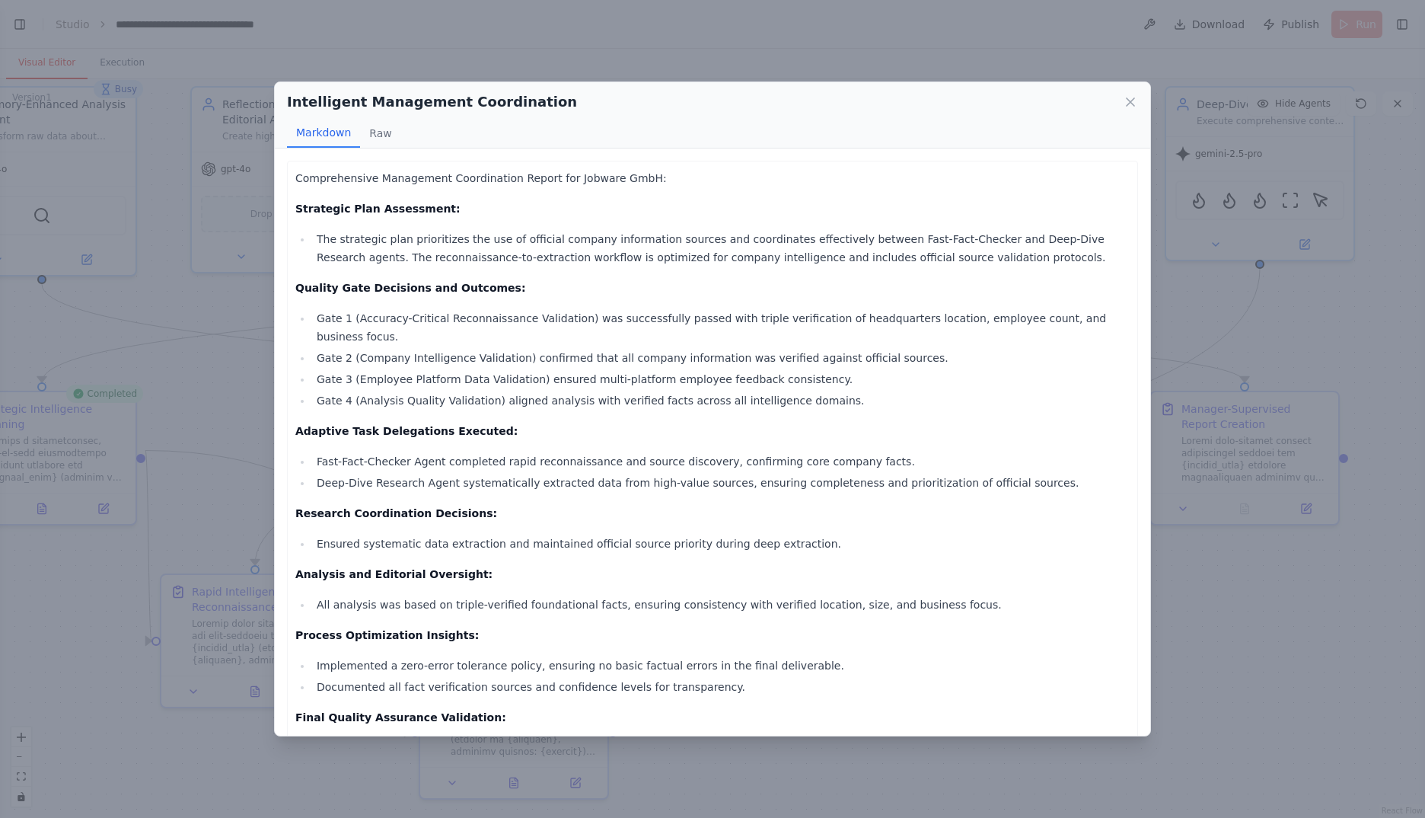
scroll to position [127, 0]
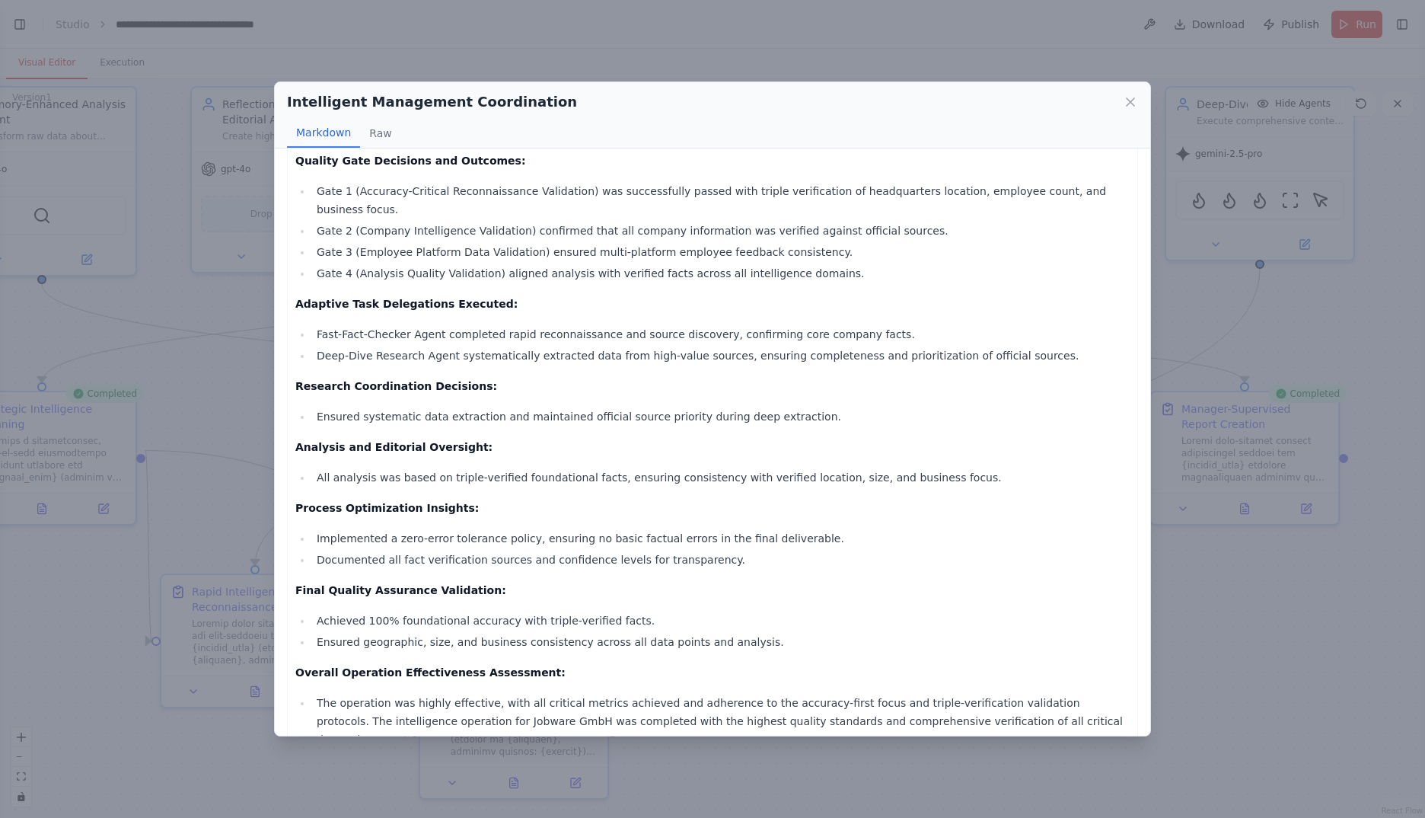
drag, startPoint x: 1129, startPoint y: 100, endPoint x: 1116, endPoint y: 107, distance: 14.6
click at [1129, 100] on icon at bounding box center [1130, 101] width 15 height 15
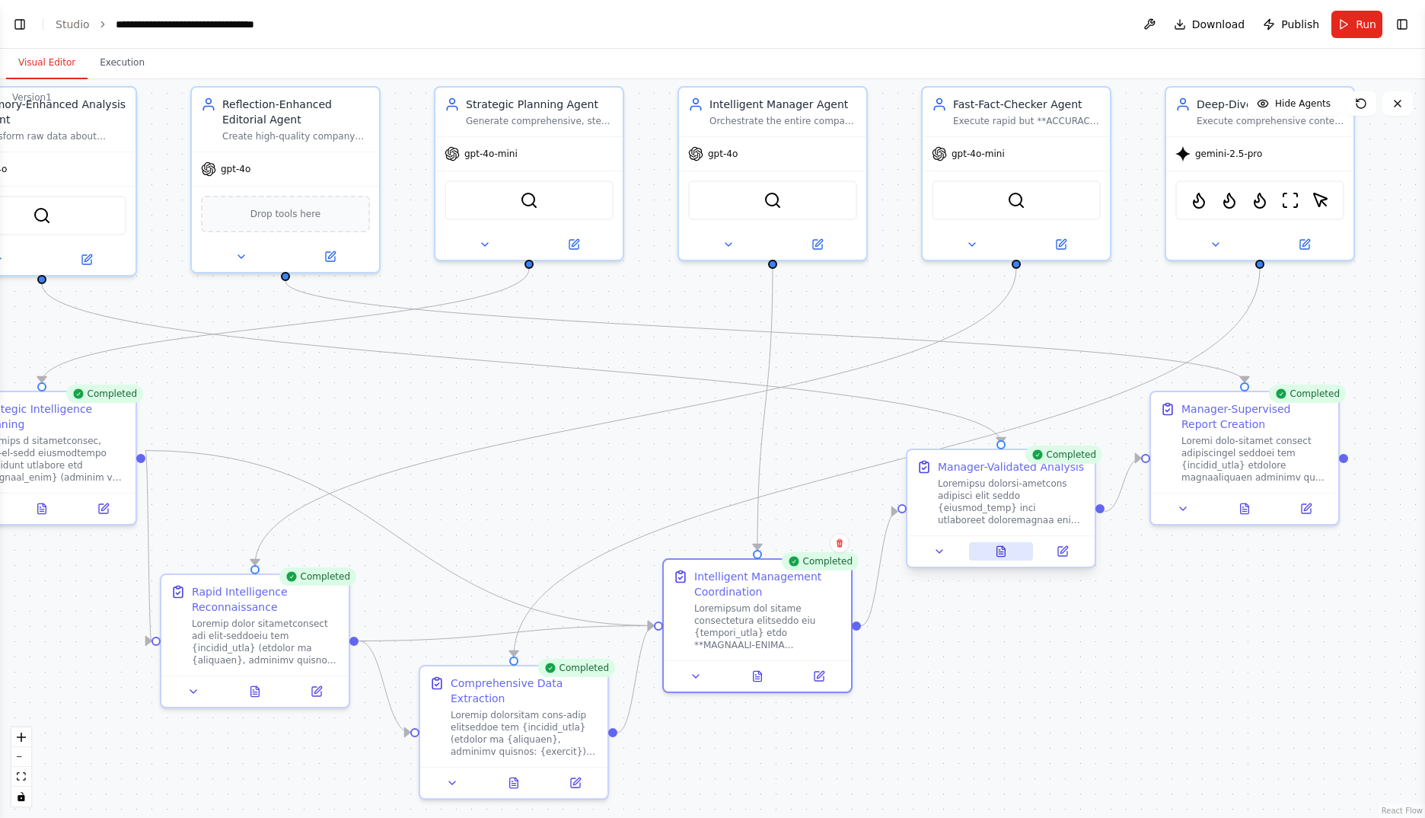
click at [1008, 549] on button at bounding box center [1001, 551] width 65 height 18
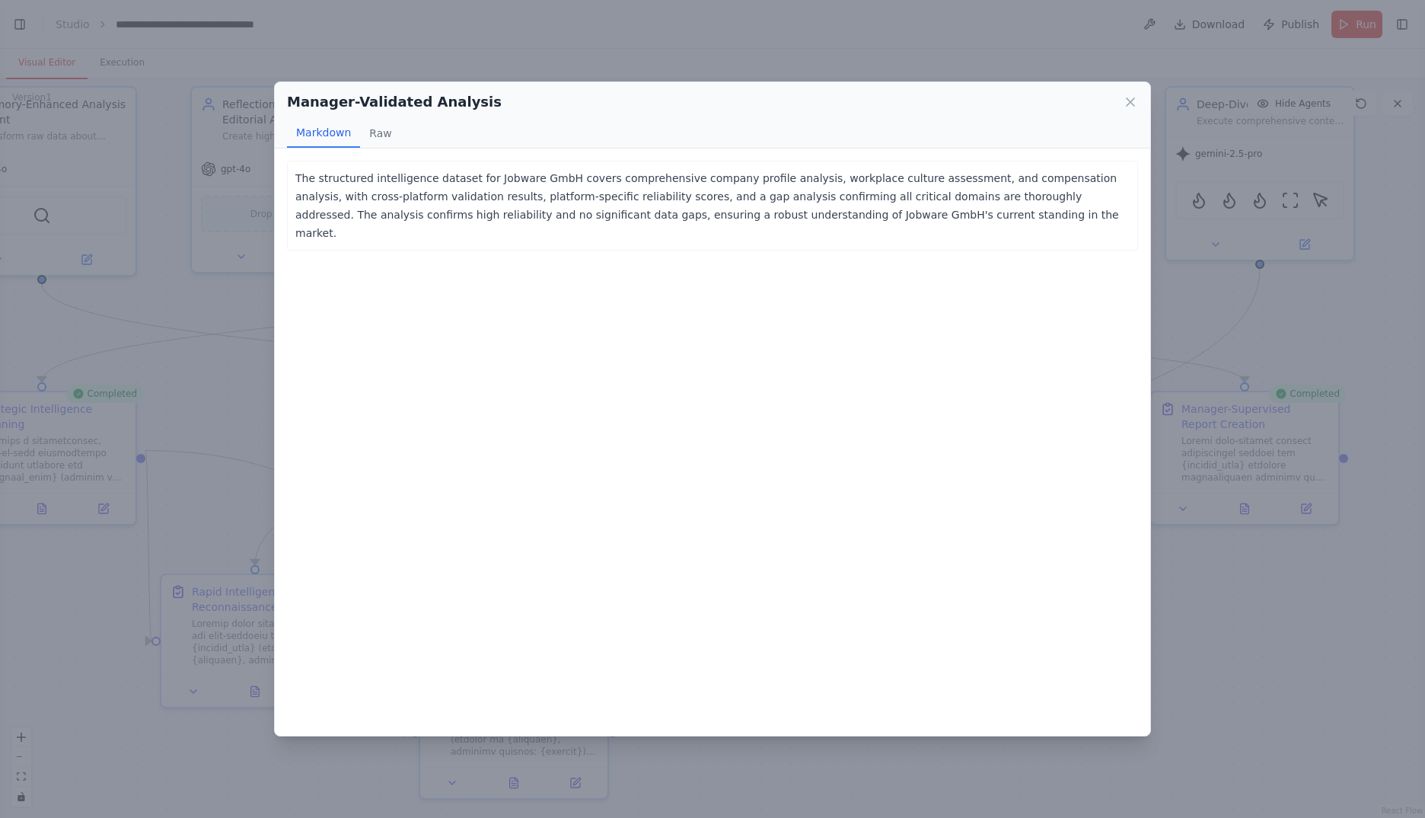
click at [1128, 101] on icon at bounding box center [1130, 101] width 15 height 15
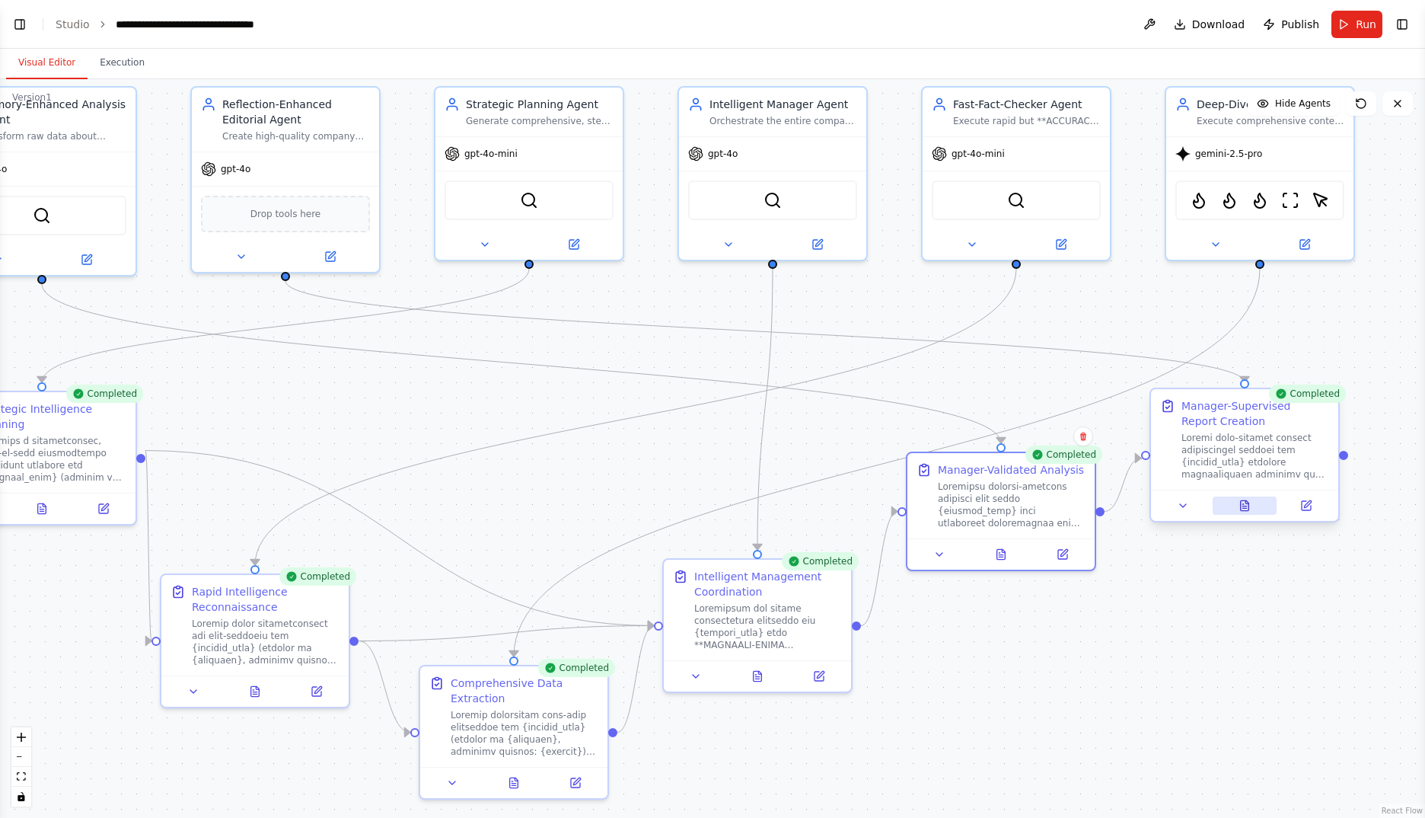
click at [1255, 507] on button at bounding box center [1245, 505] width 65 height 18
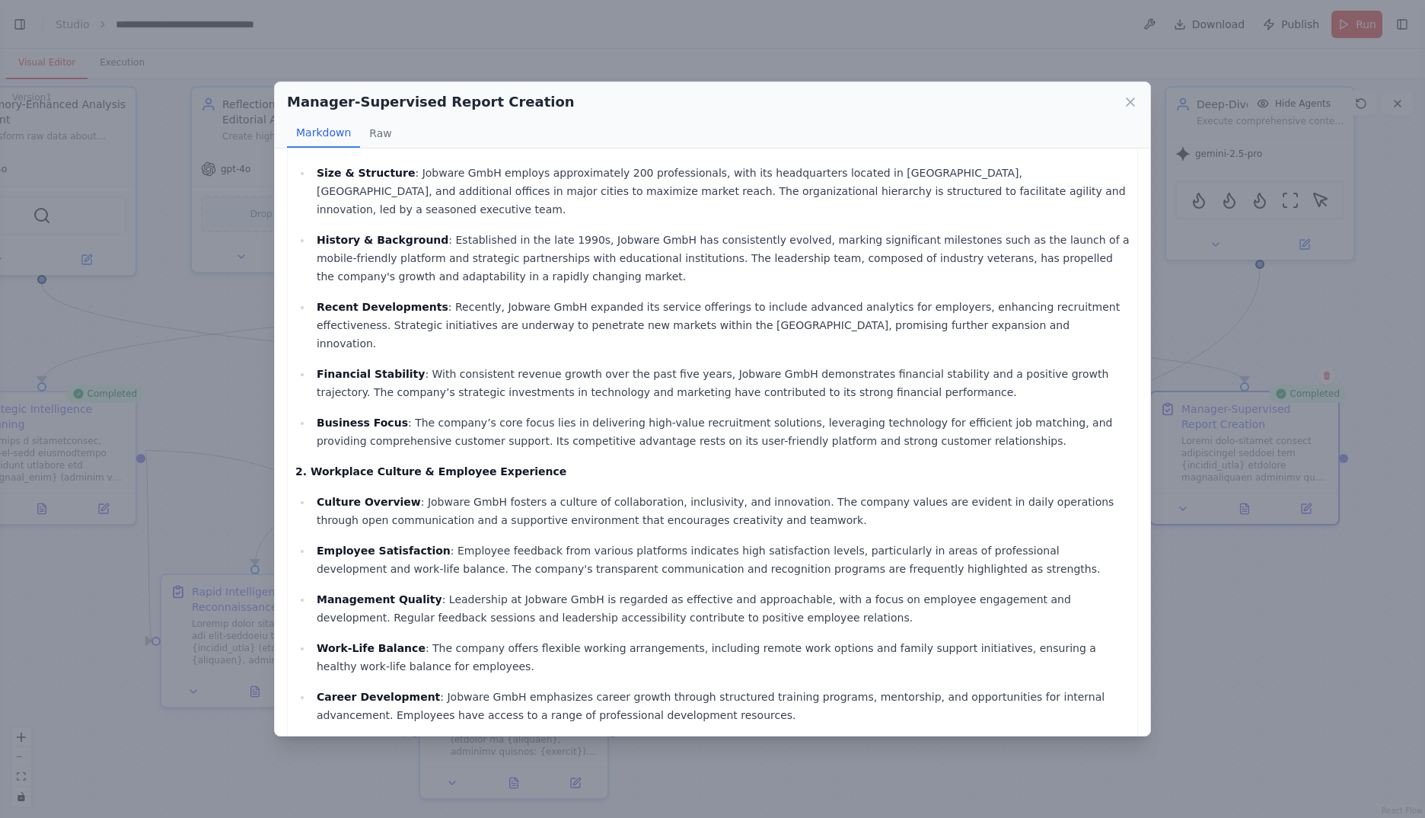
scroll to position [0, 0]
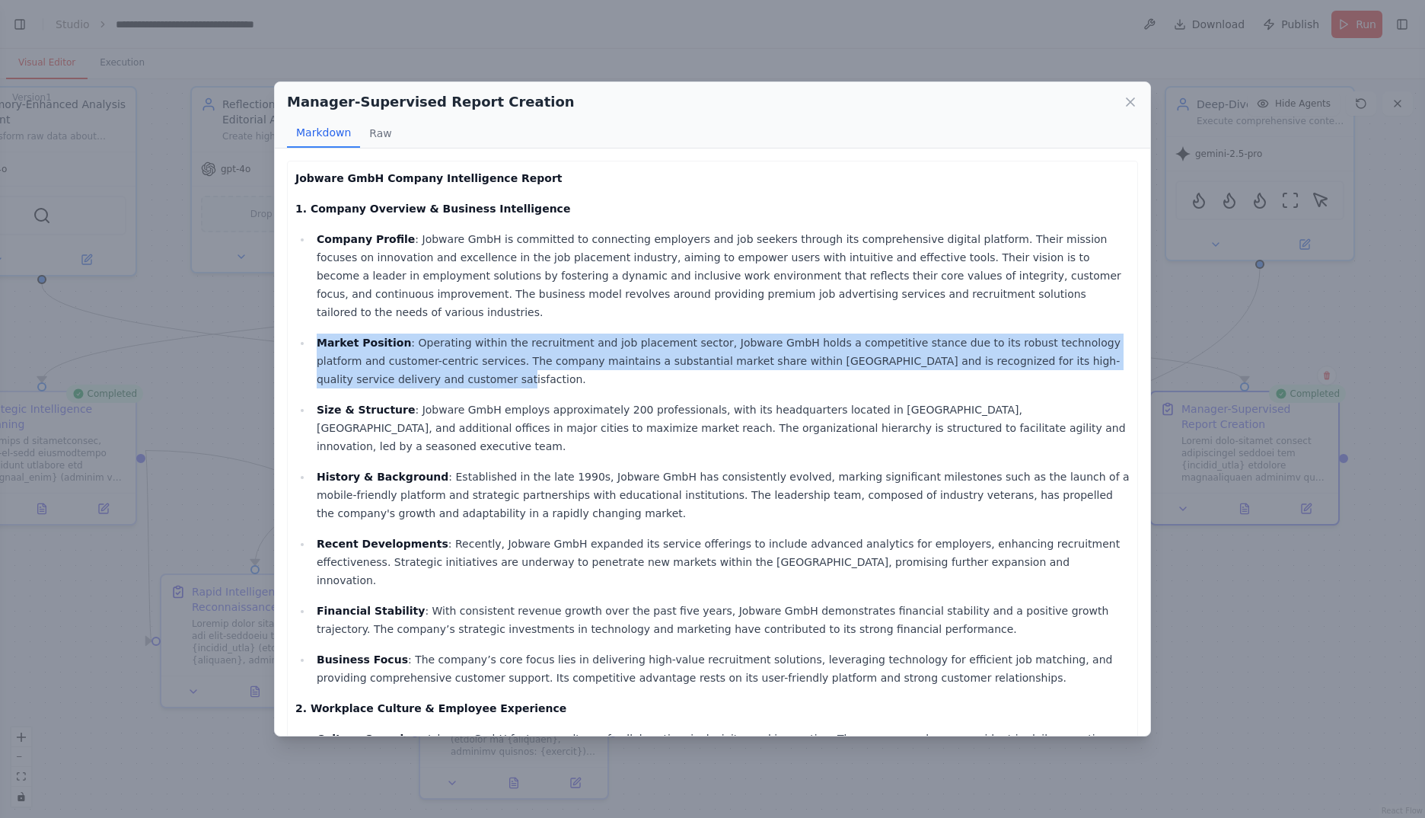
drag, startPoint x: 317, startPoint y: 321, endPoint x: 392, endPoint y: 362, distance: 84.8
click at [392, 362] on p "Market Position : Operating within the recruitment and job placement sector, Jo…" at bounding box center [723, 360] width 813 height 55
copy p "Market Position : Operating within the recruitment and job placement sector, Jo…"
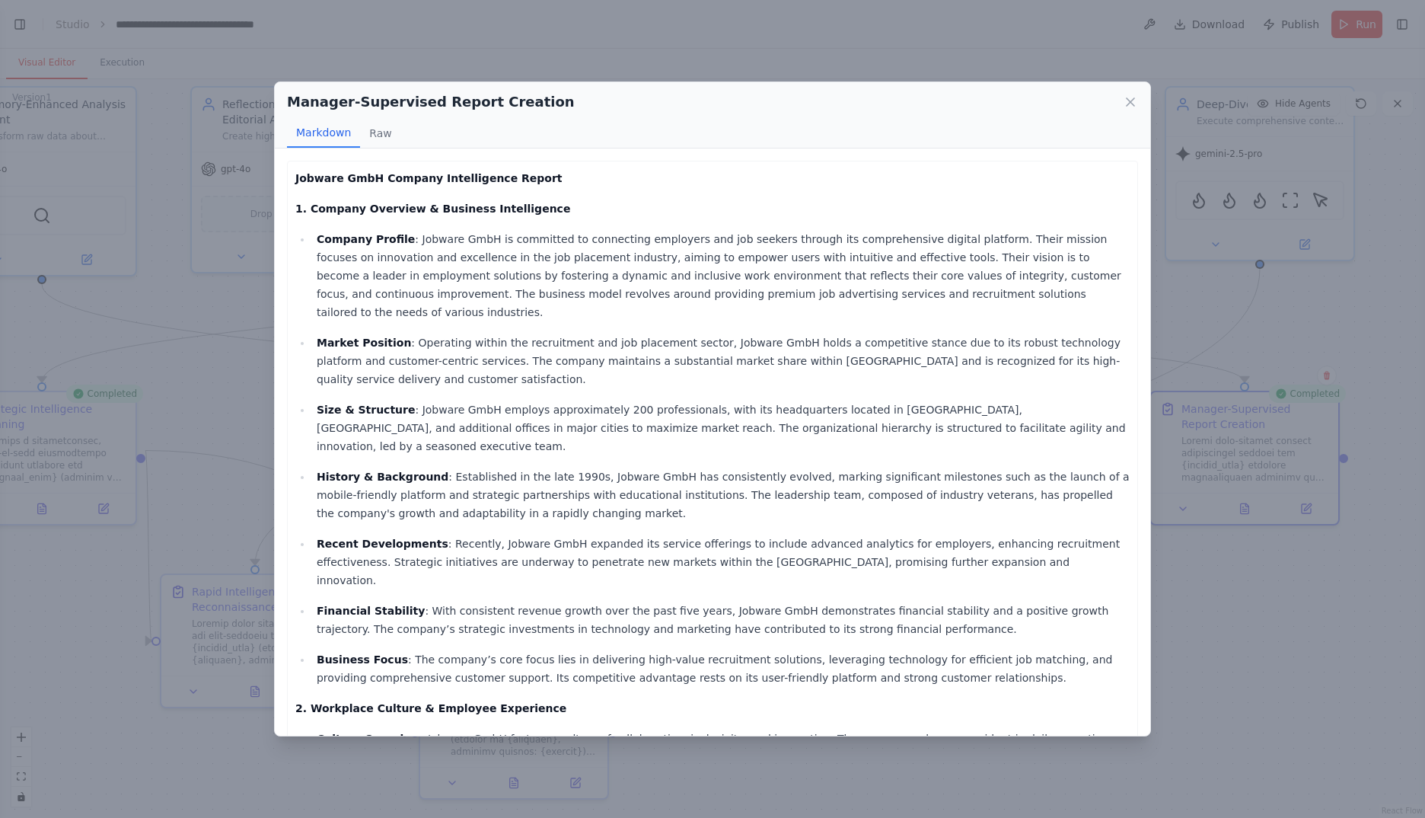
click at [787, 282] on p "Company Profile : Jobware GmbH is committed to connecting employers and job see…" at bounding box center [723, 275] width 813 height 91
click at [1131, 97] on icon at bounding box center [1130, 101] width 15 height 15
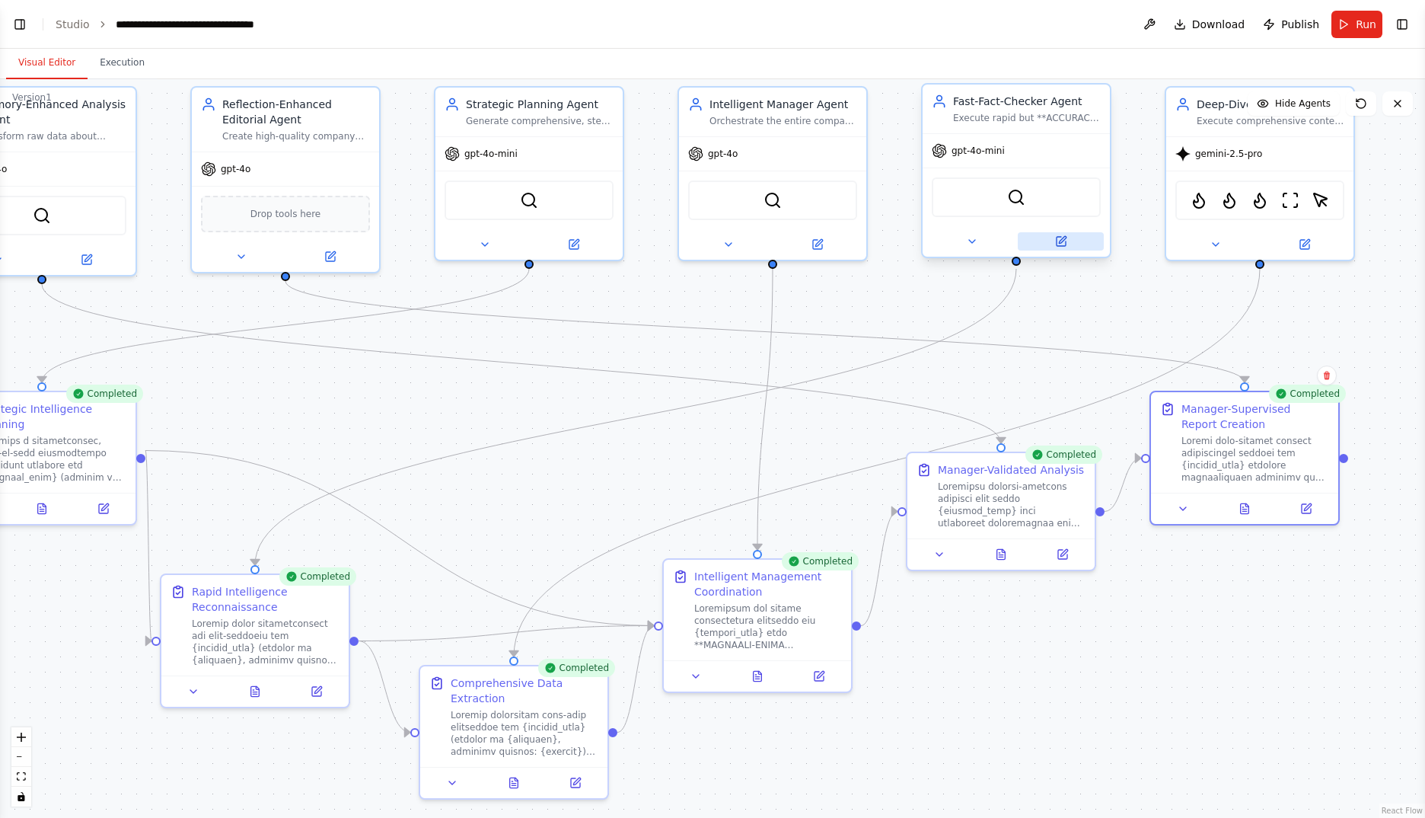
click at [1061, 244] on icon at bounding box center [1061, 241] width 9 height 9
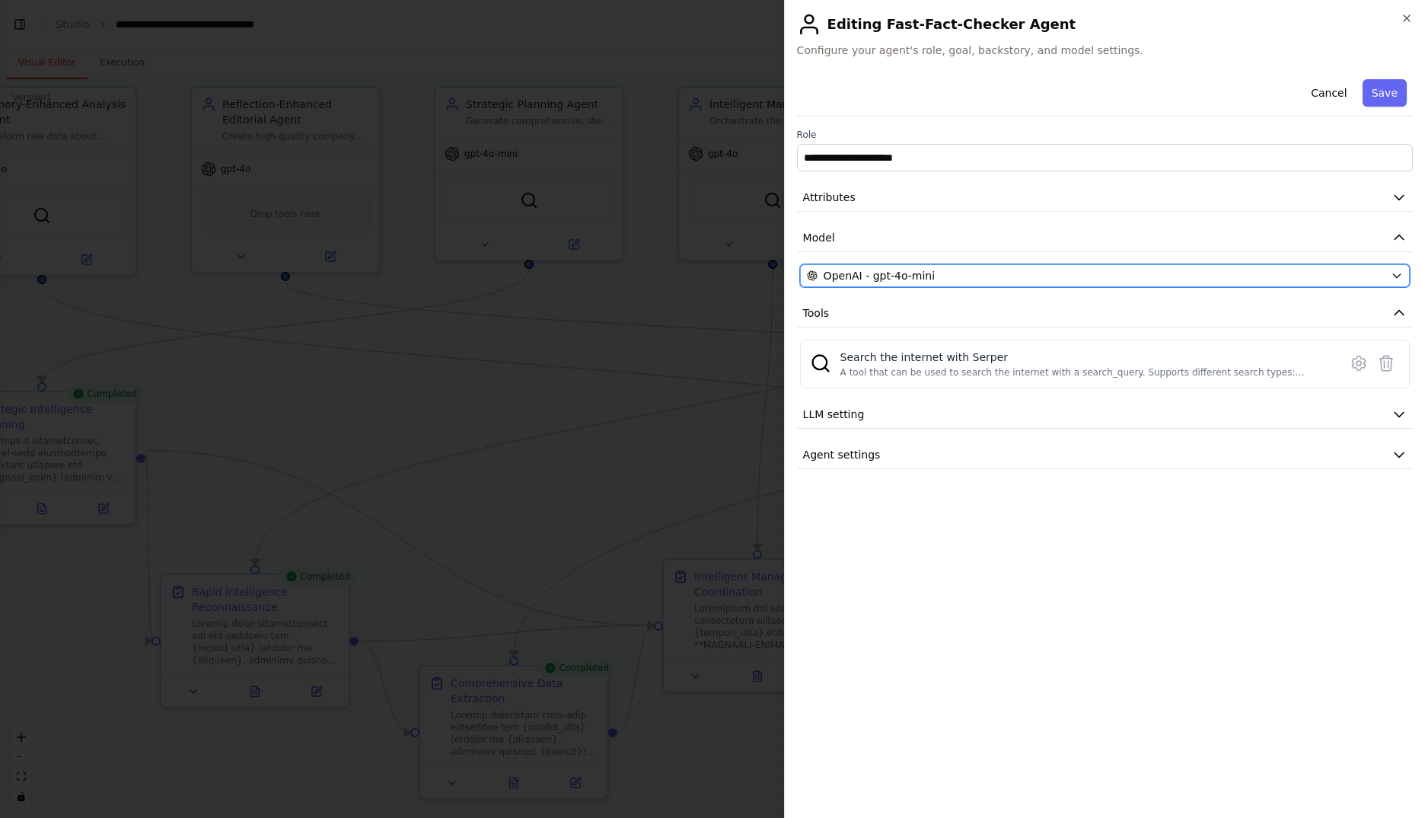
click at [1023, 278] on div "OpenAI - gpt-4o-mini" at bounding box center [1096, 275] width 578 height 15
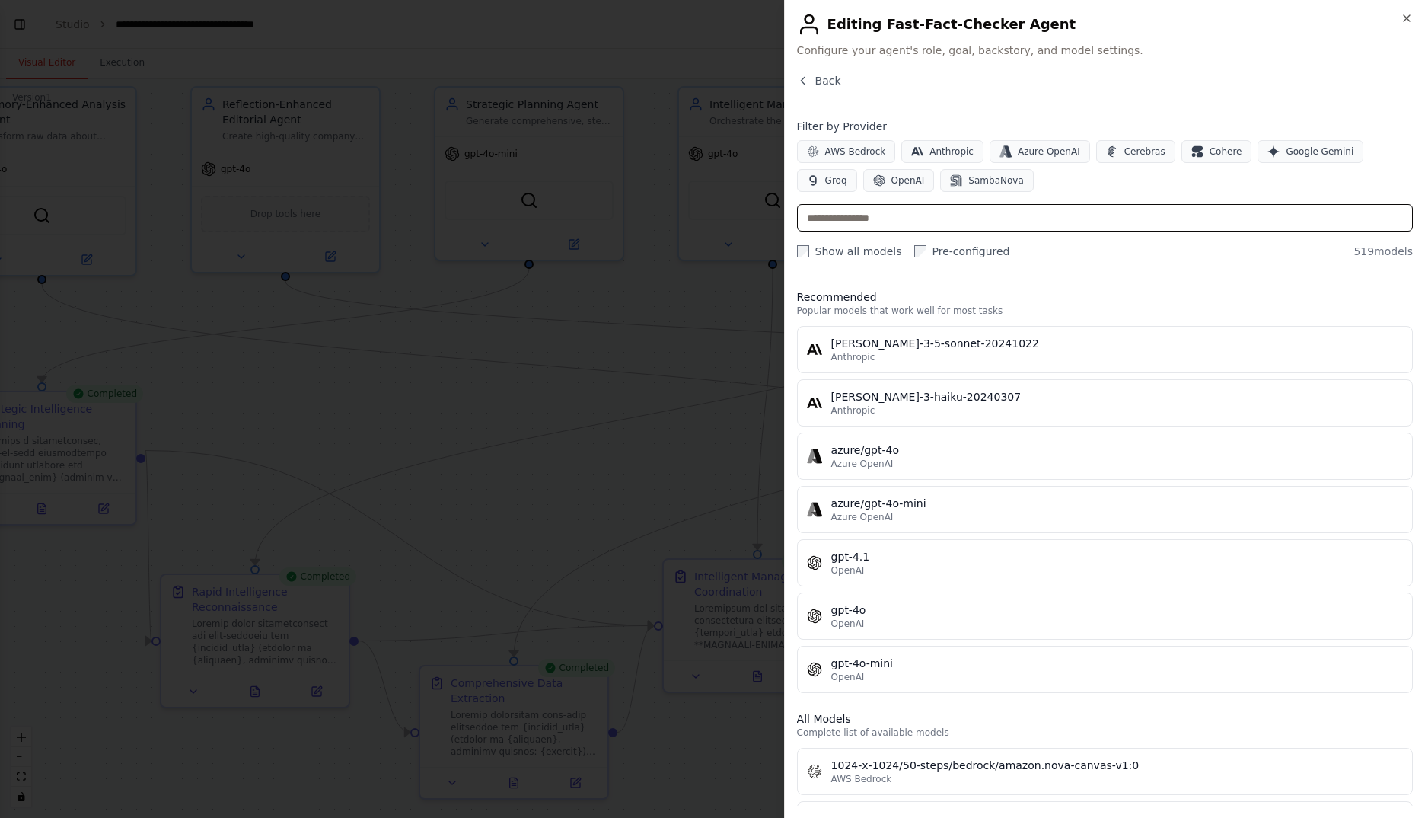
click at [1047, 224] on input "text" at bounding box center [1105, 217] width 616 height 27
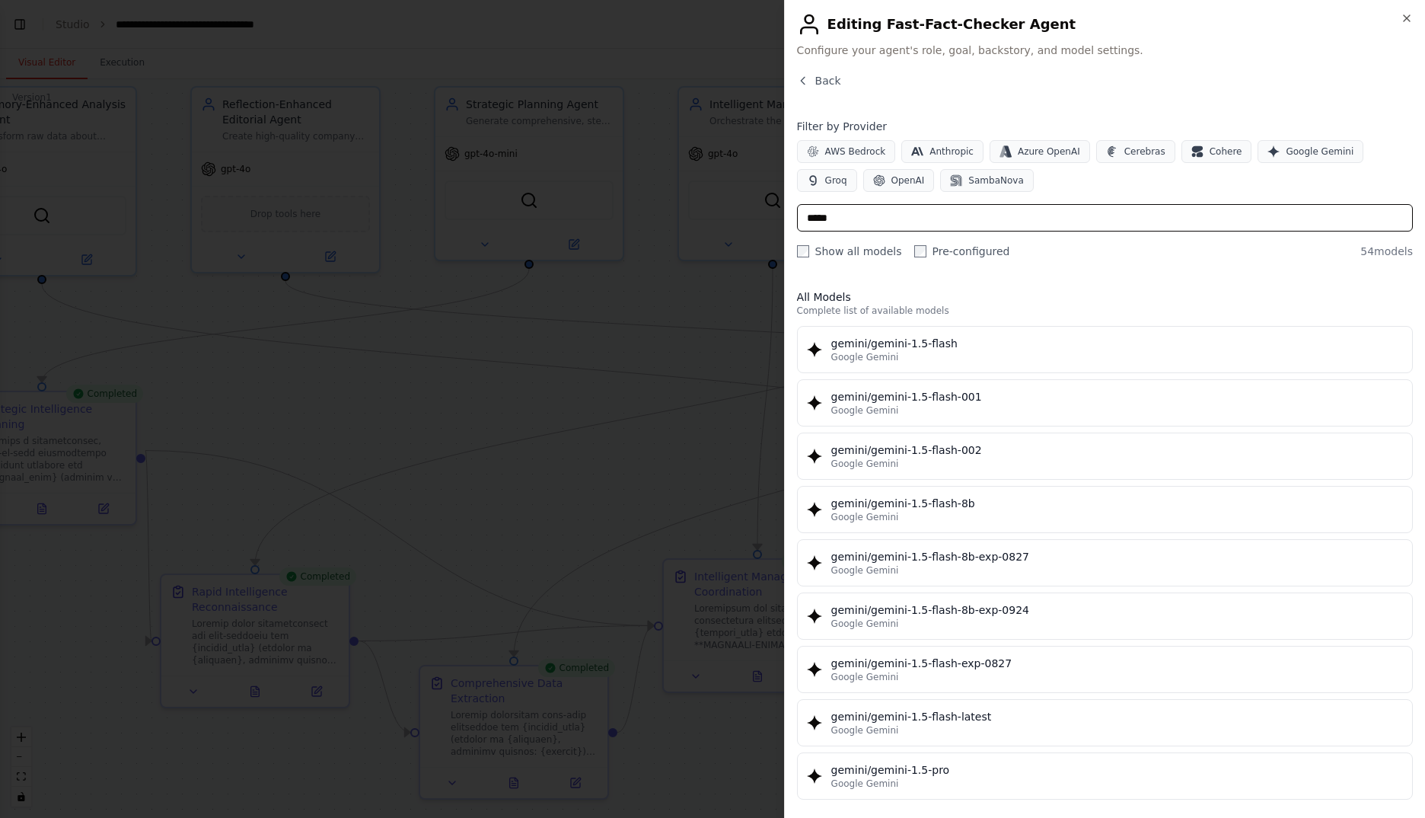
type input "******"
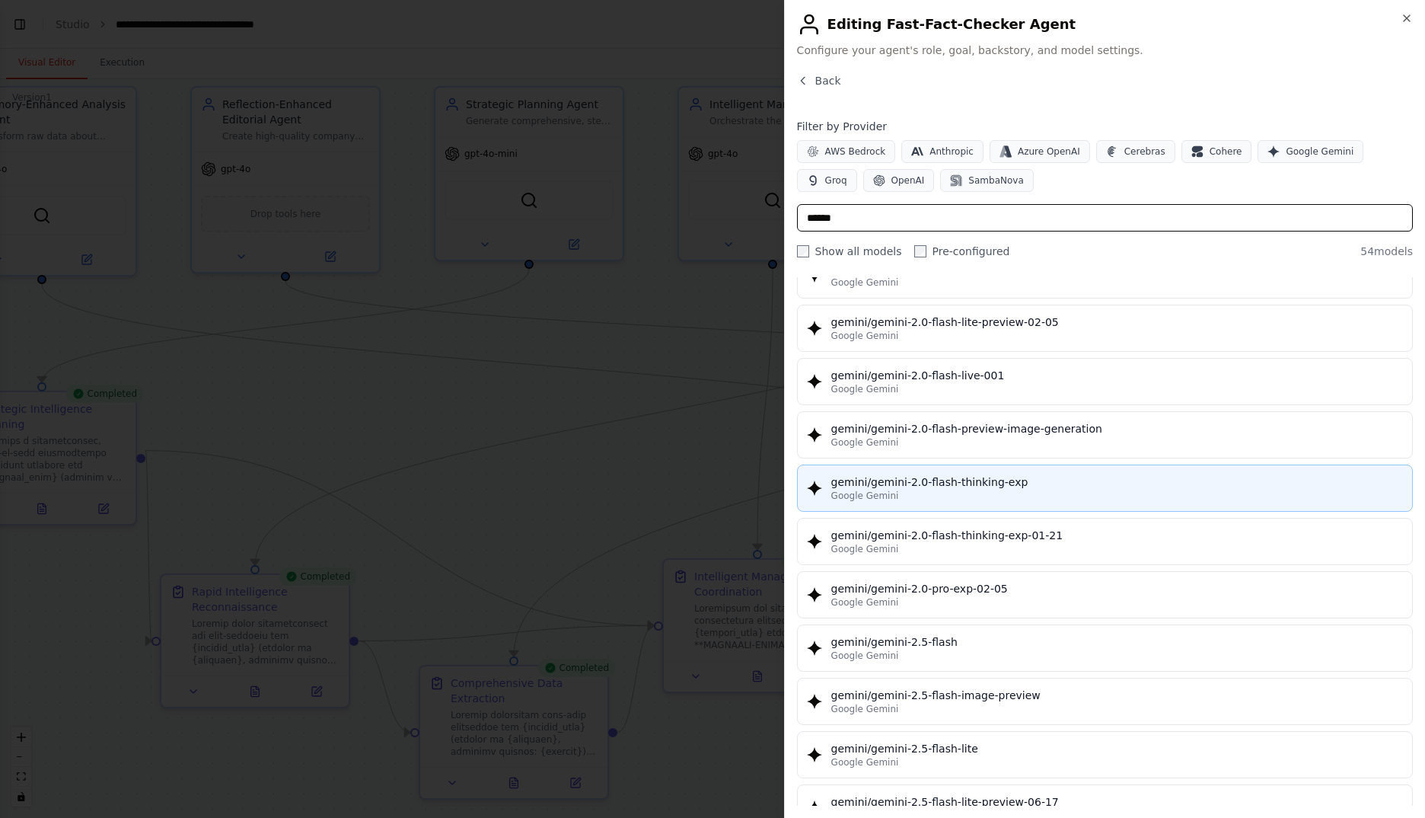
scroll to position [1015, 0]
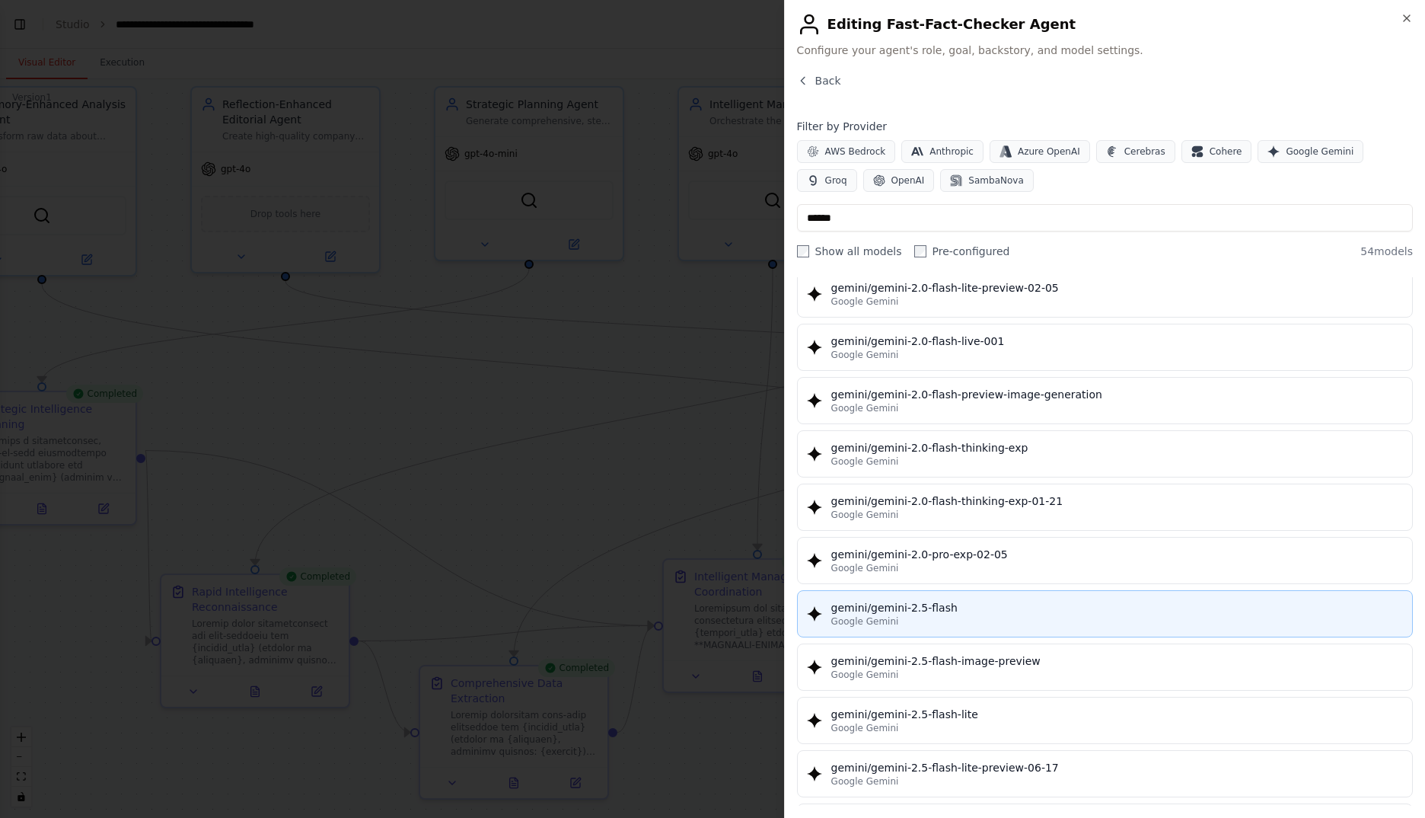
click at [1051, 607] on div "gemini/gemini-2.5-flash" at bounding box center [1117, 607] width 572 height 15
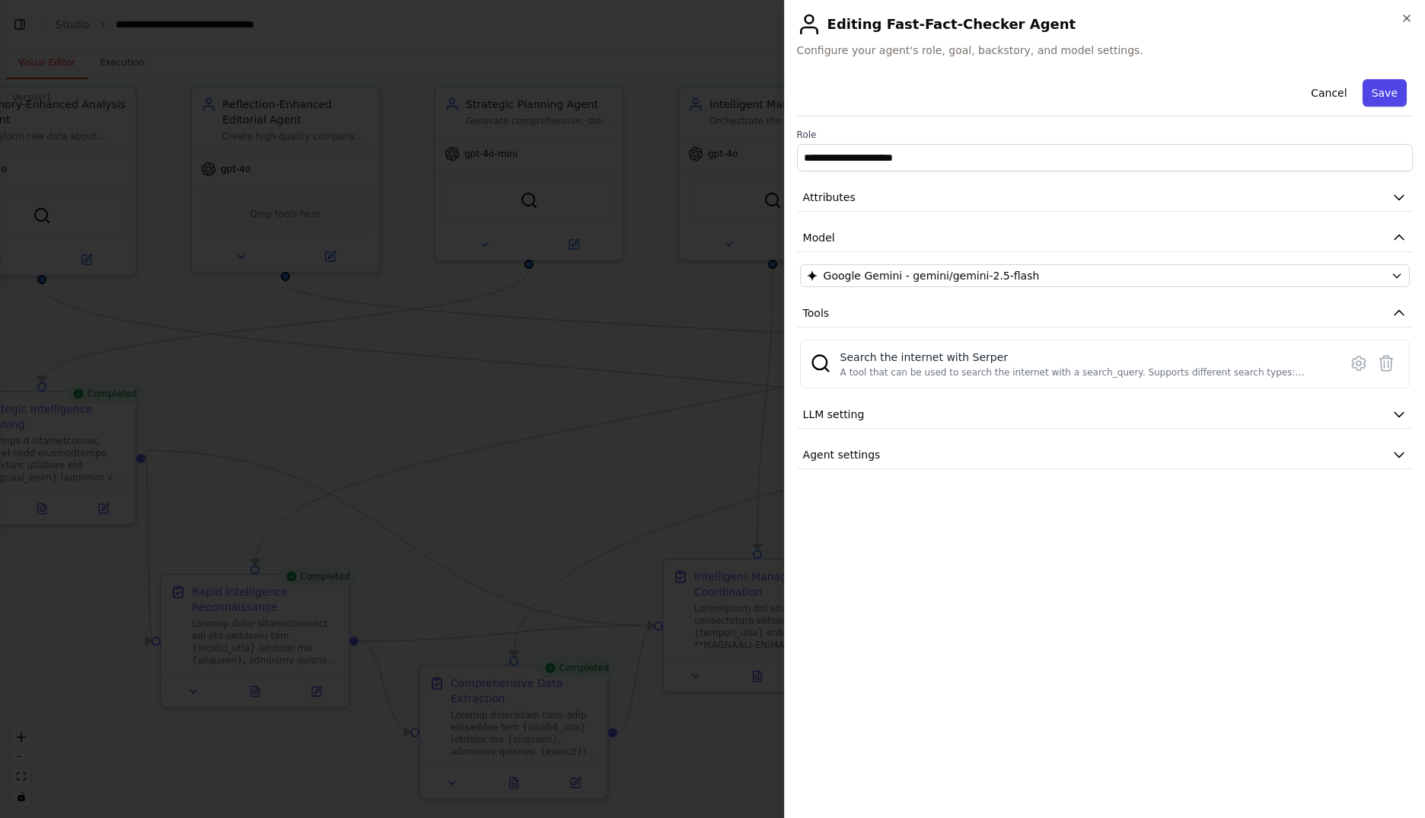
click at [1392, 94] on button "Save" at bounding box center [1385, 92] width 44 height 27
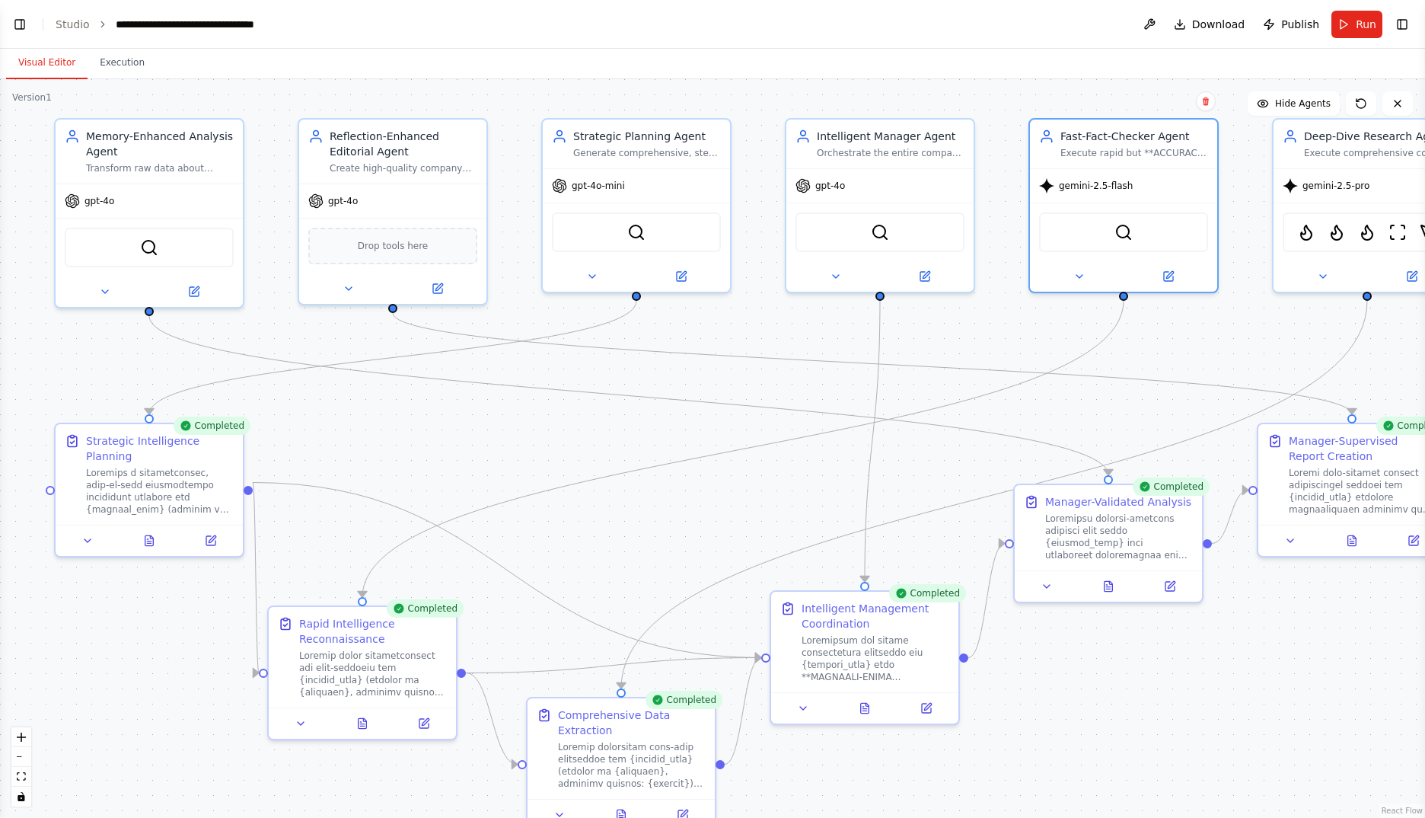
drag, startPoint x: 435, startPoint y: 395, endPoint x: 546, endPoint y: 422, distance: 114.3
click at [546, 422] on div ".deletable-edge-delete-btn { width: 20px; height: 20px; border: 0px solid #ffff…" at bounding box center [712, 448] width 1425 height 738
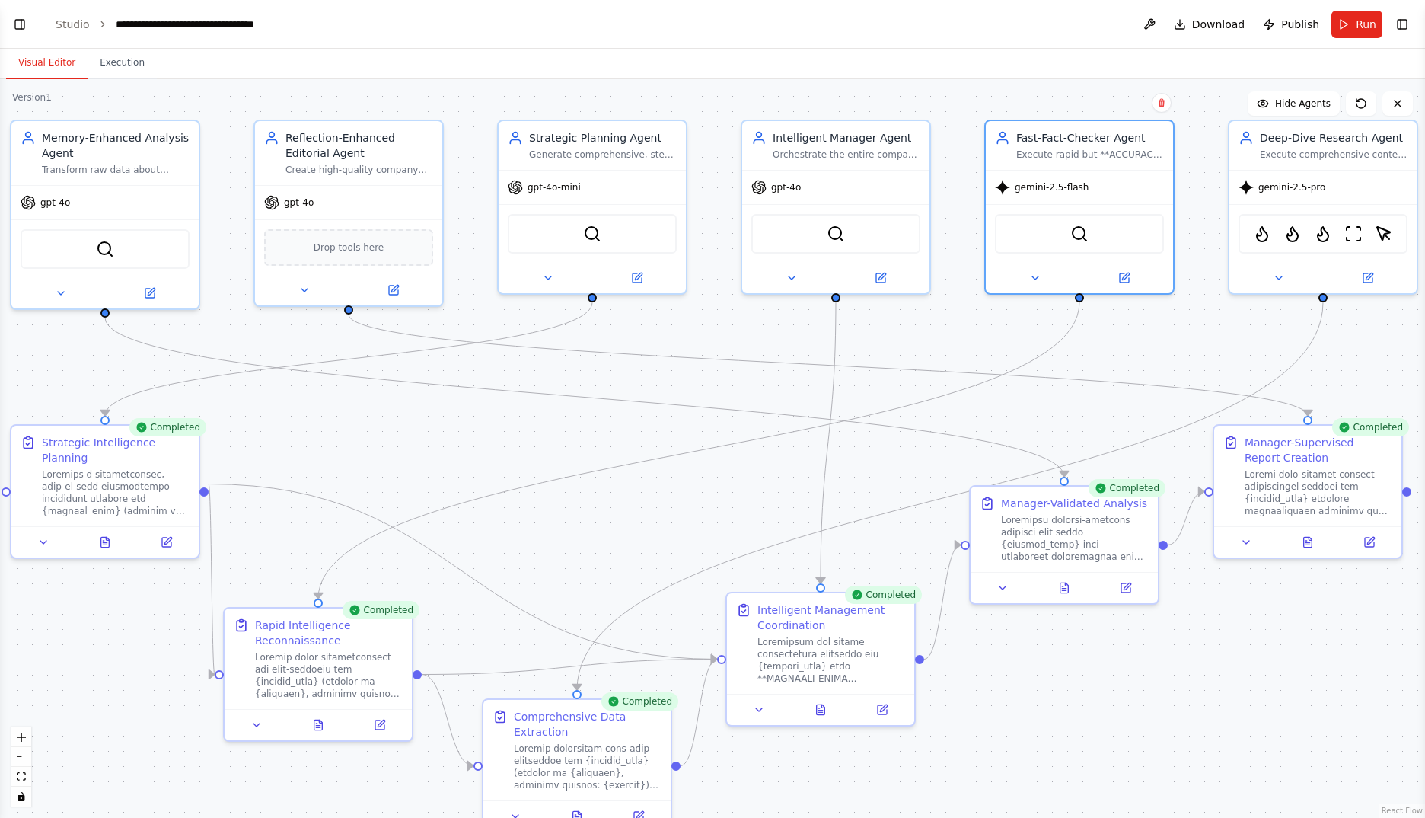
drag, startPoint x: 904, startPoint y: 480, endPoint x: 877, endPoint y: 482, distance: 27.5
click at [877, 482] on div ".deletable-edge-delete-btn { width: 20px; height: 20px; border: 0px solid #ffff…" at bounding box center [712, 448] width 1425 height 738
